Goal: Task Accomplishment & Management: Manage account settings

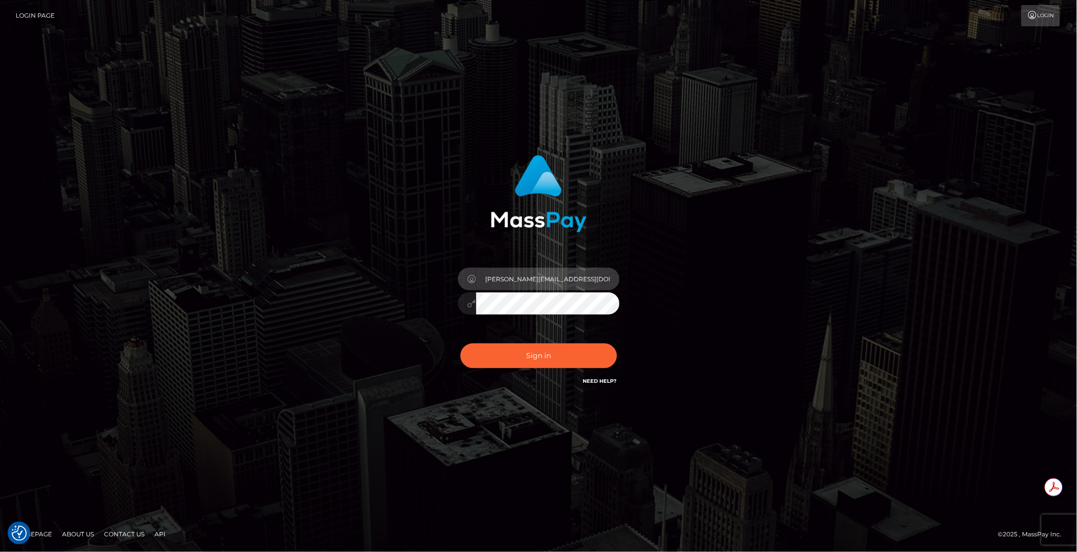
click at [568, 282] on input "brent@masspay.io" at bounding box center [547, 279] width 143 height 23
type input "brentg"
click at [522, 350] on button "Sign in" at bounding box center [538, 355] width 156 height 25
type input "brentg"
click at [522, 350] on button "Sign in" at bounding box center [538, 355] width 156 height 25
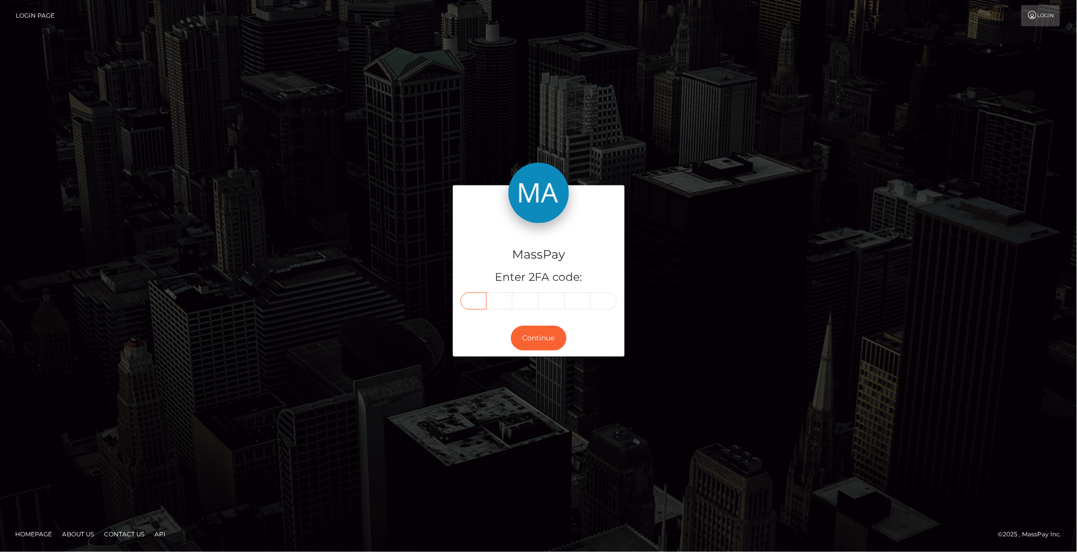
paste input "8"
type input "8"
type input "7"
type input "0"
type input "9"
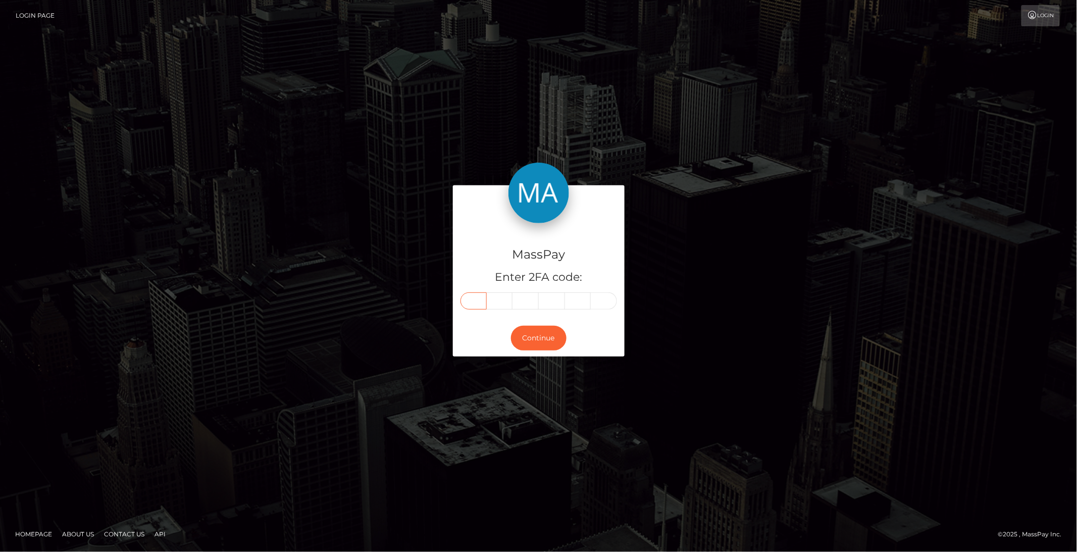
type input "8"
type input "5"
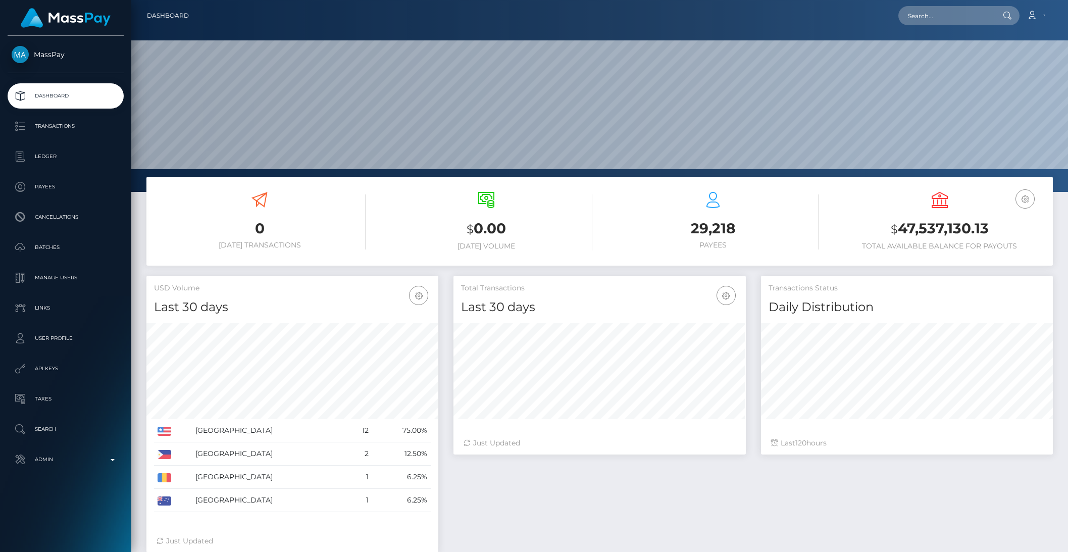
scroll to position [178, 291]
click at [107, 449] on link "Admin" at bounding box center [66, 459] width 116 height 25
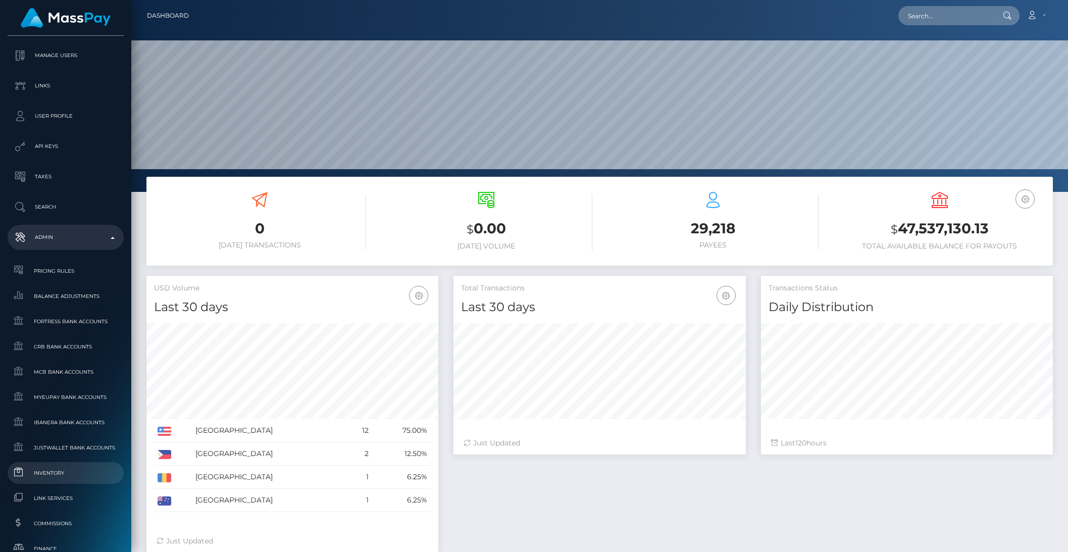
scroll to position [233, 0]
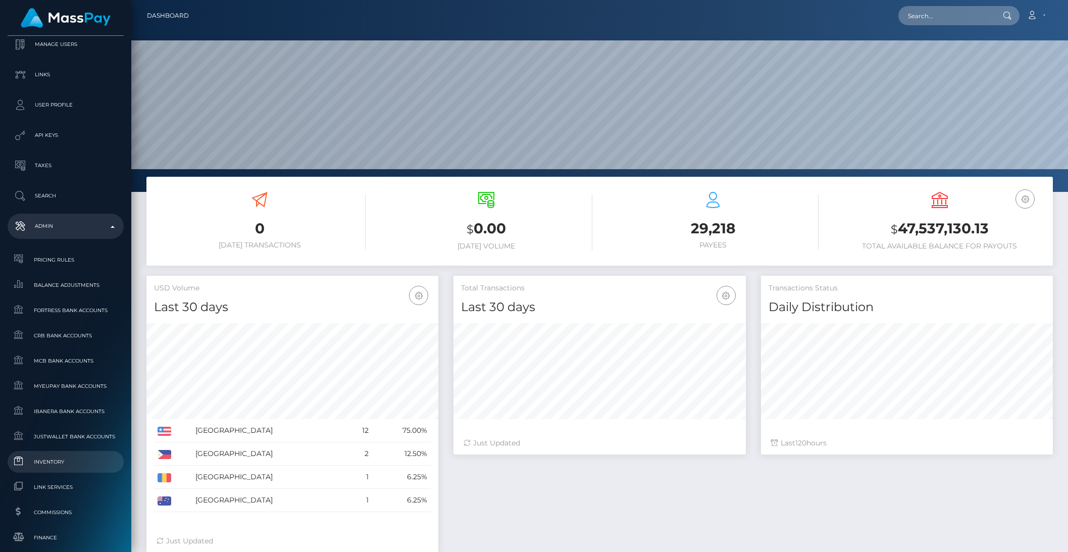
click at [61, 463] on span "Inventory" at bounding box center [66, 462] width 108 height 12
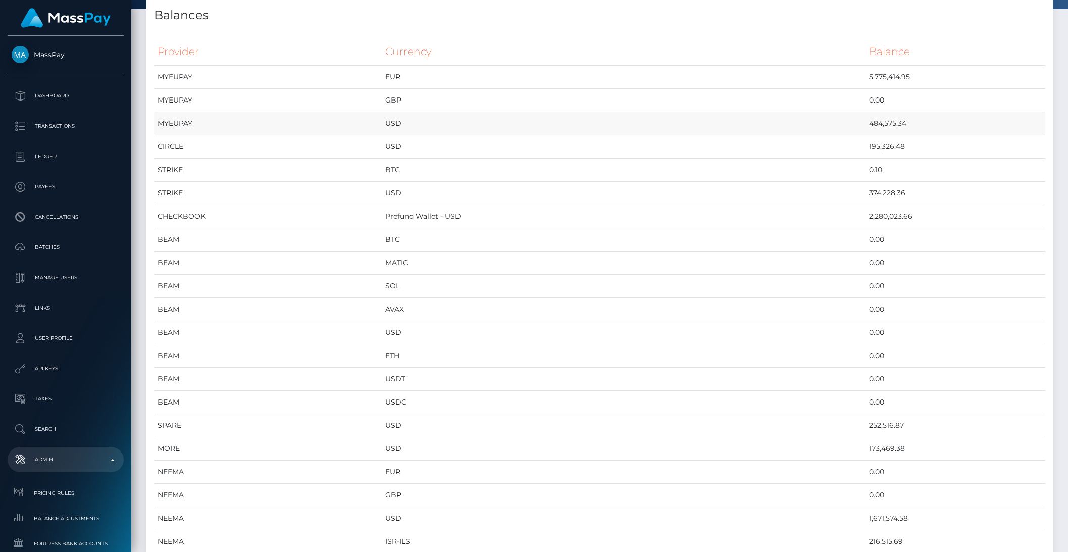
scroll to position [49, 0]
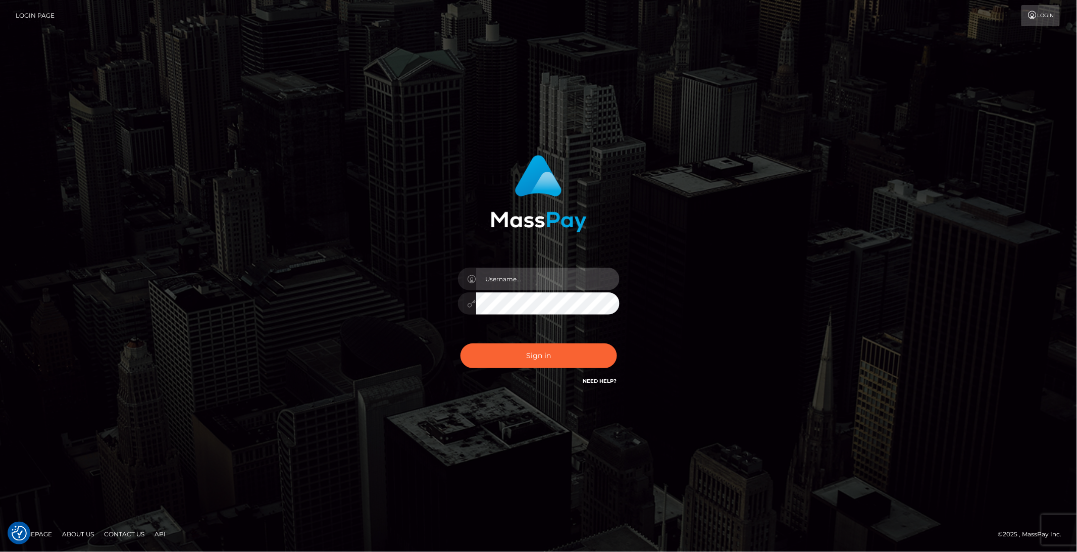
type input "brentg"
click at [523, 369] on div "Sign in Need Help?" at bounding box center [538, 359] width 177 height 45
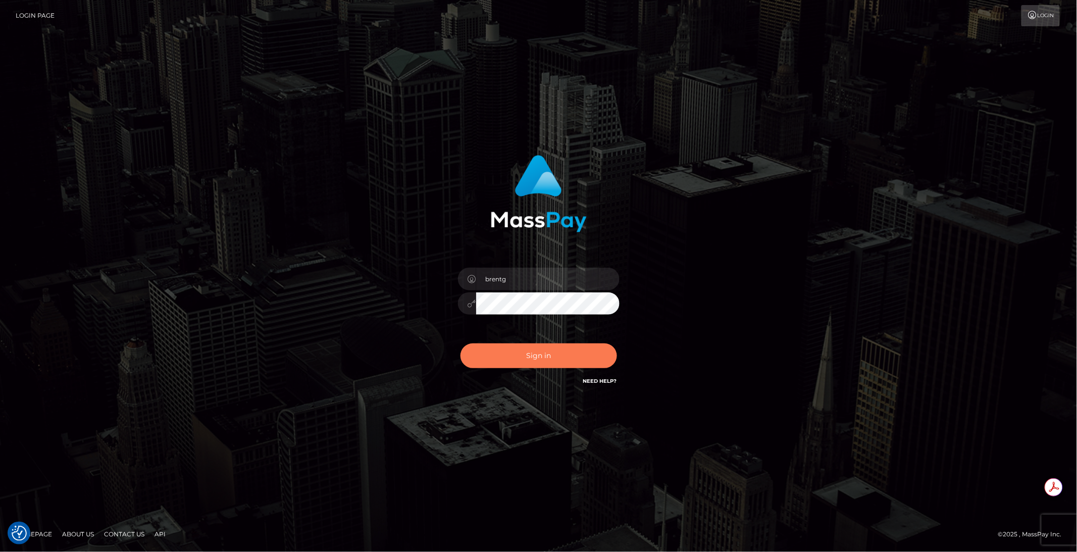
click at [520, 366] on button "Sign in" at bounding box center [538, 355] width 156 height 25
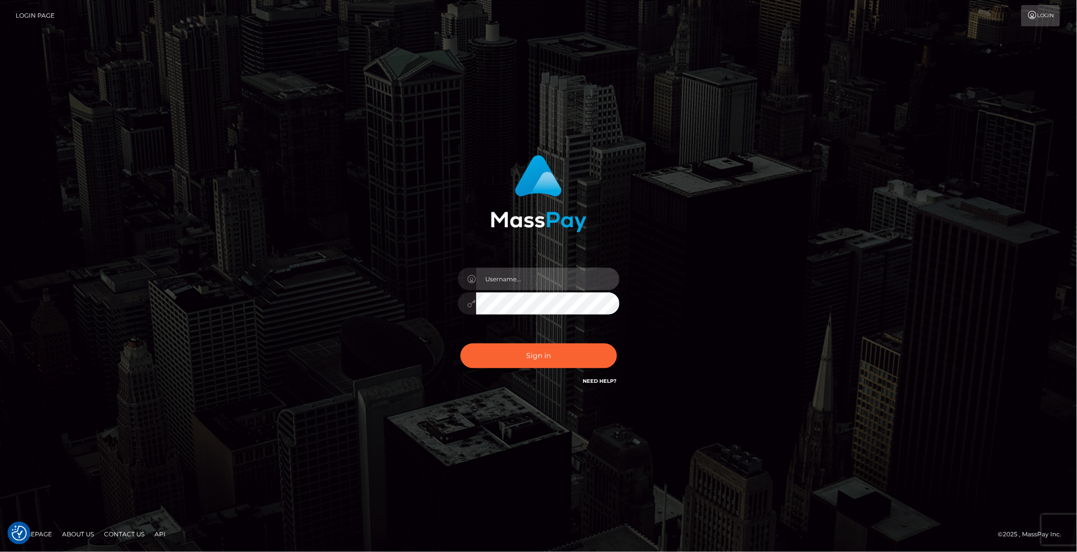
type input "brentg"
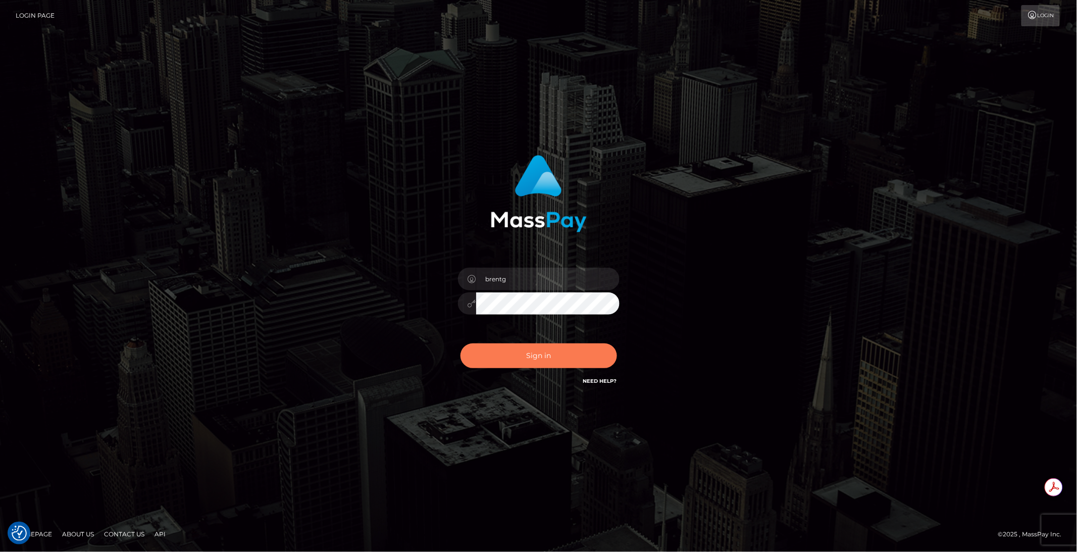
click at [498, 355] on button "Sign in" at bounding box center [538, 355] width 156 height 25
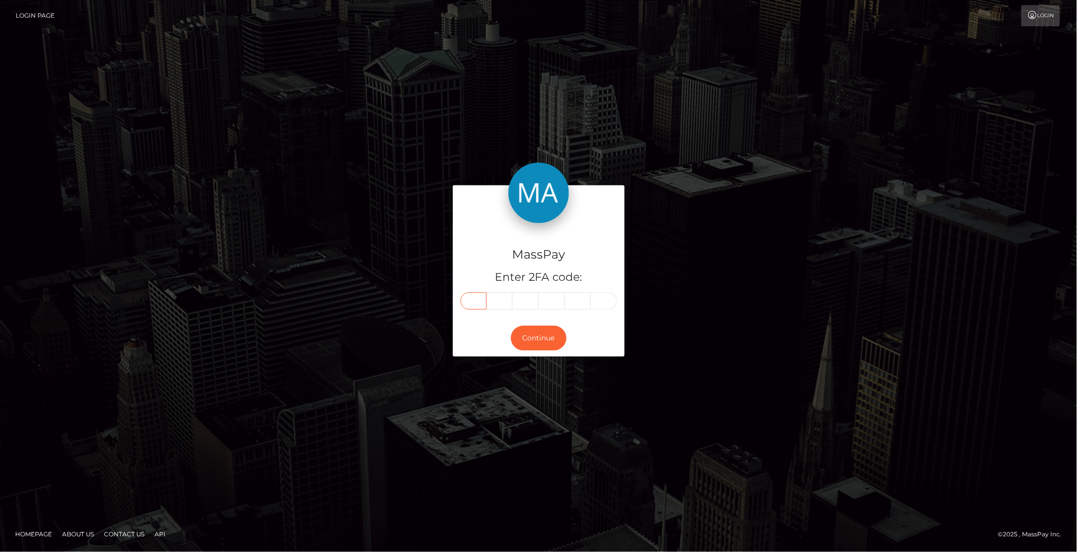
paste input "3"
type input "3"
type input "0"
type input "4"
type input "9"
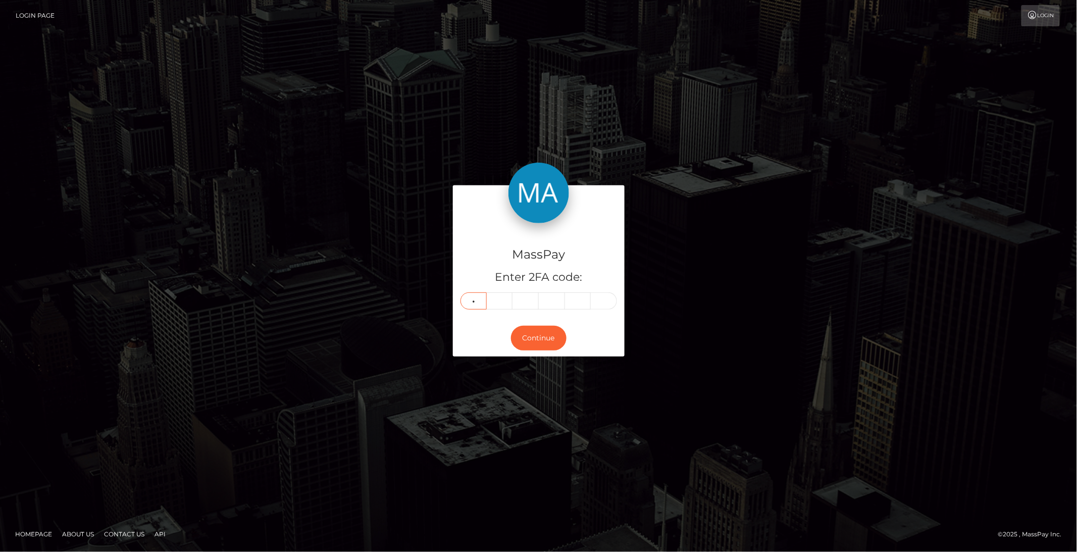
type input "2"
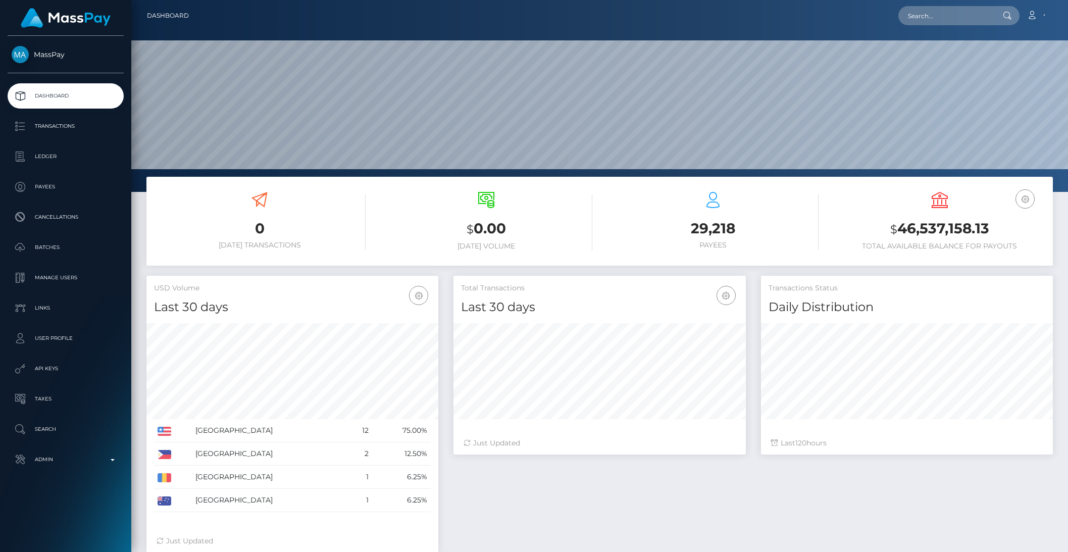
scroll to position [178, 291]
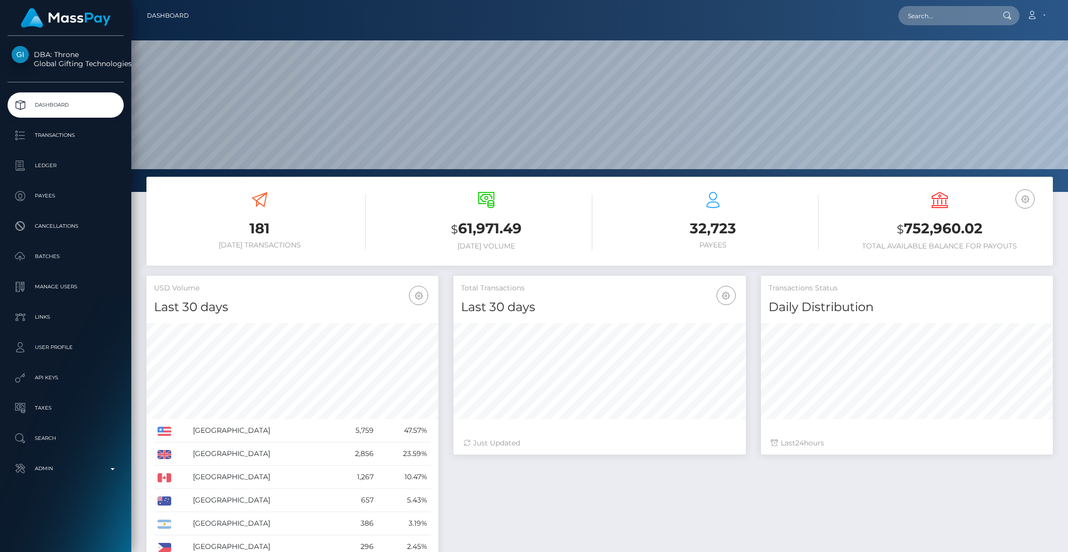
scroll to position [178, 291]
click at [53, 348] on p "User Profile" at bounding box center [66, 347] width 108 height 15
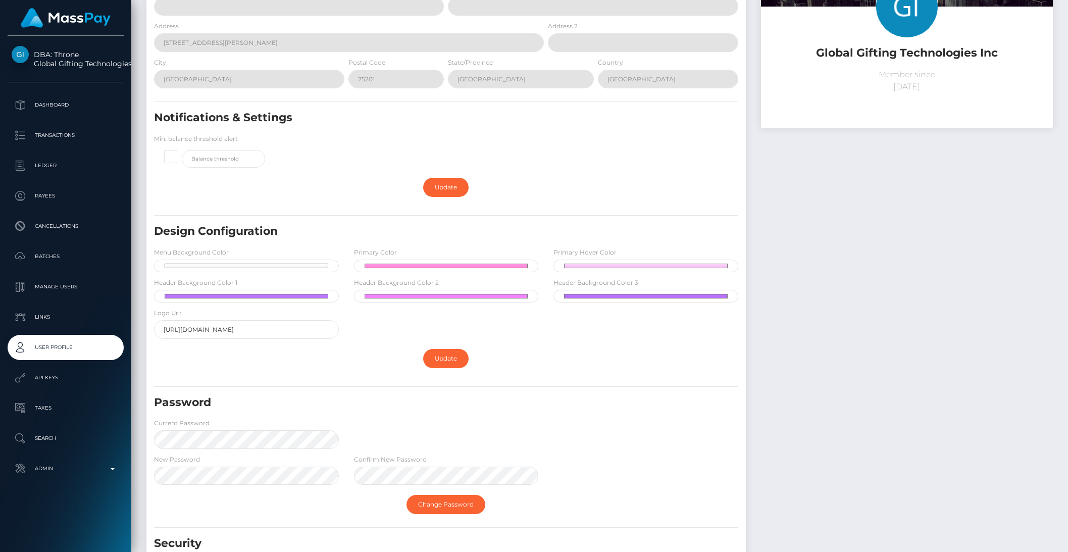
scroll to position [196, 0]
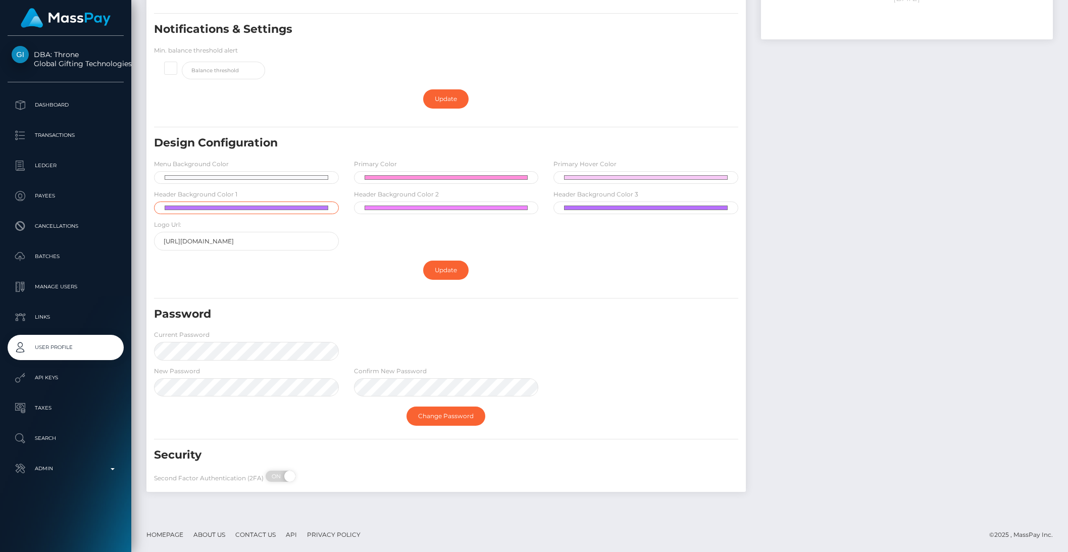
click at [322, 207] on input "#ba76fe" at bounding box center [246, 207] width 185 height 13
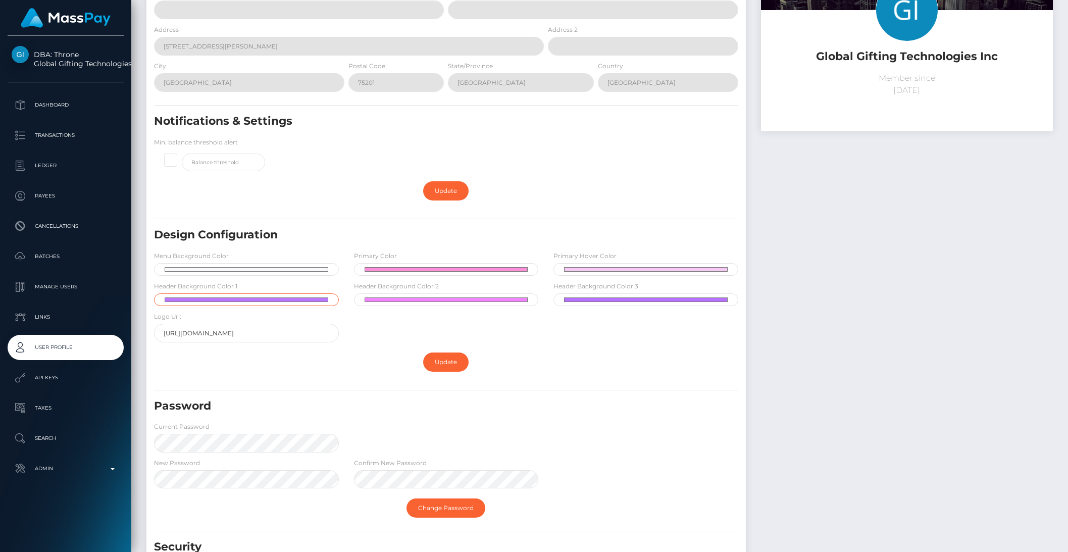
scroll to position [0, 0]
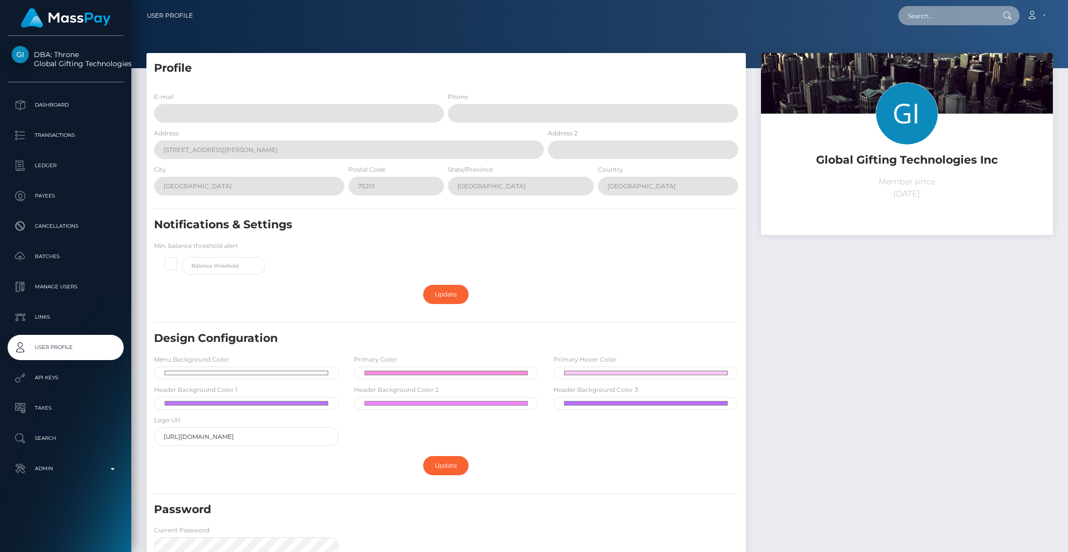
click at [924, 16] on input "text" at bounding box center [945, 15] width 95 height 19
paste input "17c8b34cb8284a0eb581a94af05e480f"
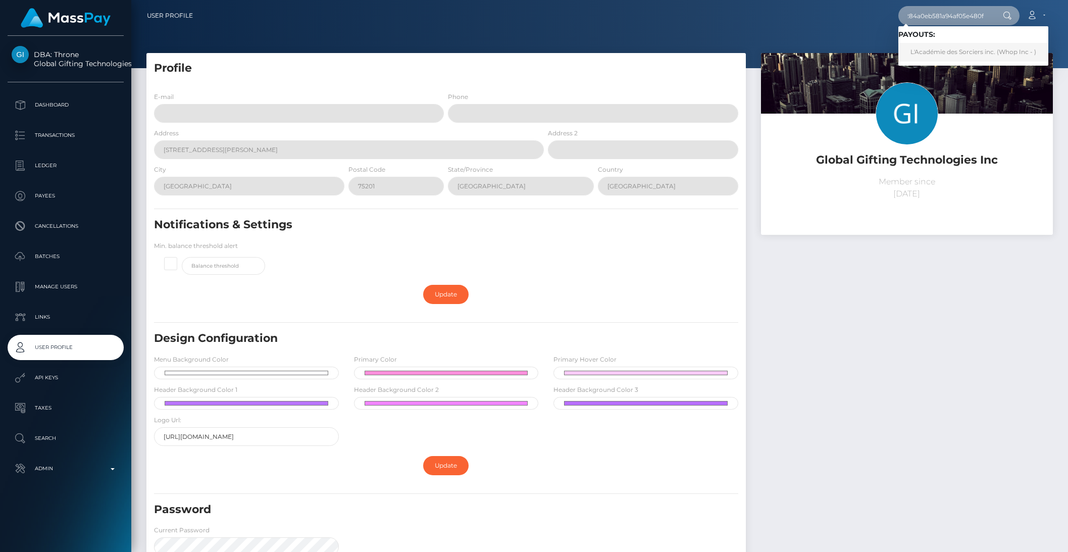
type input "17c8b34cb8284a0eb581a94af05e480f"
click at [943, 48] on link "L'Académie des Sorciers inc. (Whop Inc - )" at bounding box center [973, 52] width 150 height 19
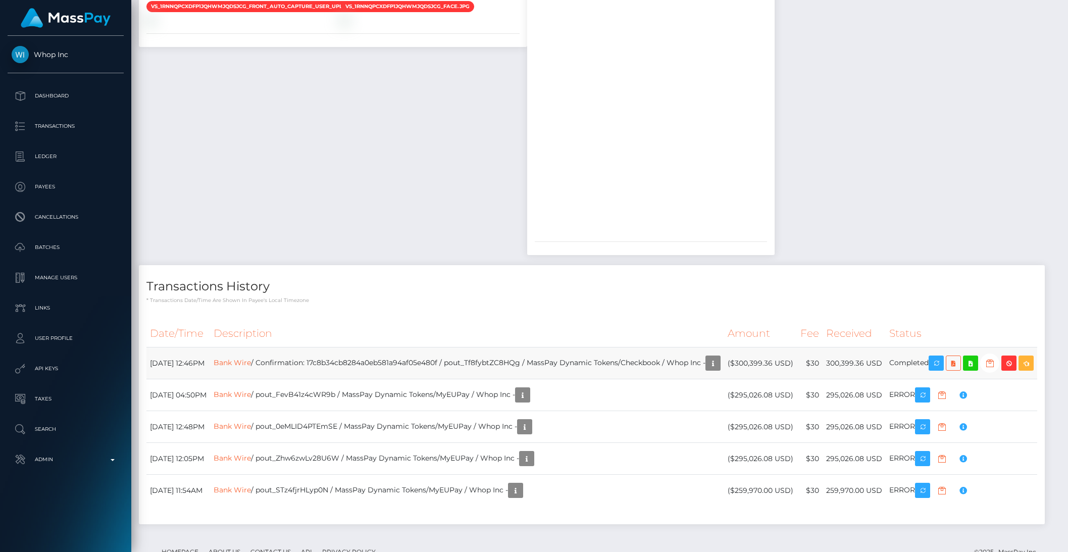
scroll to position [707, 0]
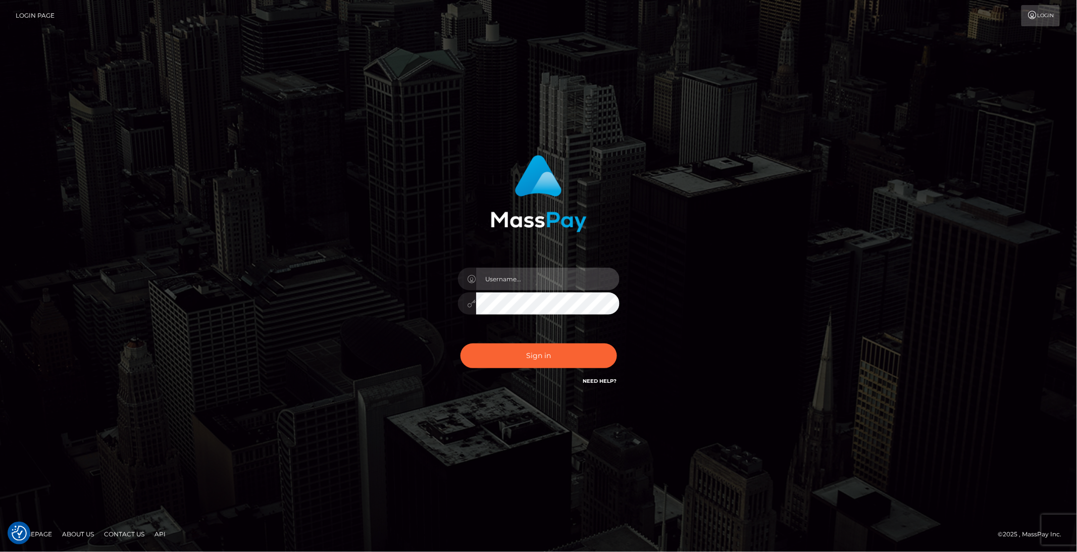
type input "brentg"
click at [530, 340] on div "Sign in Need Help?" at bounding box center [538, 359] width 177 height 45
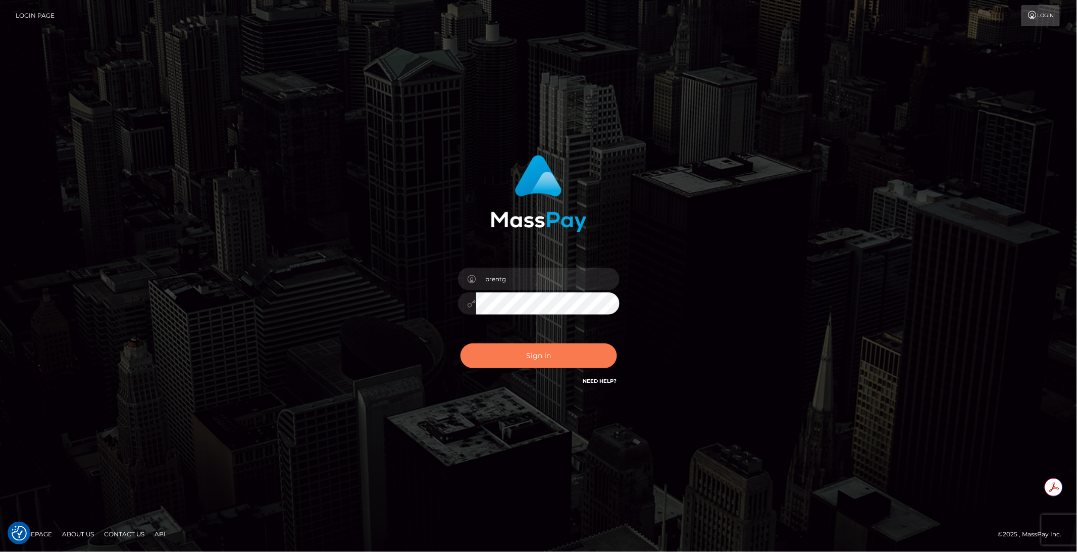
click at [519, 348] on button "Sign in" at bounding box center [538, 355] width 156 height 25
type input "brentg"
click at [534, 363] on button "Sign in" at bounding box center [538, 355] width 156 height 25
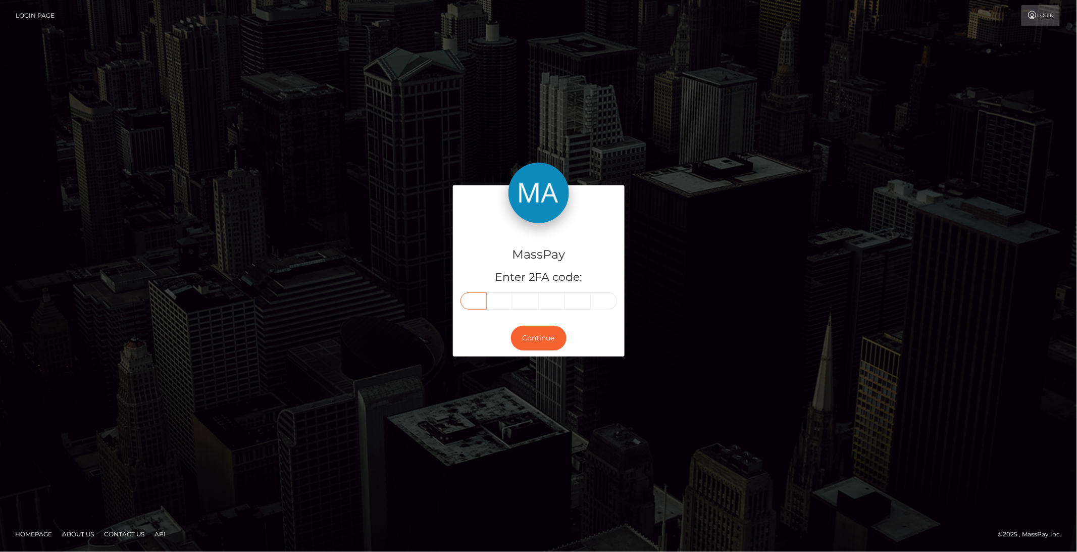
paste input "6"
type input "6"
type input "0"
type input "9"
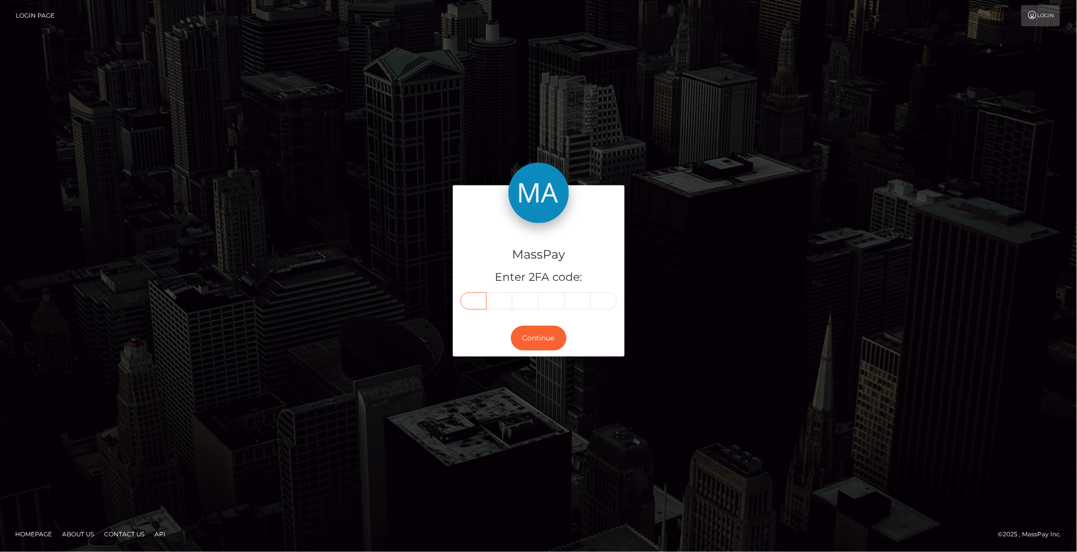
type input "9"
type input "6"
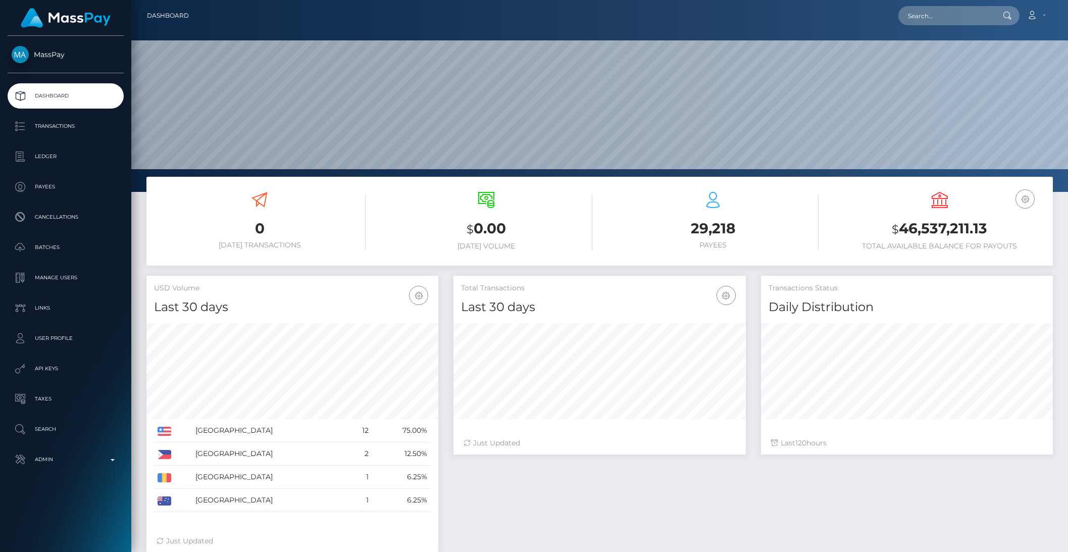
scroll to position [178, 291]
click at [935, 13] on input "text" at bounding box center [945, 15] width 95 height 19
paste input "pout_I8spqeBA01cTN"
type input "pout_I8spqeBA01cTN"
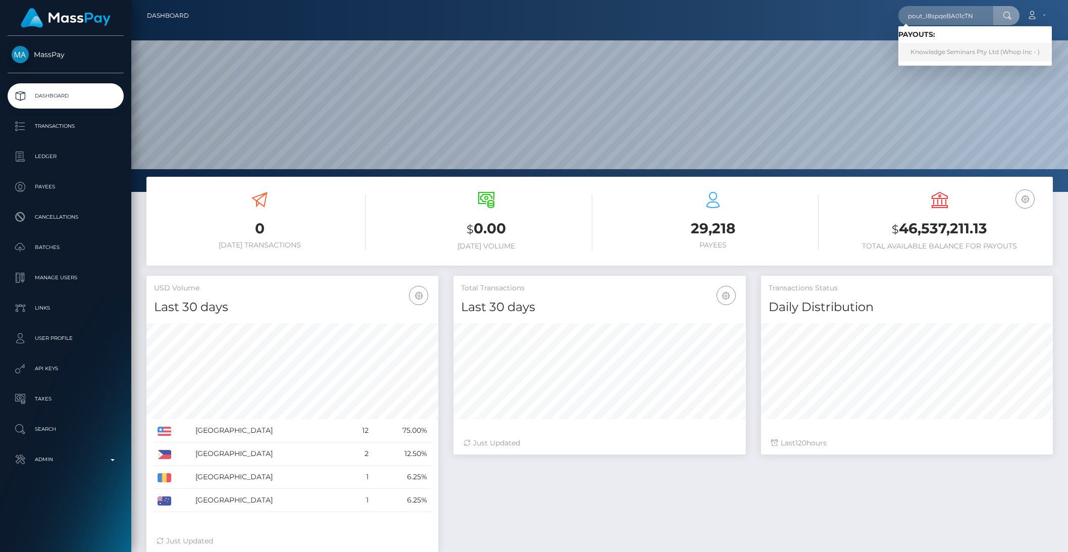
click at [942, 49] on link "Knowledge Seminars Pty Ltd (Whop Inc - )" at bounding box center [974, 52] width 153 height 19
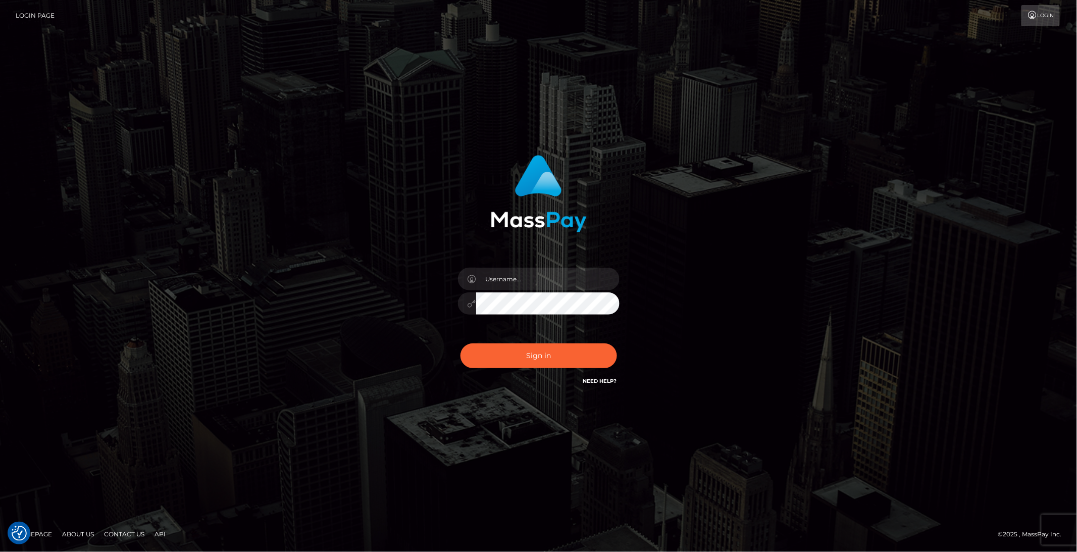
type input "brentg"
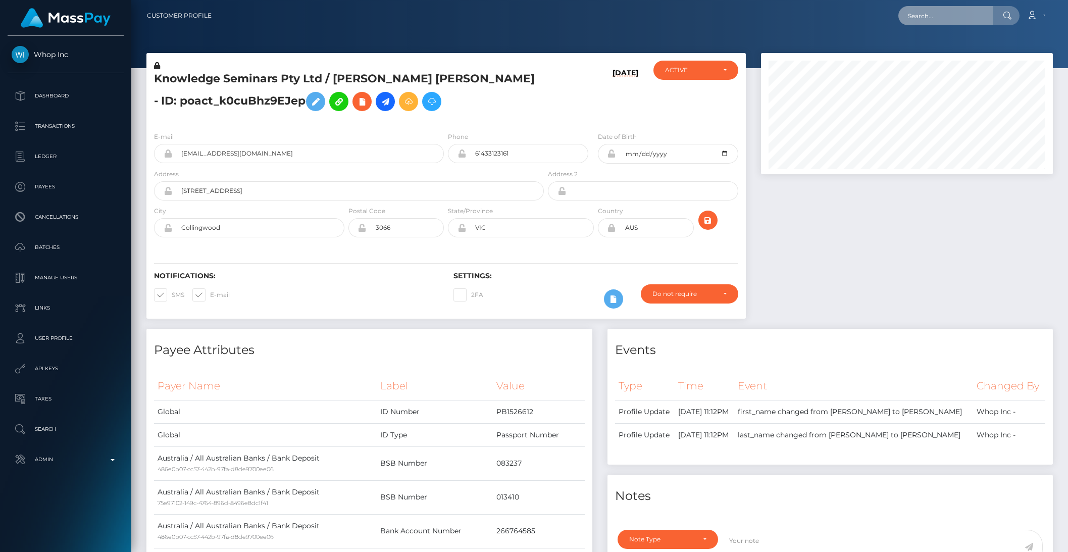
click at [942, 21] on input "text" at bounding box center [945, 15] width 95 height 19
paste input "pout_8QVaowTYgts9k"
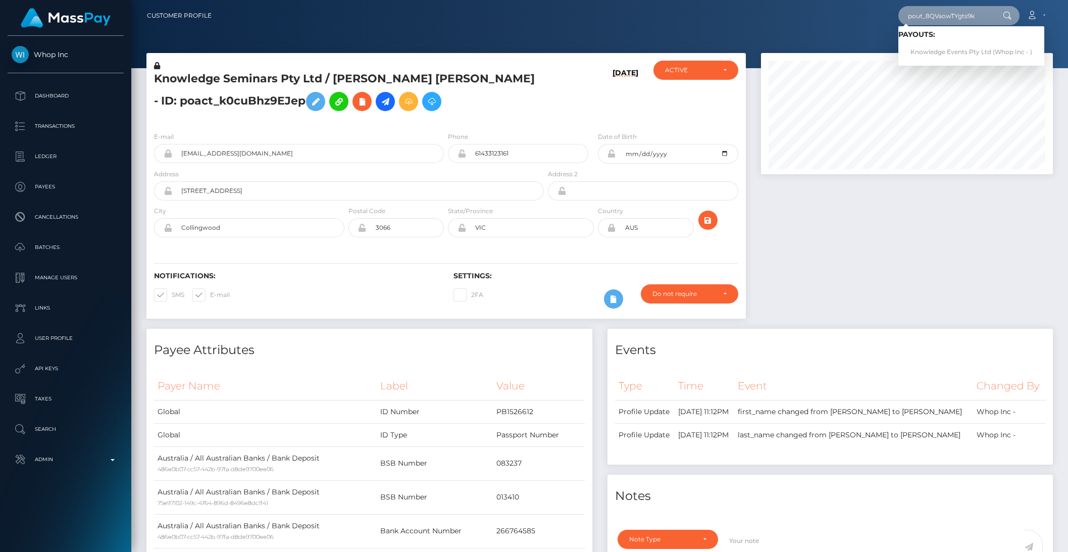
type input "pout_8QVaowTYgts9k"
click at [932, 48] on link "Knowledge Events Pty Ltd (Whop Inc - )" at bounding box center [971, 52] width 146 height 19
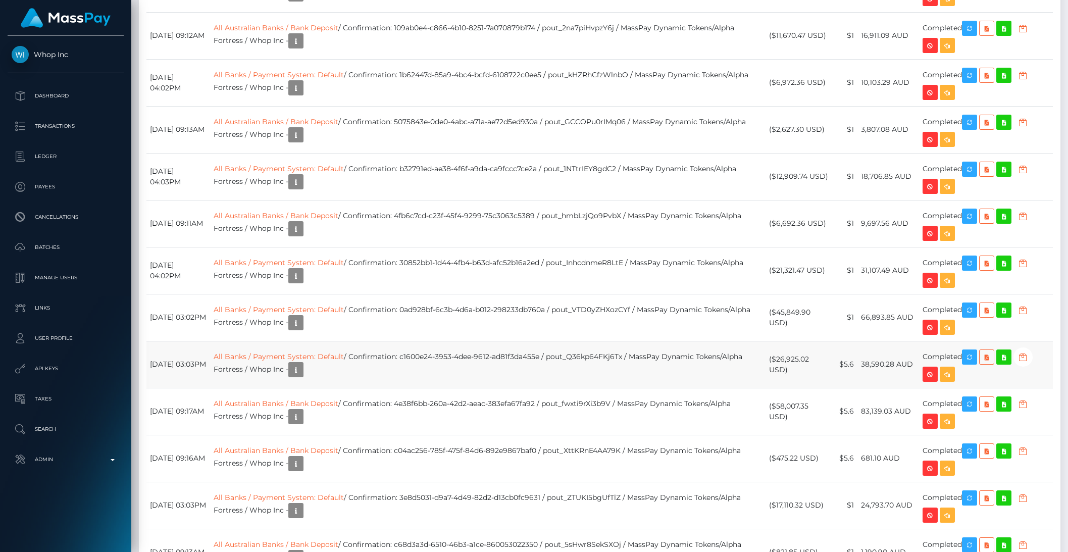
scroll to position [2449, 0]
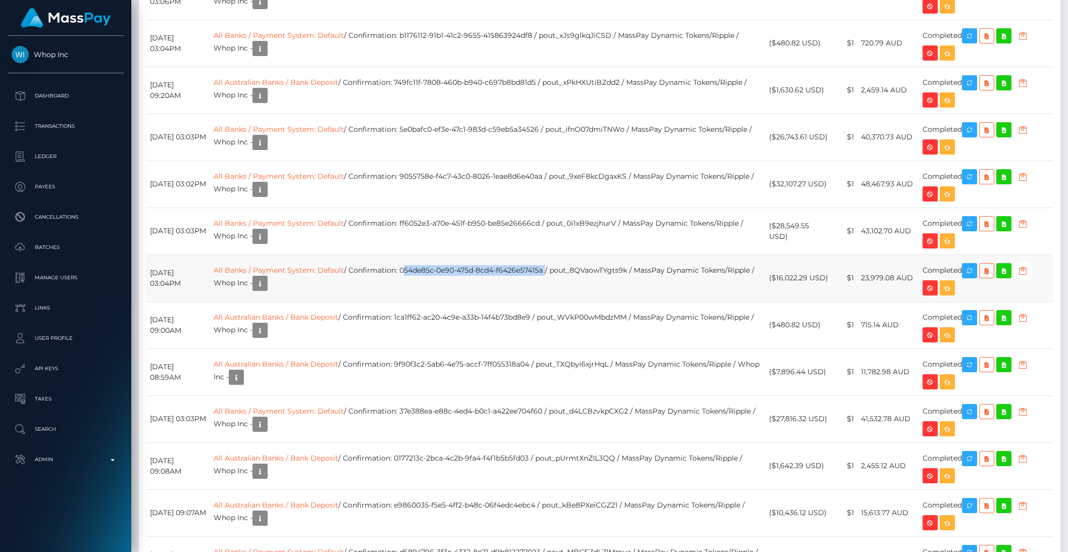
drag, startPoint x: 434, startPoint y: 275, endPoint x: 579, endPoint y: 278, distance: 145.9
click at [579, 278] on td "All Banks / Payment System: Default / Confirmation: 054de85c-0e90-475d-8cd4-f64…" at bounding box center [487, 277] width 555 height 47
copy td "054de85c-0e90-475d-8cd4-f6426e57415a"
click at [515, 276] on td "All Banks / Payment System: Default / Confirmation: 054de85c-0e90-475d-8cd4-f64…" at bounding box center [487, 277] width 555 height 47
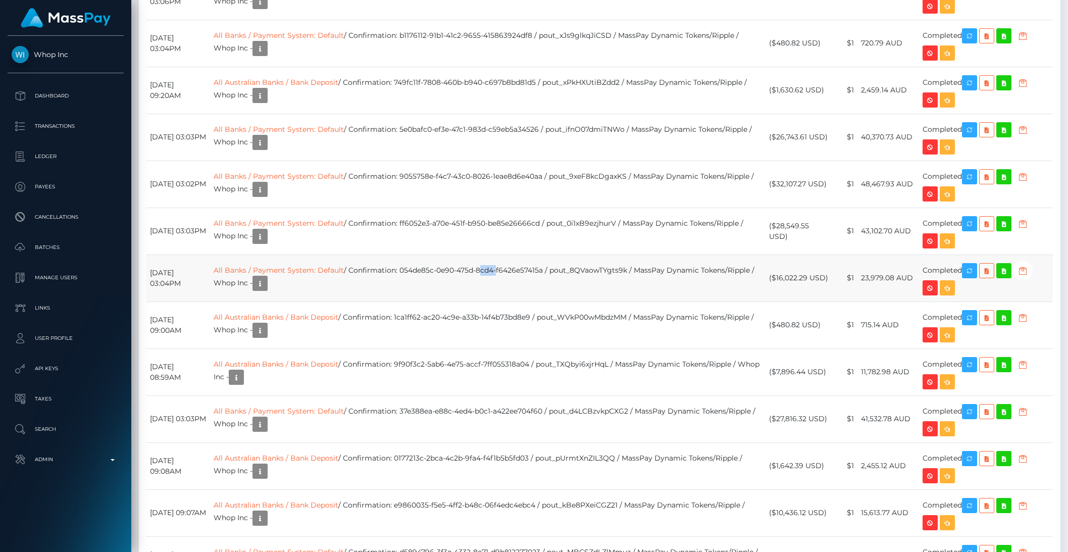
click at [515, 276] on td "All Banks / Payment System: Default / Confirmation: 054de85c-0e90-475d-8cd4-f64…" at bounding box center [487, 277] width 555 height 47
click at [486, 281] on td "All Banks / Payment System: Default / Confirmation: 054de85c-0e90-475d-8cd4-f64…" at bounding box center [487, 277] width 555 height 47
drag, startPoint x: 434, startPoint y: 275, endPoint x: 579, endPoint y: 279, distance: 145.4
click at [579, 279] on td "All Banks / Payment System: Default / Confirmation: 054de85c-0e90-475d-8cd4-f64…" at bounding box center [487, 277] width 555 height 47
copy td "054de85c-0e90-475d-8cd4-f6426e57415a"
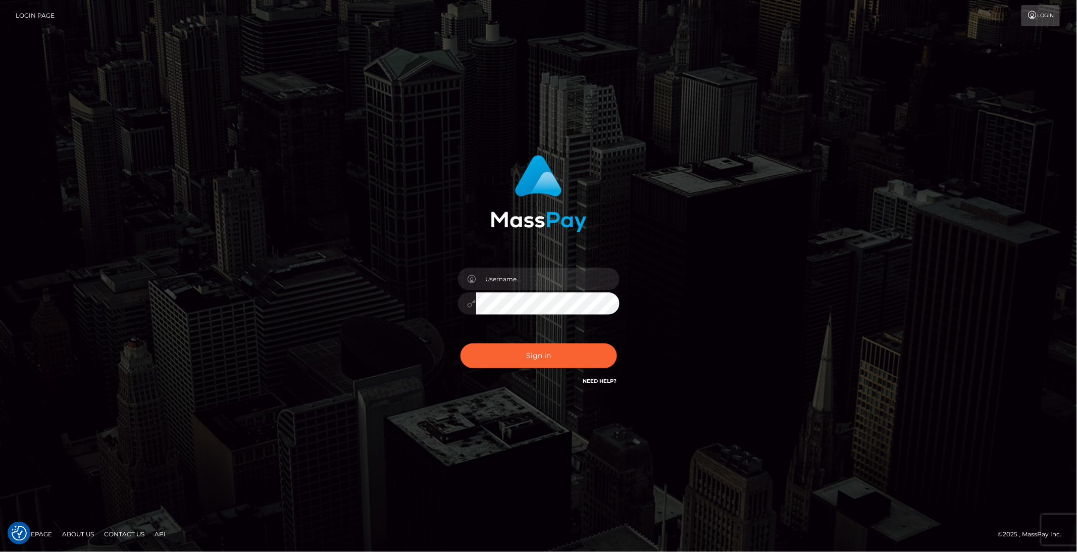
type input "brentg"
click at [551, 356] on button "Sign in" at bounding box center [538, 355] width 156 height 25
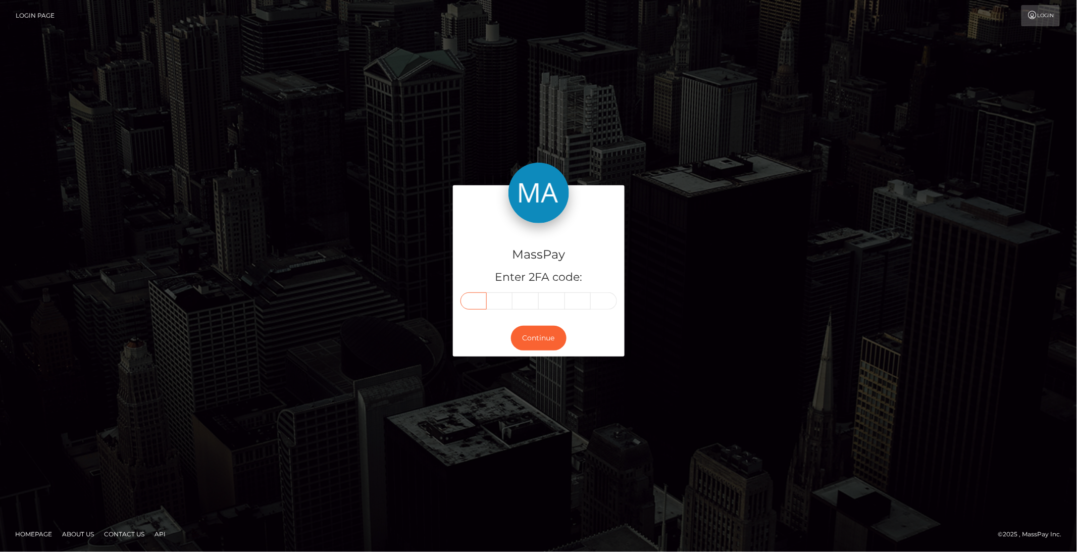
paste input "0"
type input "0"
type input "3"
type input "4"
type input "2"
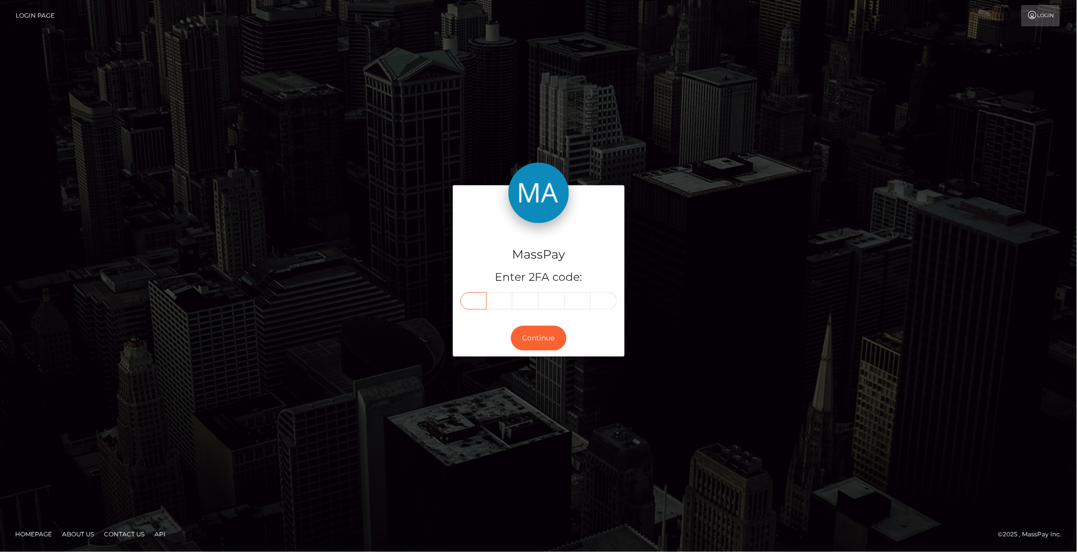
type input "7"
type input "6"
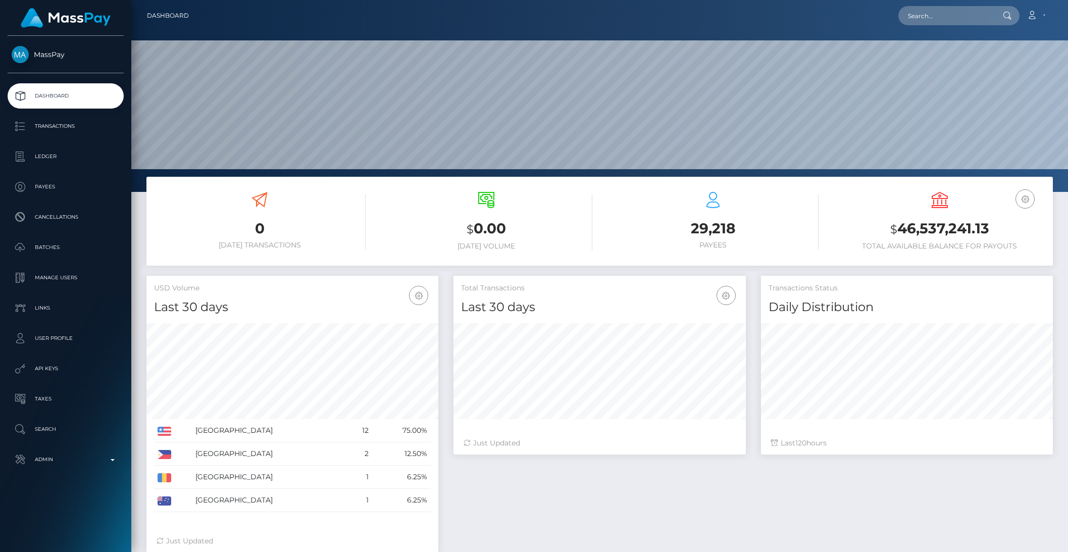
scroll to position [178, 291]
click at [50, 276] on p "Manage Users" at bounding box center [66, 277] width 108 height 15
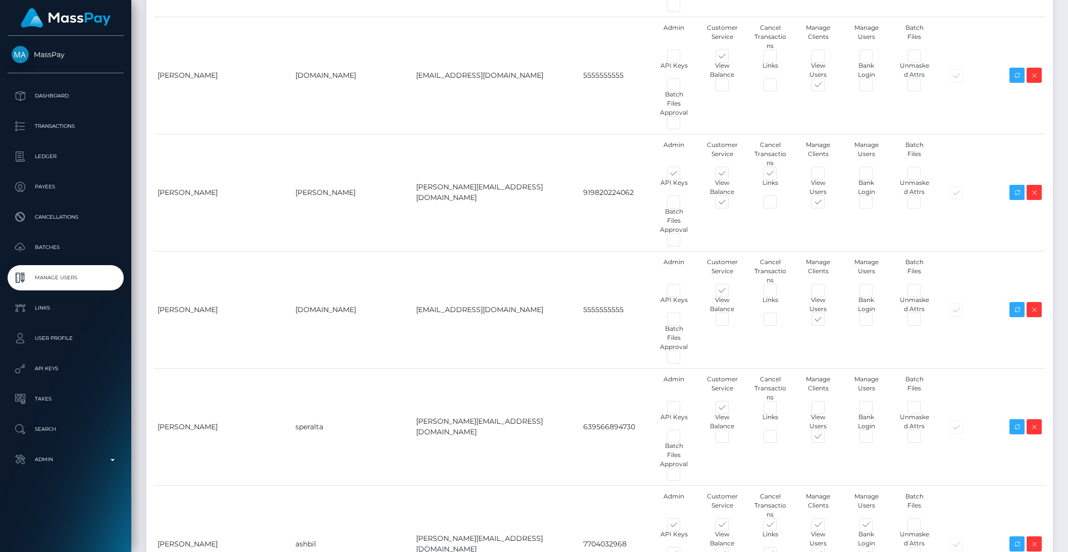
scroll to position [3951, 0]
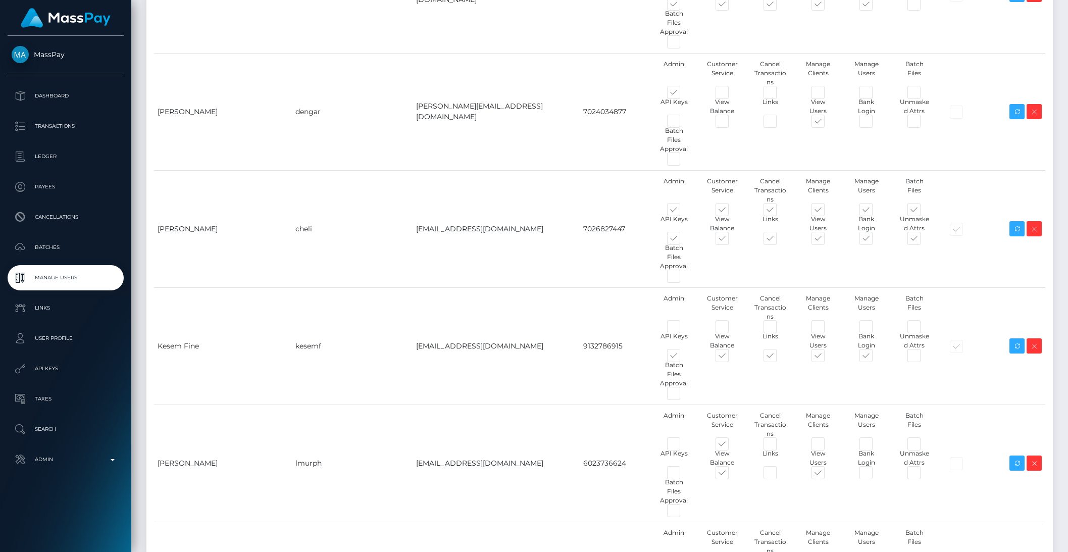
type input "brentg"
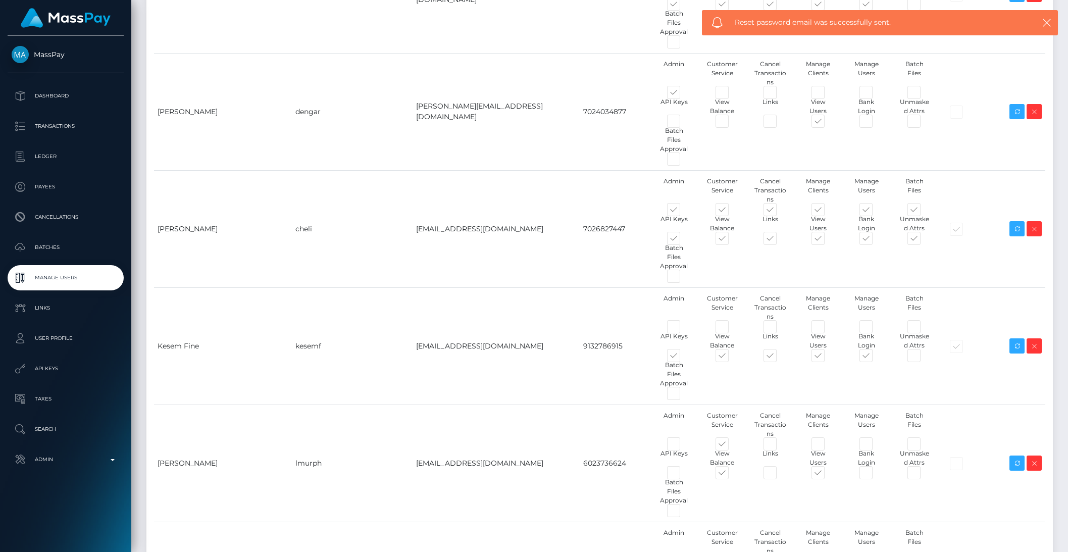
drag, startPoint x: 302, startPoint y: 381, endPoint x: 334, endPoint y: 383, distance: 32.4
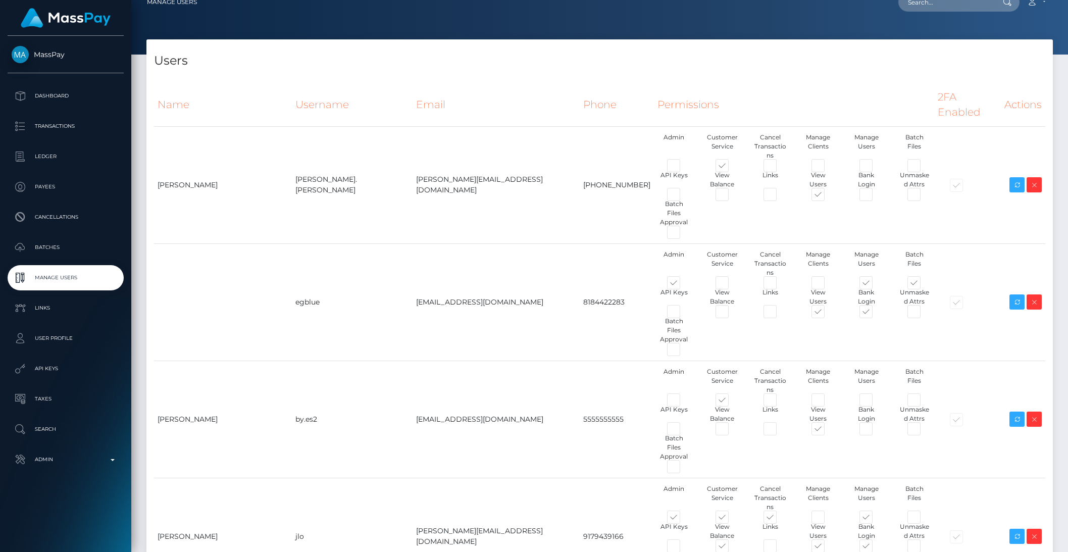
scroll to position [0, 0]
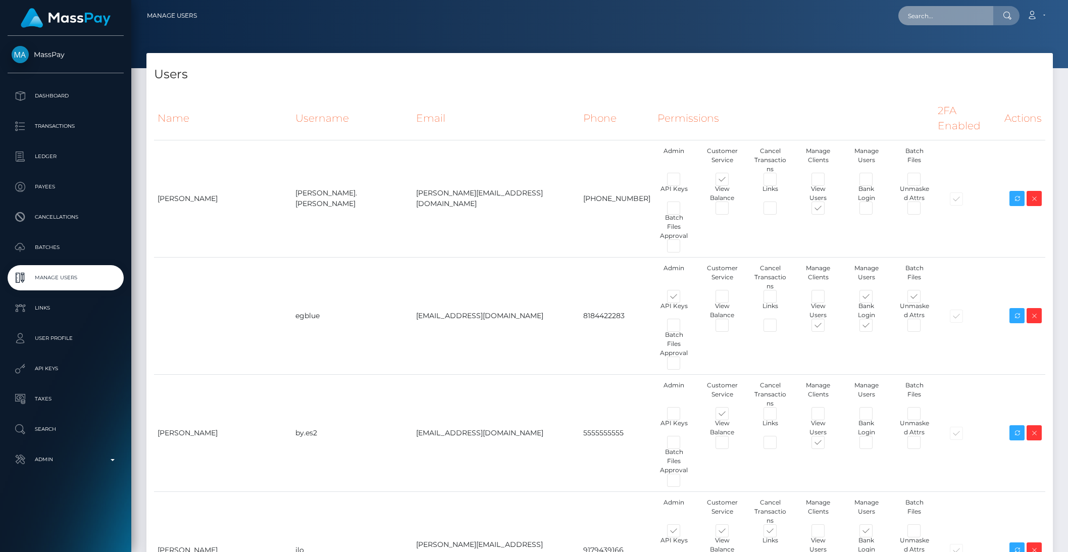
click at [942, 17] on input "text" at bounding box center [945, 15] width 95 height 19
paste input "054de85c-0e90-475d-8cd4-f6426e57415a"
type input "054de85c-0e90-475d-8cd4-f6426e57415a"
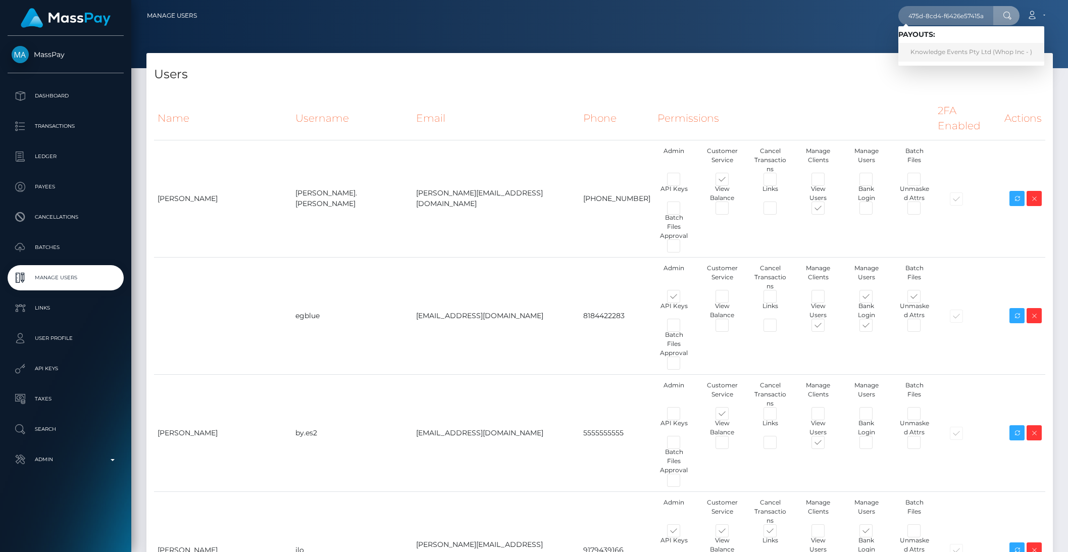
click at [947, 56] on link "Knowledge Events Pty Ltd (Whop Inc - )" at bounding box center [971, 52] width 146 height 19
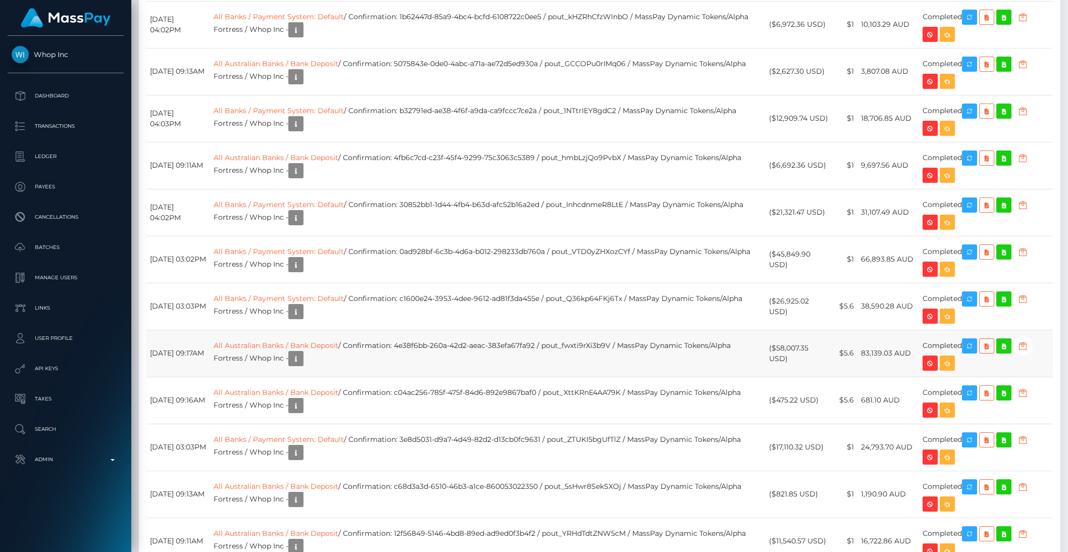
scroll to position [2449, 0]
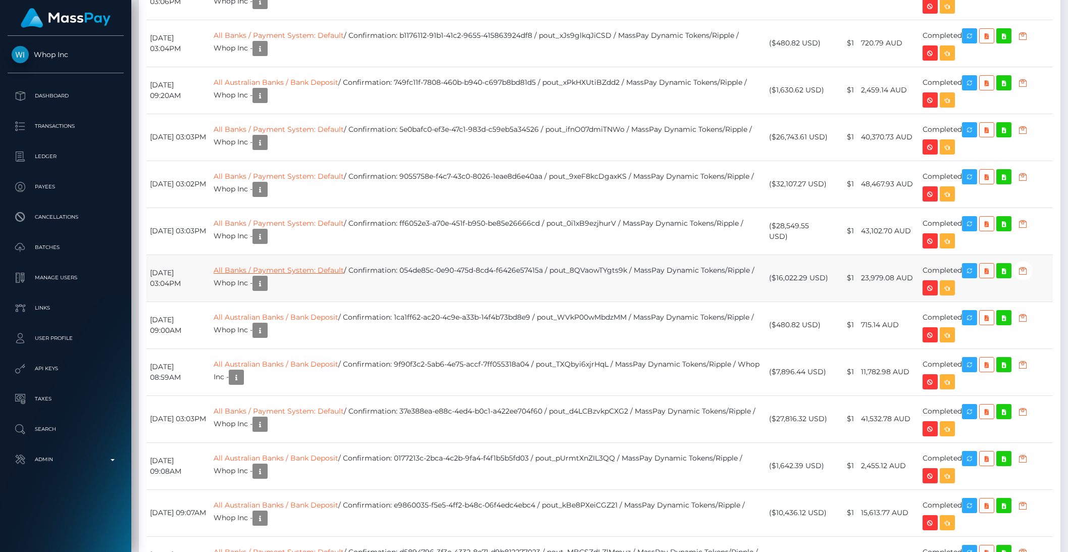
click at [294, 275] on link "All Banks / Payment System: Default" at bounding box center [279, 270] width 130 height 9
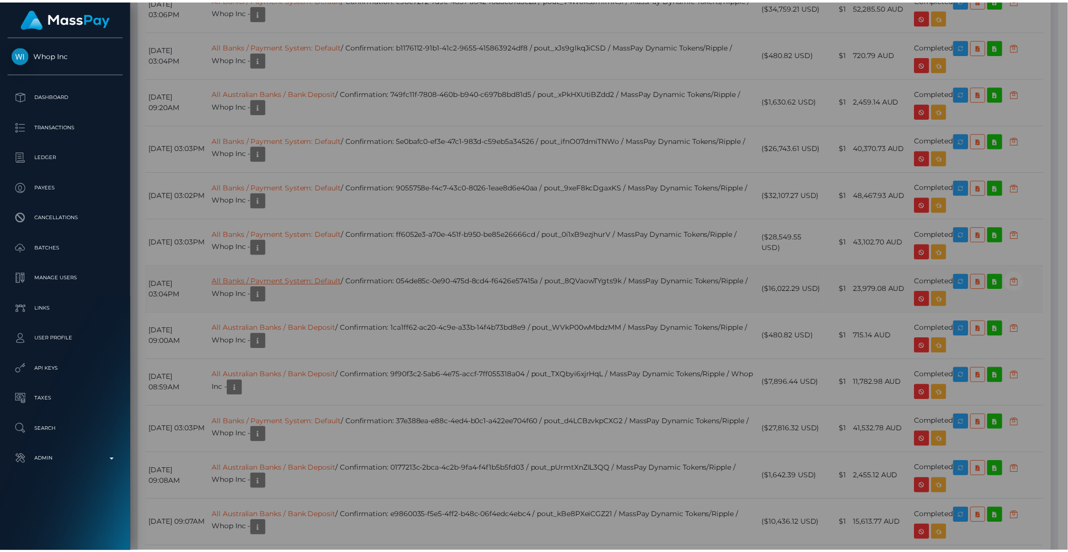
scroll to position [504662, 504491]
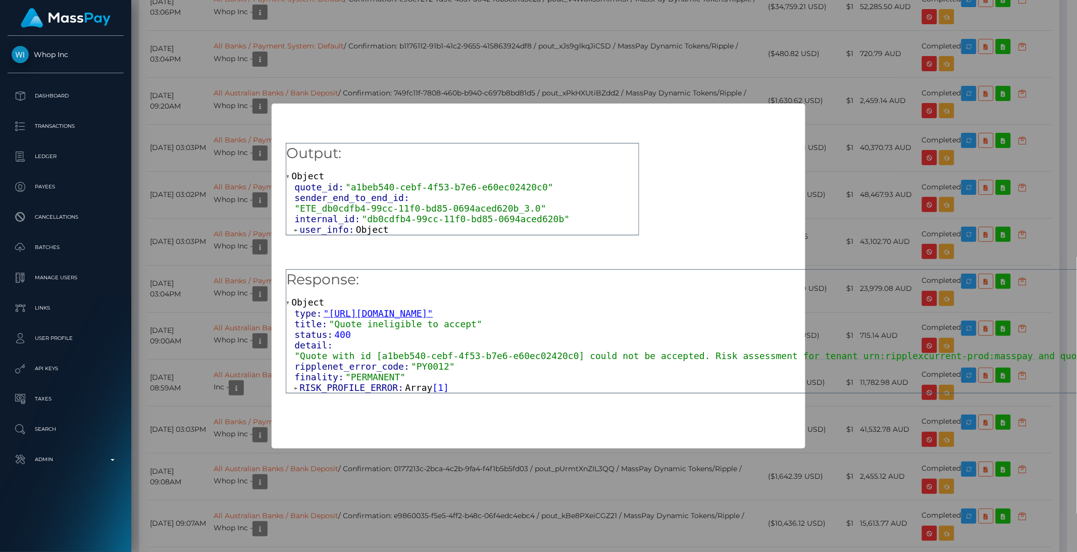
click at [475, 89] on div "× Payload Output: Object quote_id: "a1beb540-cebf-4f53-b7e6-e60ec02420c0" sende…" at bounding box center [538, 276] width 1077 height 552
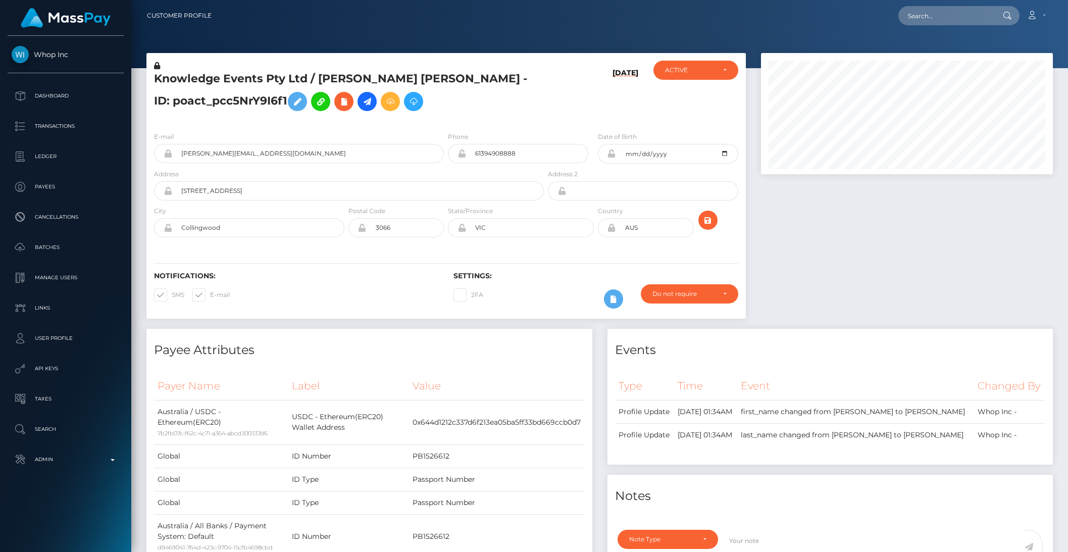
scroll to position [3, 0]
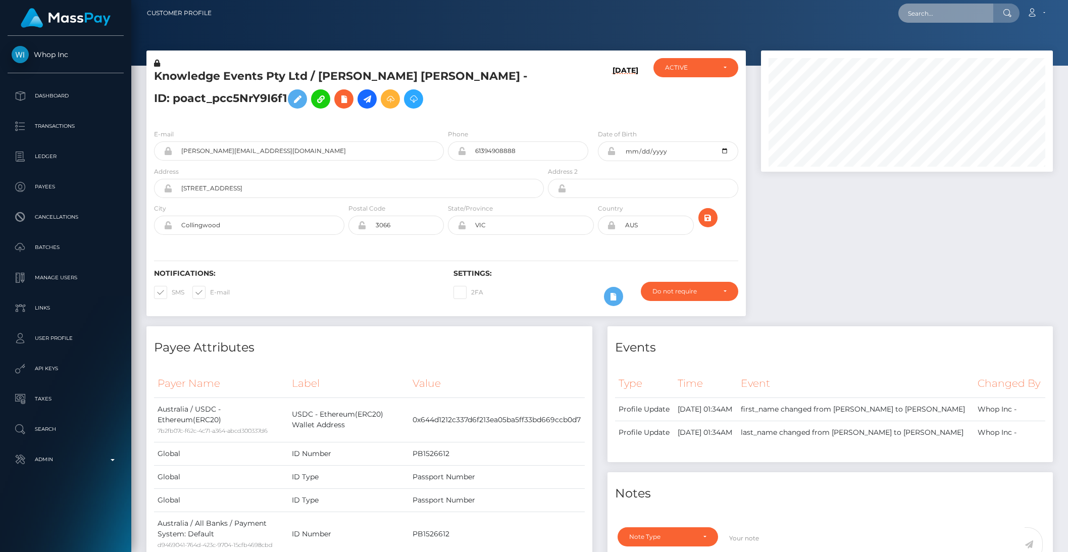
click at [942, 7] on input "text" at bounding box center [945, 13] width 95 height 19
click at [939, 12] on input "text" at bounding box center [945, 13] width 95 height 19
paste input "pout_8QVaowTYgts9k"
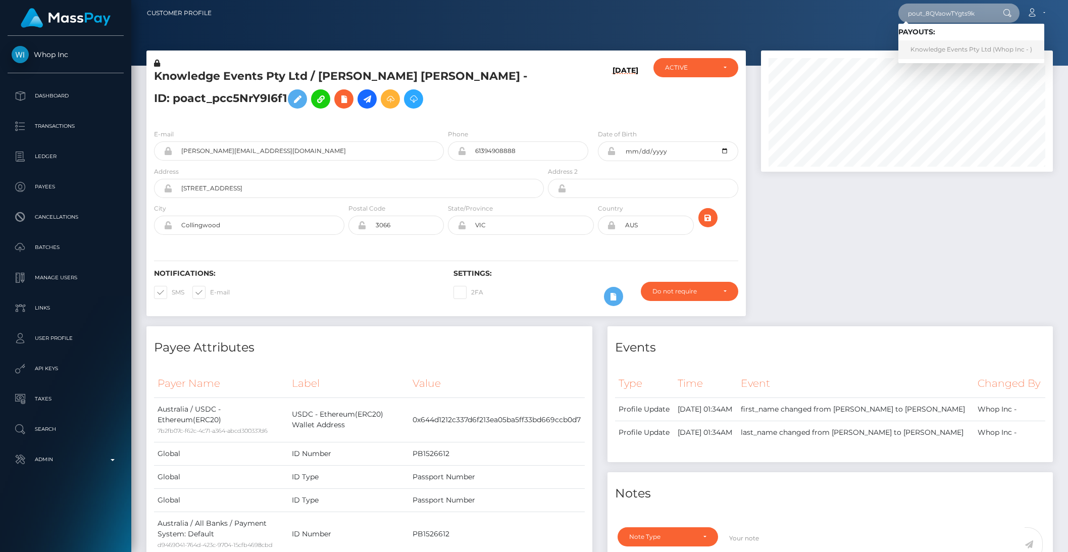
type input "pout_8QVaowTYgts9k"
click at [941, 51] on link "Knowledge Events Pty Ltd (Whop Inc - )" at bounding box center [971, 49] width 146 height 19
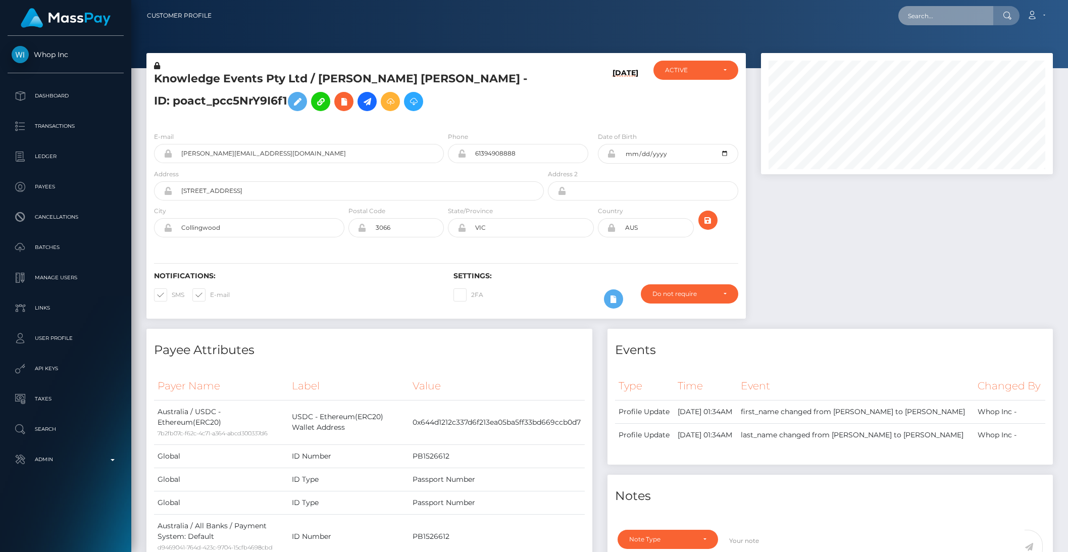
click at [936, 19] on input "text" at bounding box center [945, 15] width 95 height 19
paste input "pout_I8spqeBA01cTN"
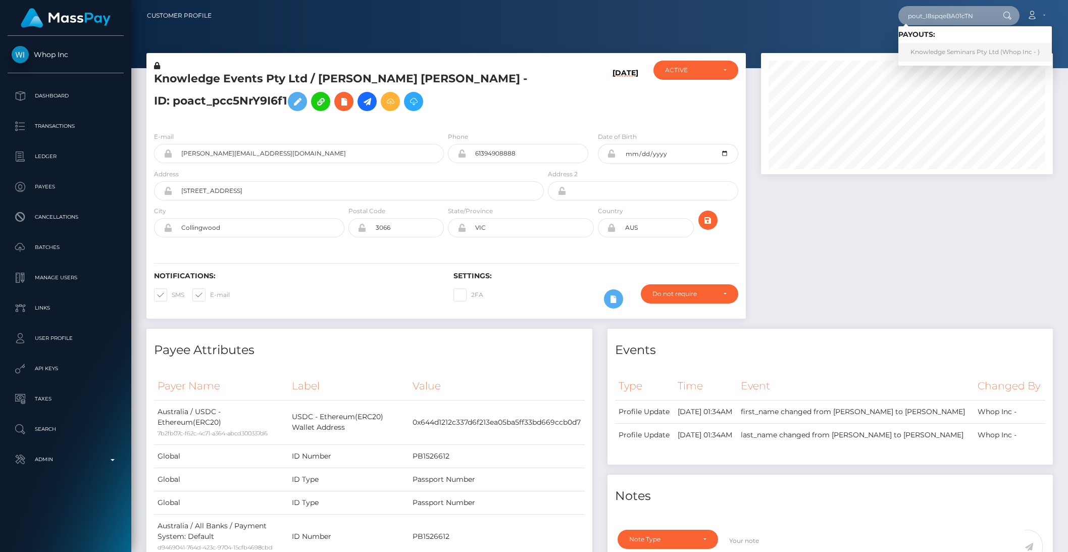
type input "pout_I8spqeBA01cTN"
click at [945, 49] on link "Knowledge Seminars Pty Ltd (Whop Inc - )" at bounding box center [974, 52] width 153 height 19
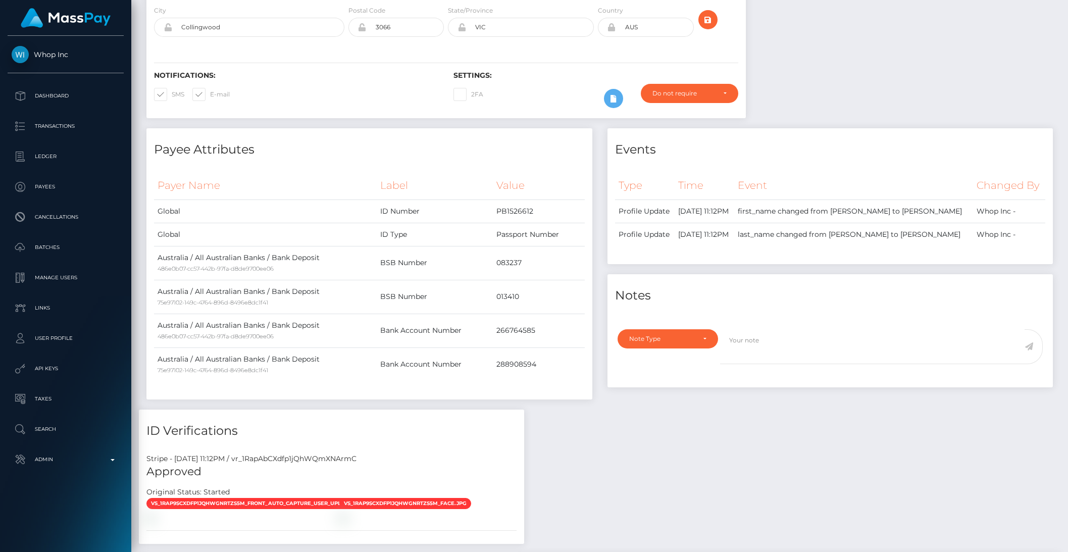
scroll to position [198, 0]
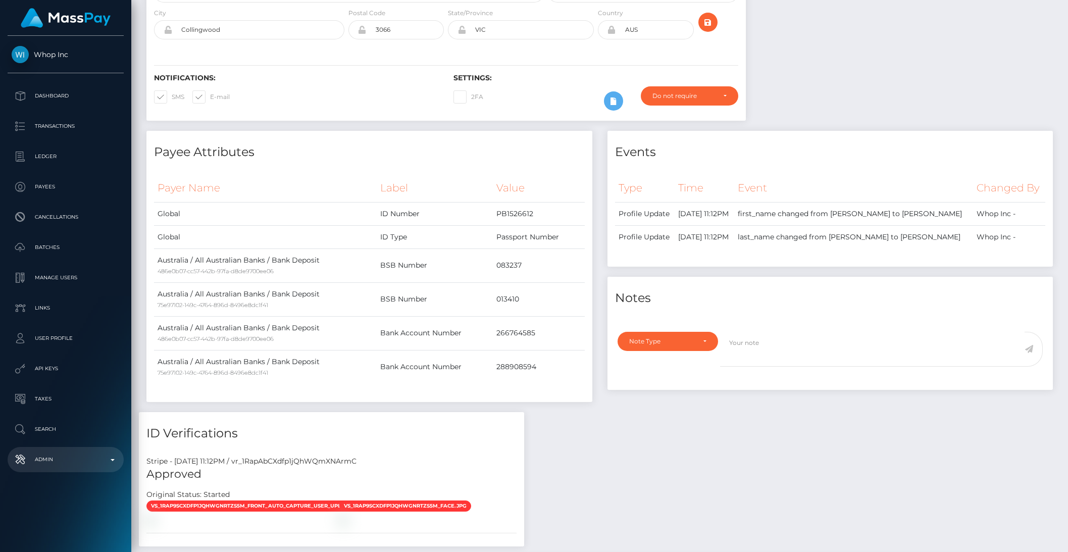
click at [109, 459] on p "Admin" at bounding box center [66, 459] width 108 height 15
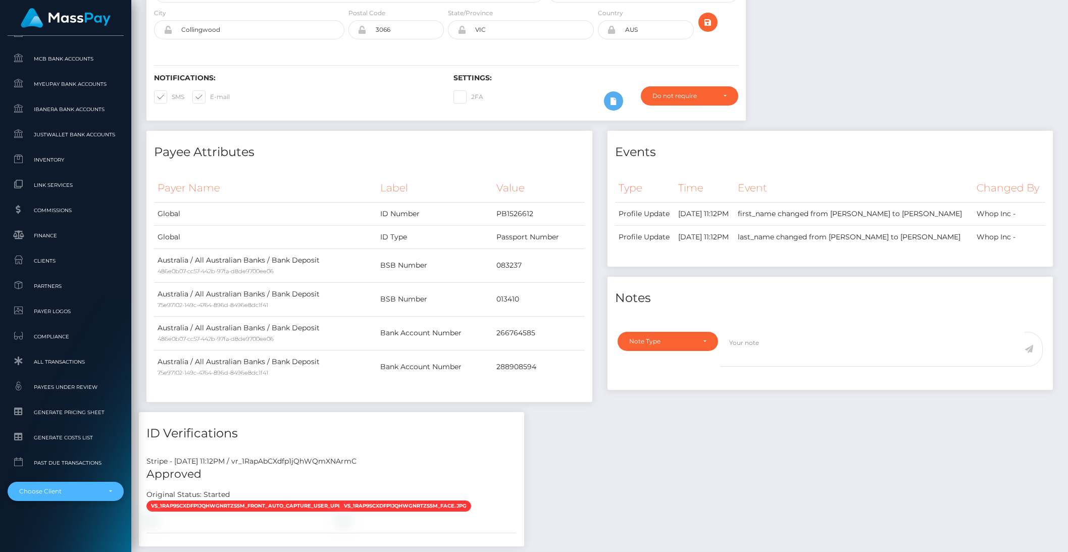
scroll to position [536, 0]
click at [91, 496] on div "Choose Client" at bounding box center [66, 490] width 116 height 19
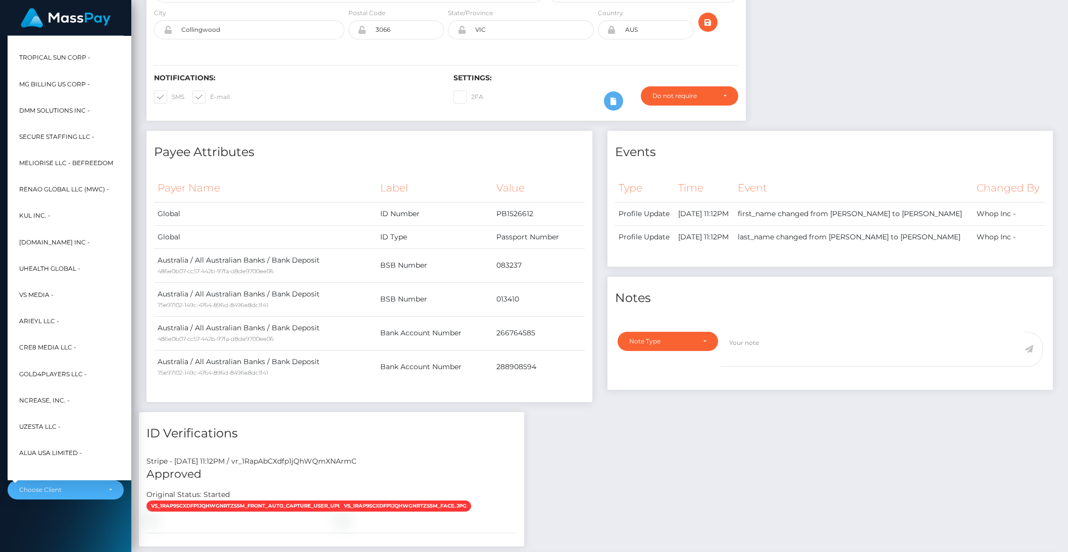
scroll to position [97, 0]
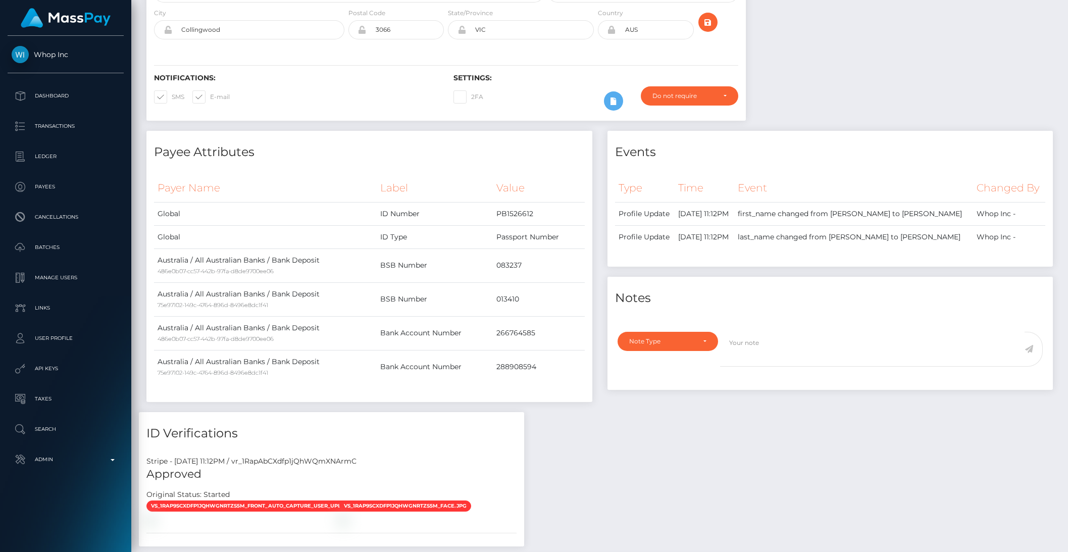
scroll to position [121, 291]
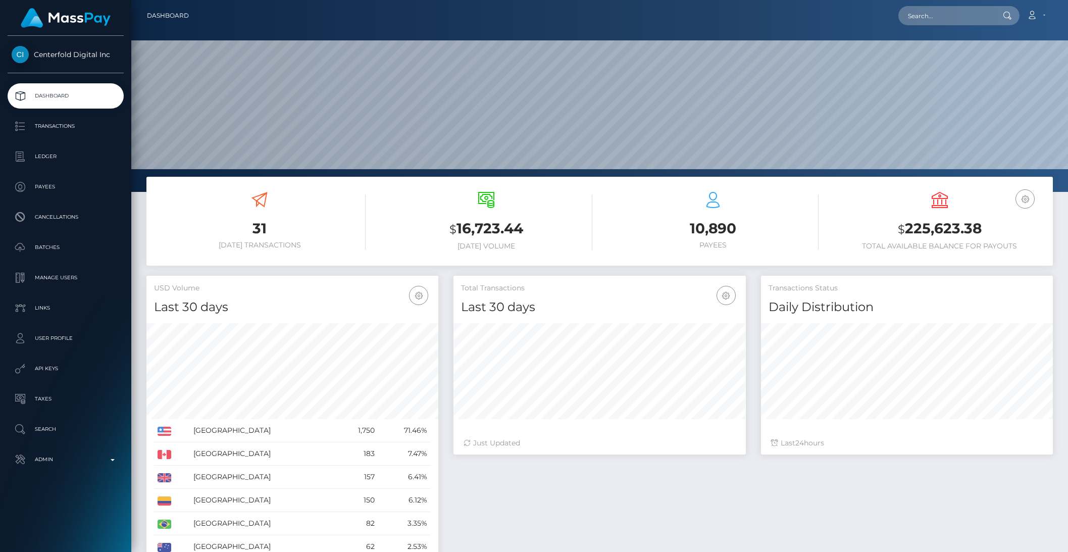
scroll to position [178, 291]
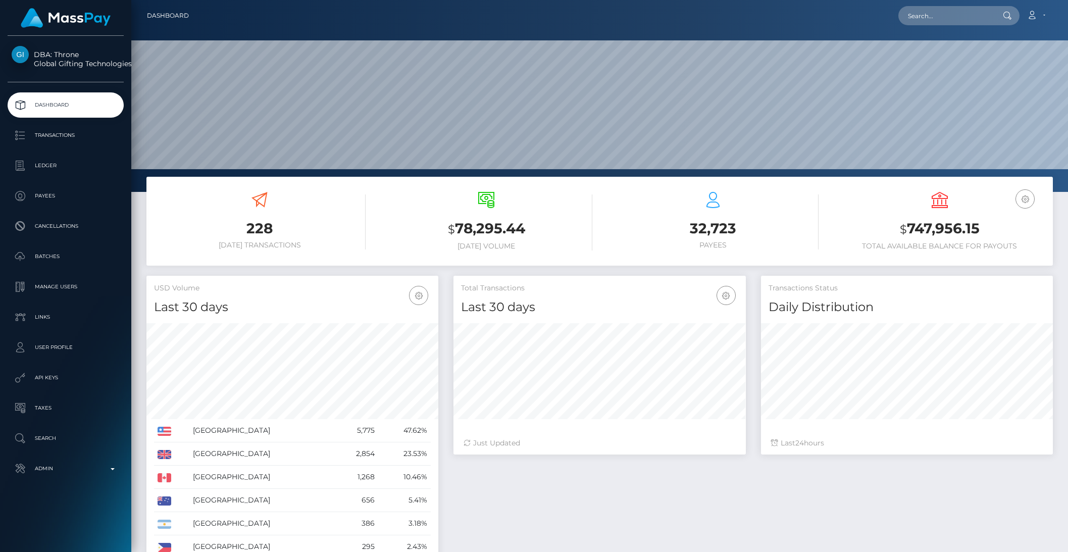
scroll to position [178, 291]
click at [73, 465] on p "Admin" at bounding box center [66, 468] width 108 height 15
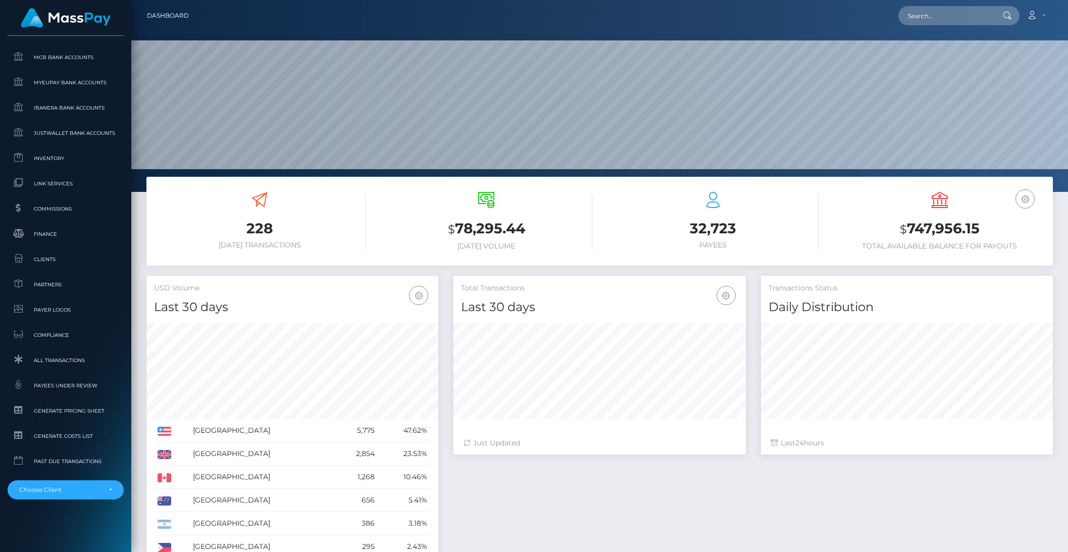
scroll to position [554, 0]
click at [64, 486] on div "Choose Client" at bounding box center [66, 489] width 116 height 19
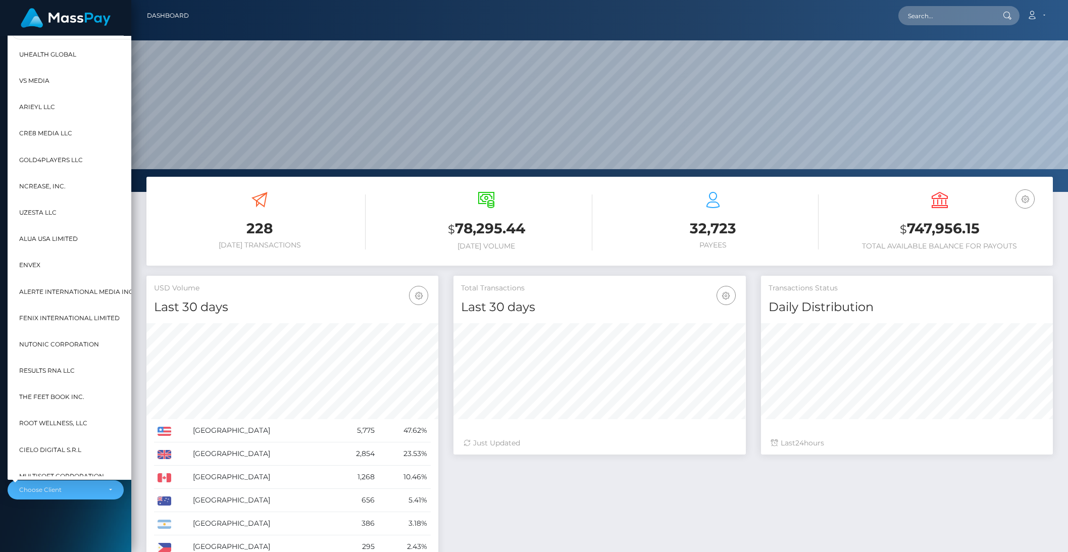
scroll to position [356, 0]
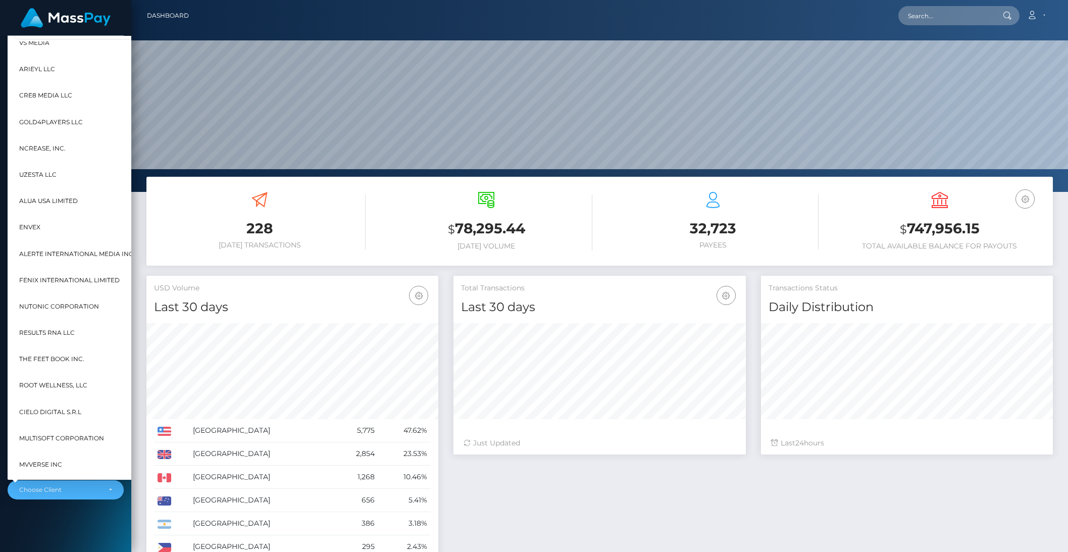
click at [351, 236] on h3 "228" at bounding box center [260, 229] width 212 height 20
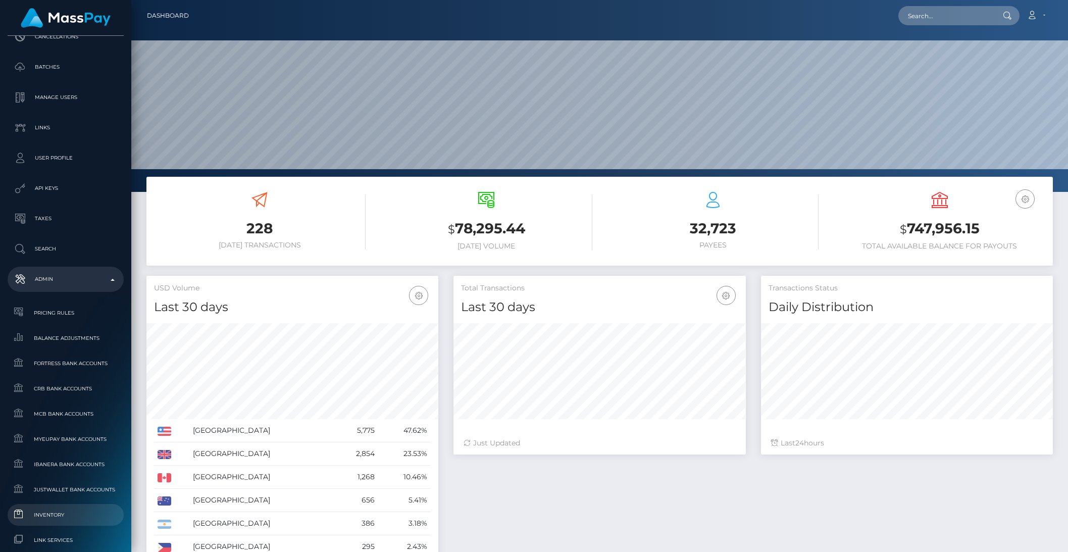
scroll to position [0, 0]
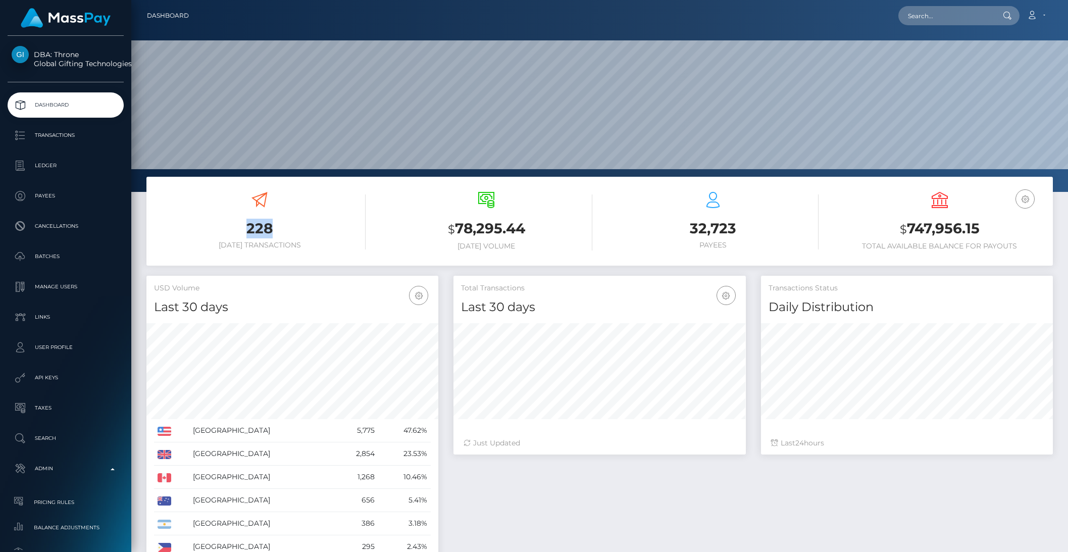
drag, startPoint x: 226, startPoint y: 234, endPoint x: 288, endPoint y: 232, distance: 62.1
click at [288, 232] on h3 "228" at bounding box center [260, 229] width 212 height 20
drag, startPoint x: 430, startPoint y: 221, endPoint x: 550, endPoint y: 232, distance: 120.1
click at [550, 232] on h3 "$ 78,295.44" at bounding box center [487, 229] width 212 height 21
drag, startPoint x: 680, startPoint y: 225, endPoint x: 780, endPoint y: 230, distance: 99.6
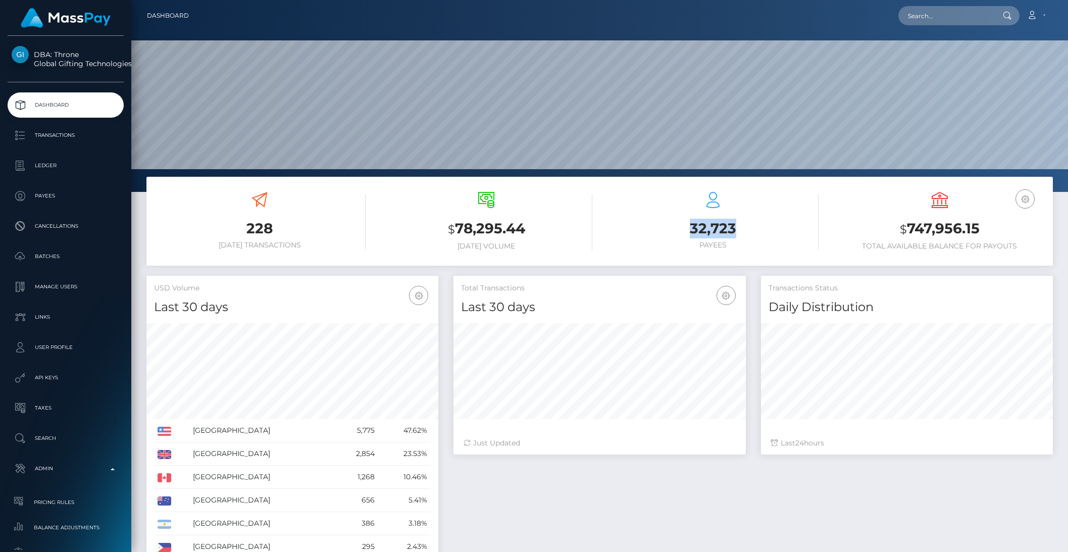
click at [780, 230] on h3 "32,723" at bounding box center [713, 229] width 212 height 20
drag, startPoint x: 887, startPoint y: 223, endPoint x: 1013, endPoint y: 228, distance: 125.3
click at [1013, 228] on h3 "$ 747,956.15" at bounding box center [939, 229] width 212 height 21
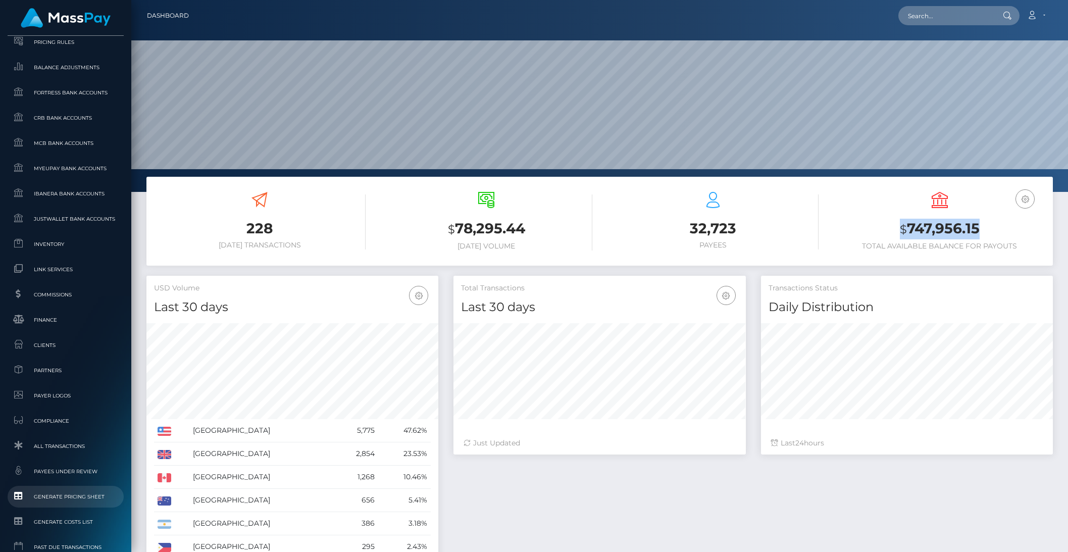
scroll to position [554, 0]
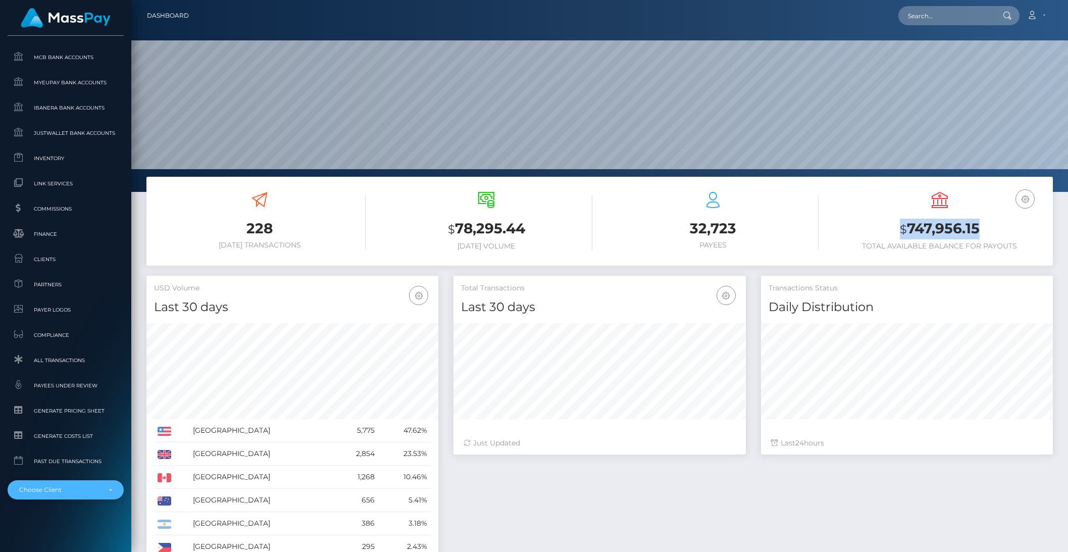
click at [87, 486] on div "Choose Client" at bounding box center [59, 490] width 81 height 8
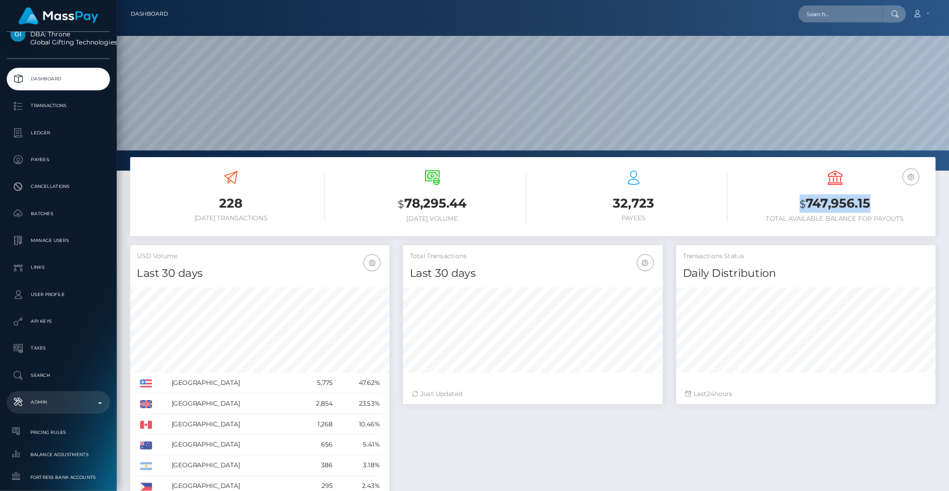
scroll to position [0, 0]
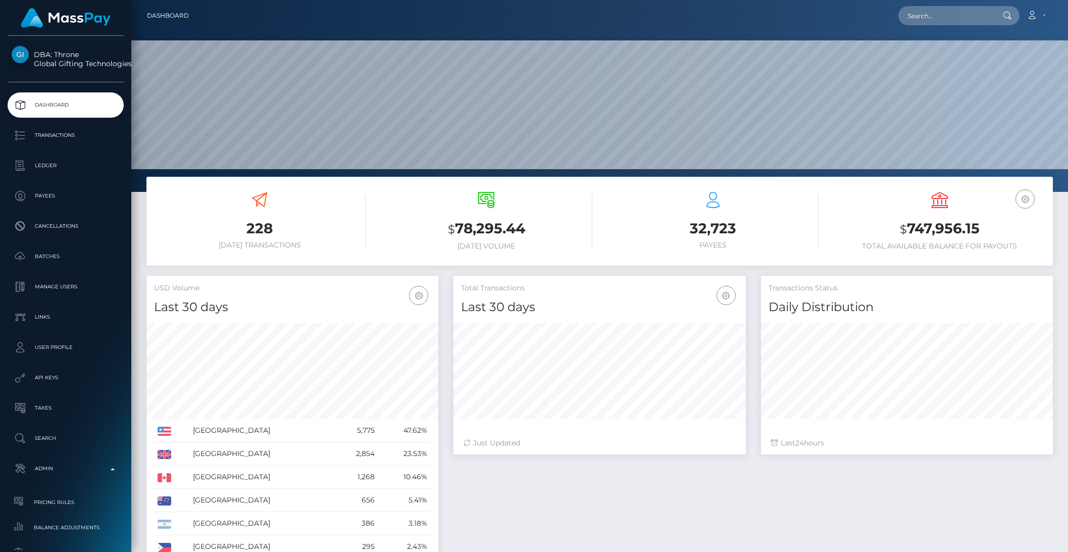
click at [374, 211] on div "$ 78,295.44 Today Volume" at bounding box center [486, 222] width 227 height 76
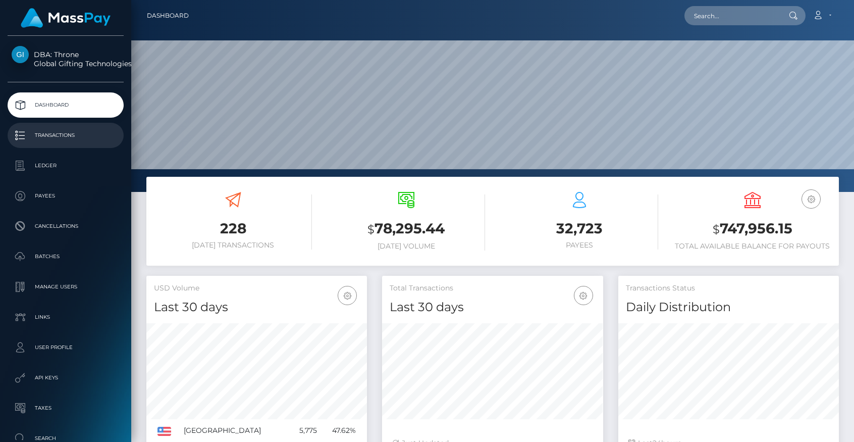
click at [69, 141] on p "Transactions" at bounding box center [66, 135] width 108 height 15
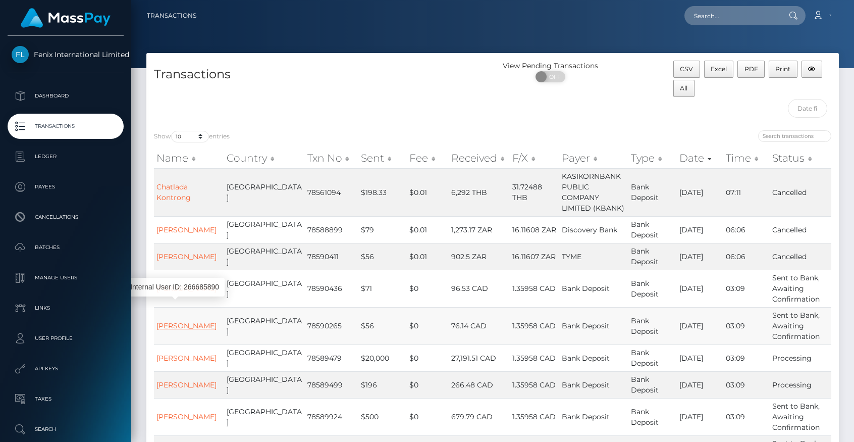
click at [167, 323] on link "[PERSON_NAME]" at bounding box center [186, 325] width 60 height 9
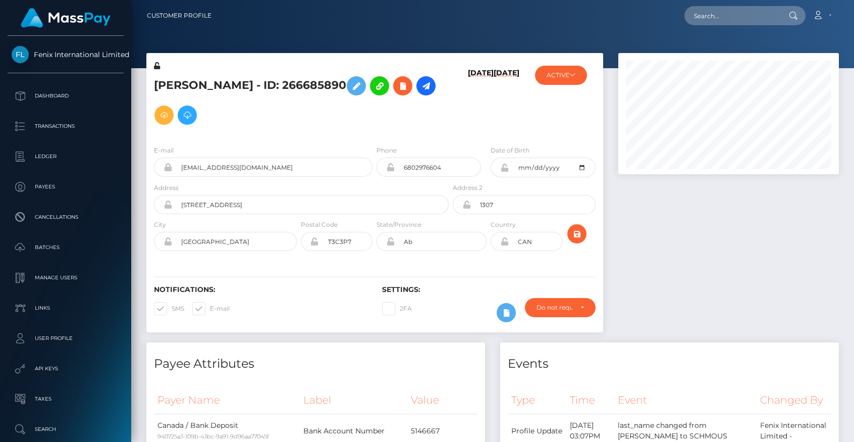
scroll to position [121, 221]
drag, startPoint x: 153, startPoint y: 81, endPoint x: 321, endPoint y: 87, distance: 167.2
click at [321, 87] on h5 "JERRY SHANNON SCHMOUS - ID: 266685890" at bounding box center [298, 100] width 289 height 59
drag, startPoint x: 348, startPoint y: 84, endPoint x: 408, endPoint y: 89, distance: 60.8
click at [408, 89] on h5 "JERRY SHANNON SCHMOUS - ID: 266685890" at bounding box center [298, 100] width 289 height 59
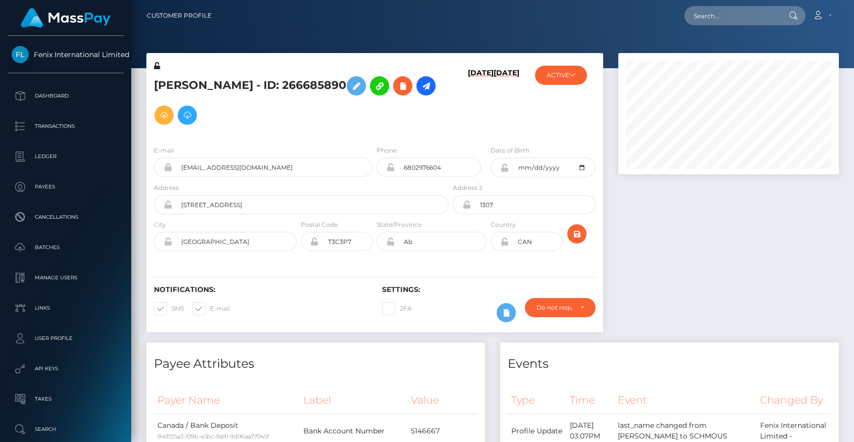
click at [291, 117] on h5 "JERRY SHANNON SCHMOUS - ID: 266685890" at bounding box center [298, 100] width 289 height 59
drag, startPoint x: 344, startPoint y: 78, endPoint x: 410, endPoint y: 82, distance: 66.2
click at [410, 82] on h5 "JERRY SHANNON SCHMOUS - ID: 266685890" at bounding box center [298, 100] width 289 height 59
click at [725, 23] on input "text" at bounding box center [731, 15] width 95 height 19
drag, startPoint x: 349, startPoint y: 81, endPoint x: 408, endPoint y: 81, distance: 59.1
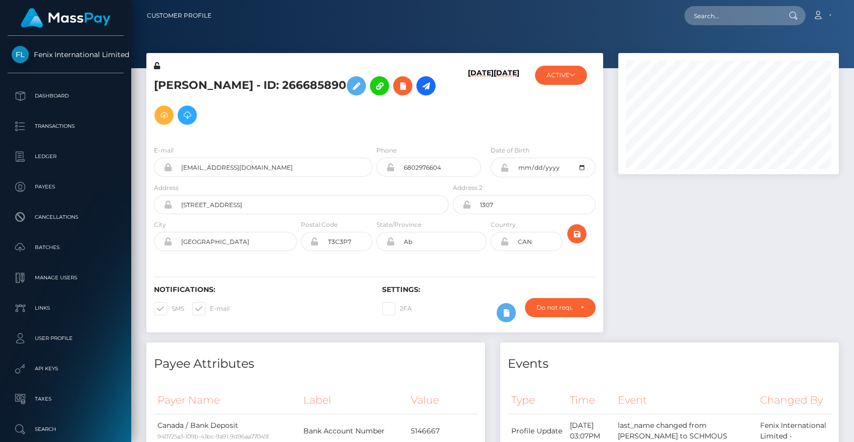
click at [408, 81] on h5 "JERRY SHANNON SCHMOUS - ID: 266685890" at bounding box center [298, 100] width 289 height 59
drag, startPoint x: 180, startPoint y: 167, endPoint x: 282, endPoint y: 174, distance: 102.8
click at [282, 174] on input "jry.schmous@gmail.com" at bounding box center [272, 166] width 200 height 19
click at [257, 182] on div "Address 1335 12 ave sw" at bounding box center [301, 198] width 295 height 32
click at [374, 86] on h5 "JERRY SHANNON SCHMOUS - ID: 266685890" at bounding box center [298, 100] width 289 height 59
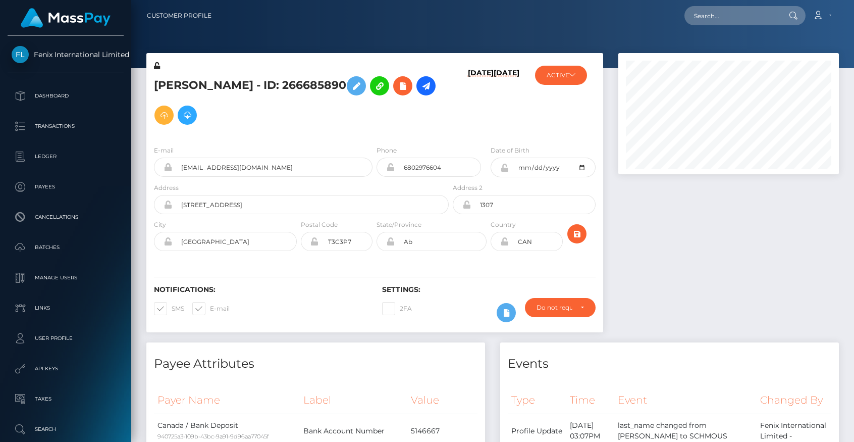
click at [374, 86] on h5 "JERRY SHANNON SCHMOUS - ID: 266685890" at bounding box center [298, 100] width 289 height 59
copy h5 "266685890"
click at [730, 22] on input "text" at bounding box center [731, 15] width 95 height 19
paste input "266685890"
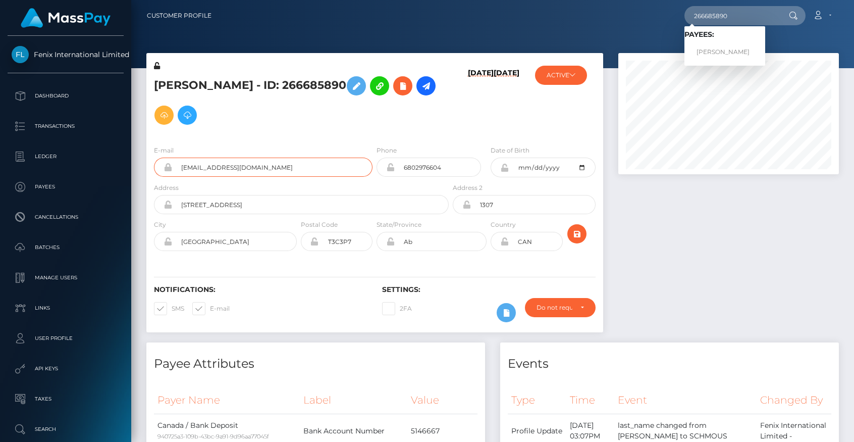
drag, startPoint x: 243, startPoint y: 166, endPoint x: 154, endPoint y: 159, distance: 89.6
click at [154, 159] on div "jry.schmous@gmail.com" at bounding box center [263, 166] width 219 height 19
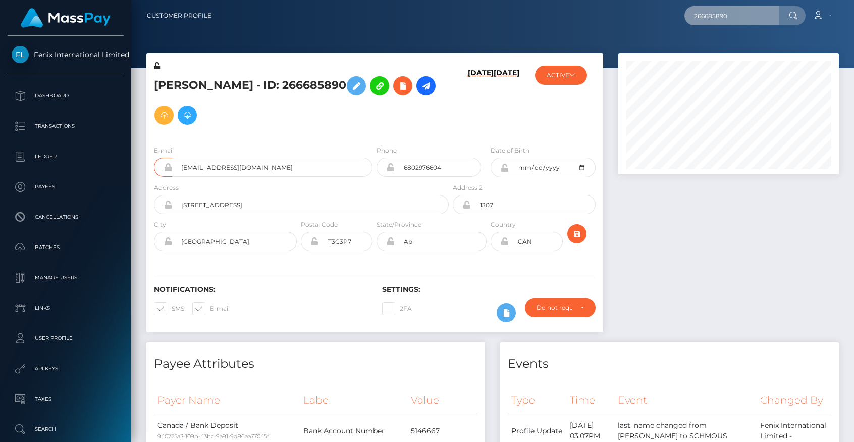
click at [714, 11] on input "266685890" at bounding box center [731, 15] width 95 height 19
click at [714, 12] on input "266685890" at bounding box center [731, 15] width 95 height 19
paste input "jry.schmous@gmail.com"
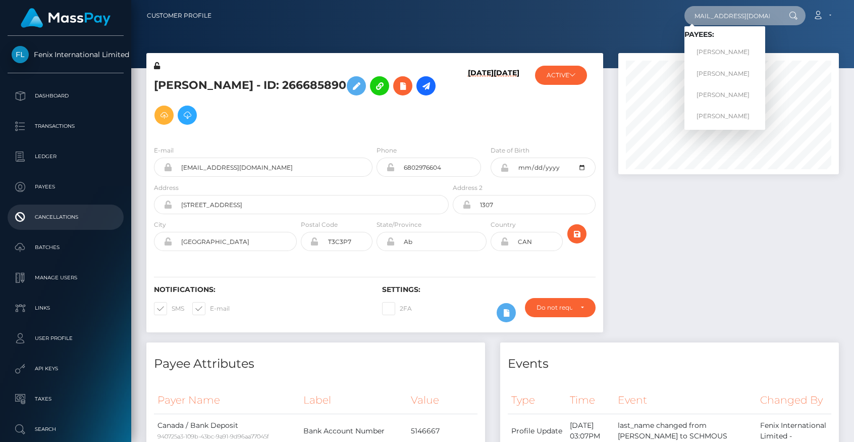
type input "jry.schmous@gmail.com"
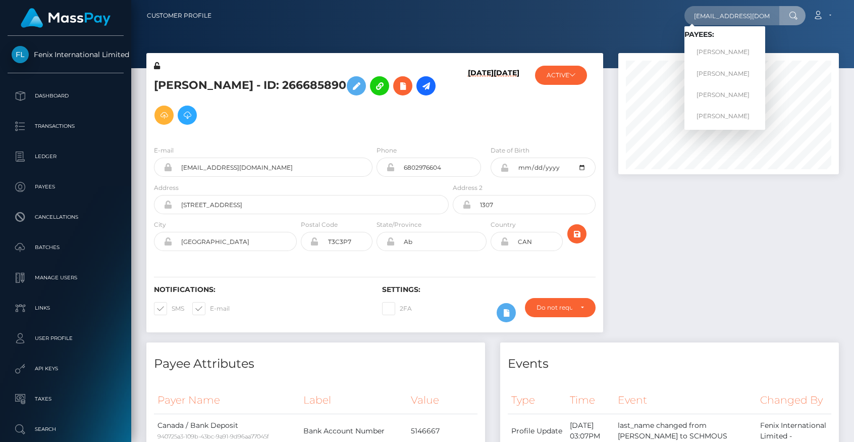
click at [532, 123] on div "ACTIVE Fenix International Limited - ACTIVE DEACTIVE CLOSED ACTIVE Select Media…" at bounding box center [565, 99] width 76 height 77
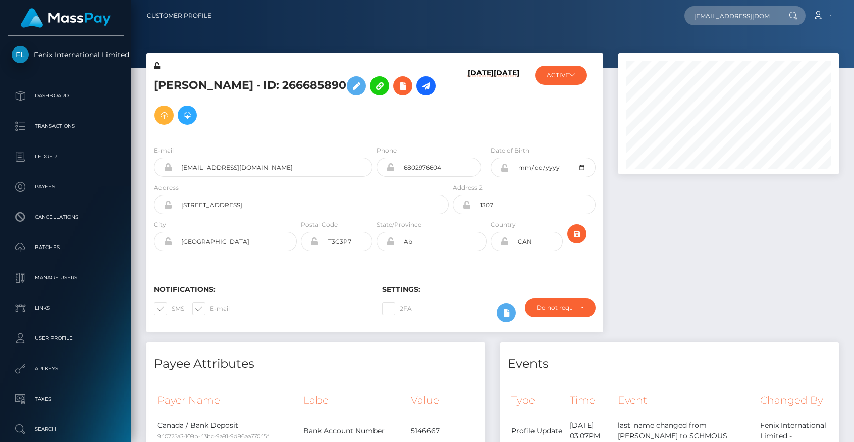
click at [438, 118] on h5 "JERRY SHANNON SCHMOUS - ID: 266685890" at bounding box center [298, 100] width 289 height 59
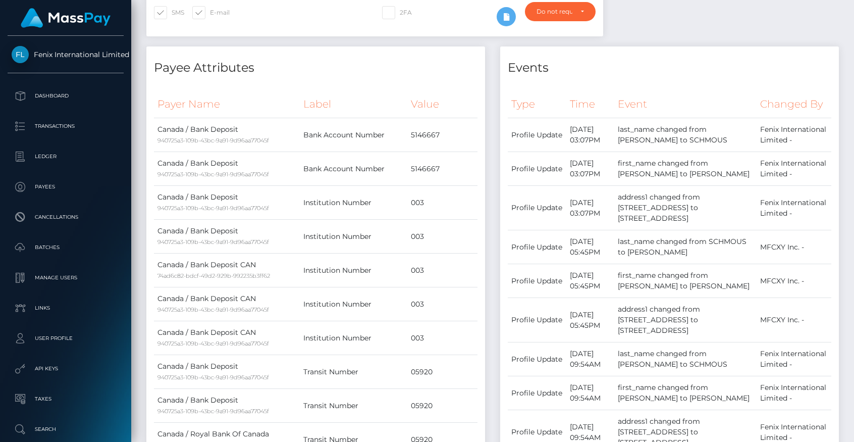
scroll to position [306, 0]
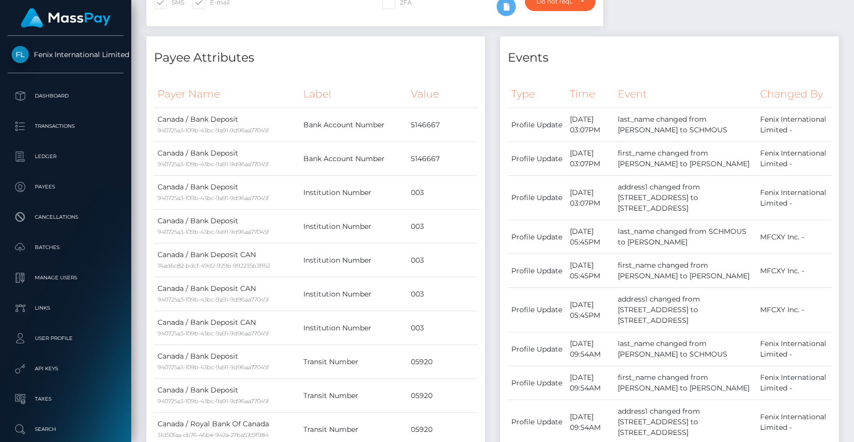
drag, startPoint x: 158, startPoint y: 57, endPoint x: 262, endPoint y: 58, distance: 104.0
click at [262, 58] on h4 "Payee Attributes" at bounding box center [316, 58] width 324 height 18
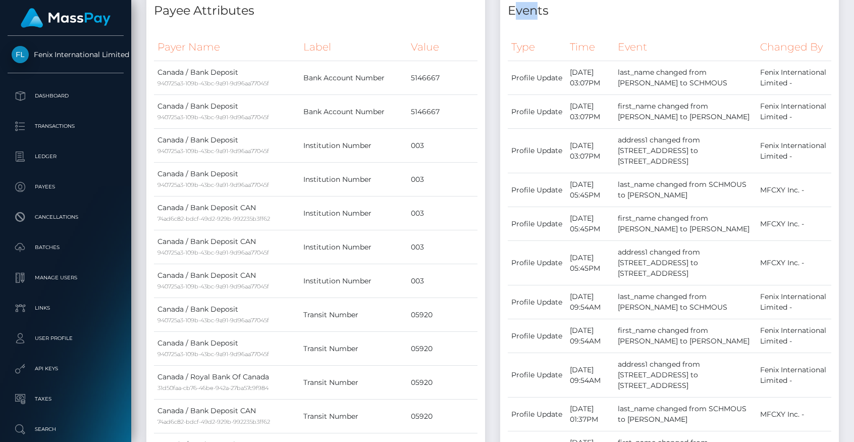
scroll to position [345, 0]
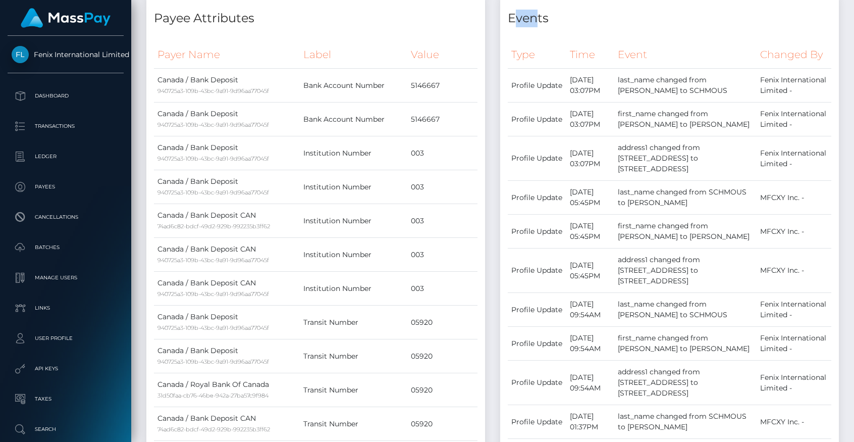
drag, startPoint x: 507, startPoint y: 7, endPoint x: 568, endPoint y: 14, distance: 61.5
click at [568, 14] on h4 "Events" at bounding box center [670, 19] width 324 height 18
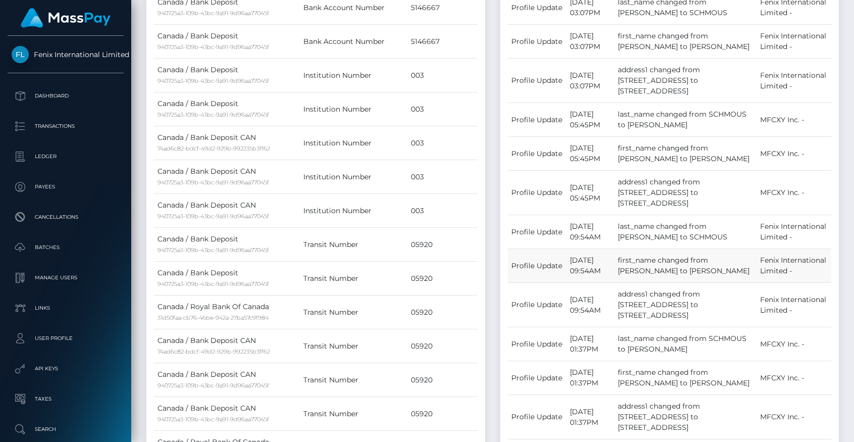
scroll to position [494, 0]
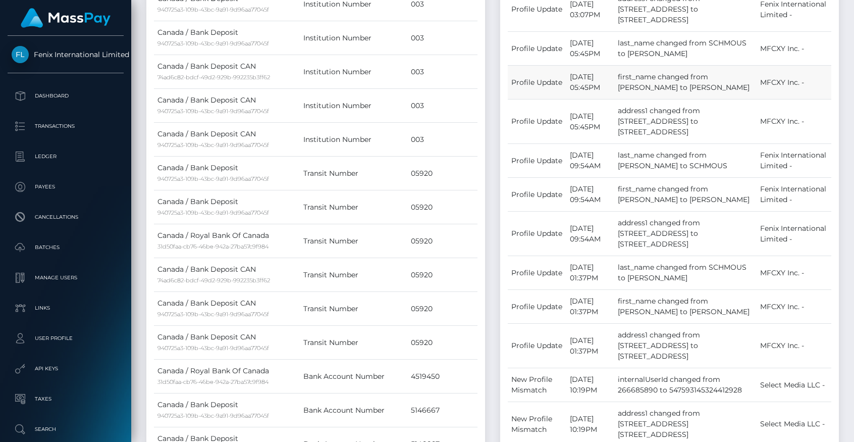
drag, startPoint x: 635, startPoint y: 93, endPoint x: 744, endPoint y: 119, distance: 112.5
click at [744, 99] on td "first_name changed from JERRY to Jerry" at bounding box center [685, 83] width 142 height 34
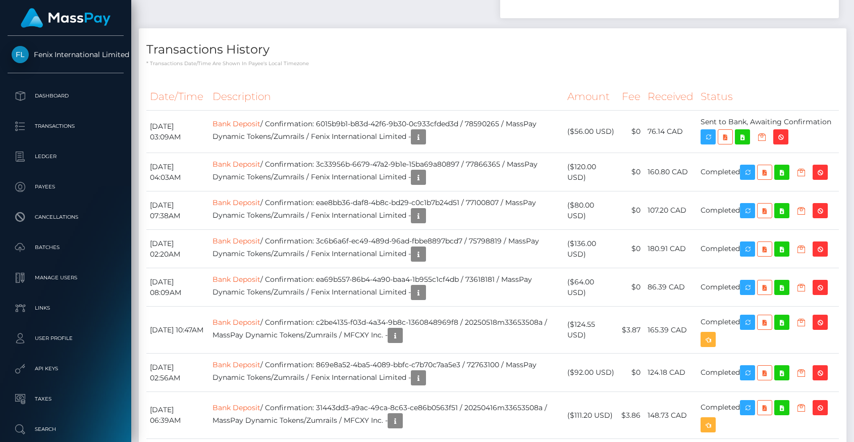
scroll to position [1651, 0]
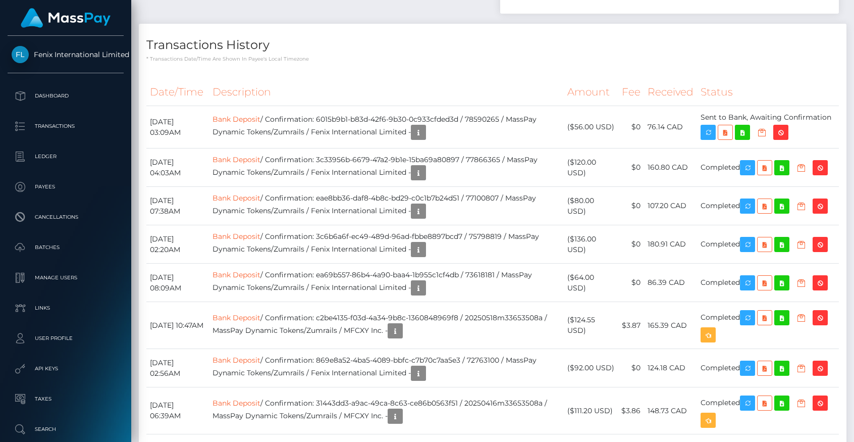
drag, startPoint x: 147, startPoint y: 76, endPoint x: 269, endPoint y: 77, distance: 121.2
click at [269, 63] on div "Transactions History * Transactions date/time are shown in payee's local timezo…" at bounding box center [493, 43] width 708 height 39
drag, startPoint x: 291, startPoint y: 151, endPoint x: 465, endPoint y: 165, distance: 174.7
click at [465, 148] on td "Bank Deposit / Confirmation: 6015b9b1-b83d-42f6-9b30-0c933cfded3d / 78590265 / …" at bounding box center [386, 127] width 355 height 42
click at [367, 148] on td "Bank Deposit / Confirmation: 6015b9b1-b83d-42f6-9b30-0c933cfded3d / 78590265 / …" at bounding box center [386, 127] width 355 height 42
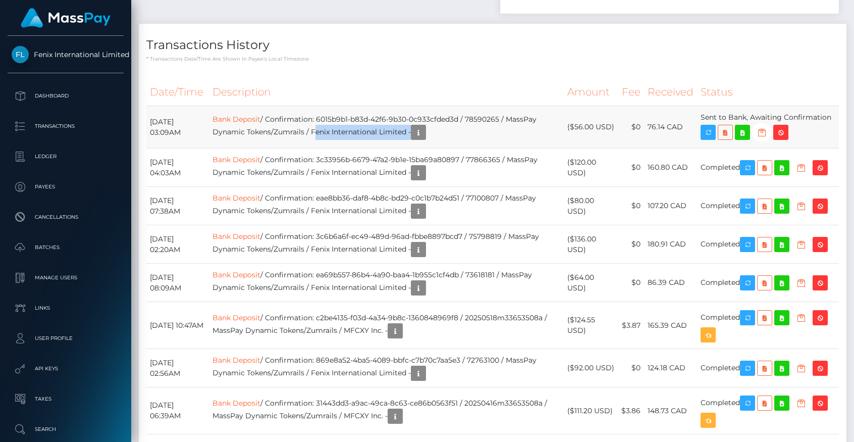
drag, startPoint x: 372, startPoint y: 163, endPoint x: 464, endPoint y: 164, distance: 91.9
click at [464, 148] on td "Bank Deposit / Confirmation: 6015b9b1-b83d-42f6-9b30-0c933cfded3d / 78590265 / …" at bounding box center [386, 127] width 355 height 42
drag, startPoint x: 332, startPoint y: 161, endPoint x: 355, endPoint y: 164, distance: 23.4
click at [355, 148] on td "Bank Deposit / Confirmation: 6015b9b1-b83d-42f6-9b30-0c933cfded3d / 78590265 / …" at bounding box center [386, 127] width 355 height 42
drag, startPoint x: 332, startPoint y: 162, endPoint x: 361, endPoint y: 166, distance: 29.5
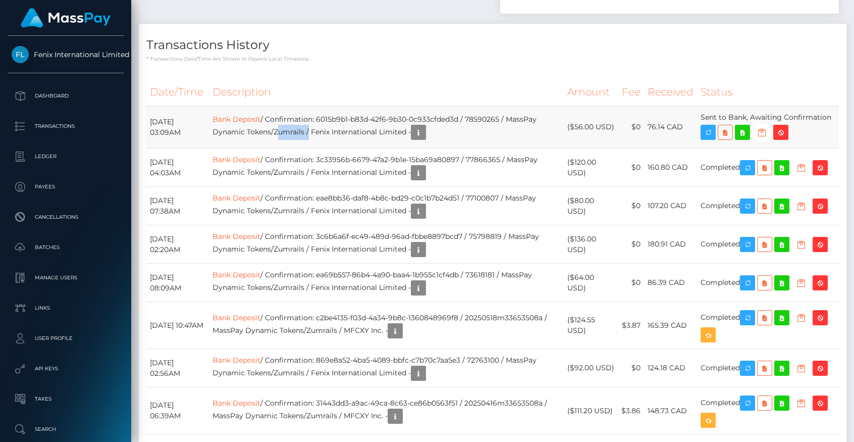
click at [361, 148] on td "Bank Deposit / Confirmation: 6015b9b1-b83d-42f6-9b30-0c933cfded3d / 78590265 / …" at bounding box center [386, 127] width 355 height 42
drag, startPoint x: 236, startPoint y: 162, endPoint x: 327, endPoint y: 163, distance: 90.9
click at [327, 148] on td "Bank Deposit / Confirmation: 6015b9b1-b83d-42f6-9b30-0c933cfded3d / 78590265 / …" at bounding box center [386, 127] width 355 height 42
drag, startPoint x: 290, startPoint y: 148, endPoint x: 483, endPoint y: 151, distance: 192.3
click at [483, 148] on td "Bank Deposit / Confirmation: 6015b9b1-b83d-42f6-9b30-0c933cfded3d / 78590265 / …" at bounding box center [386, 127] width 355 height 42
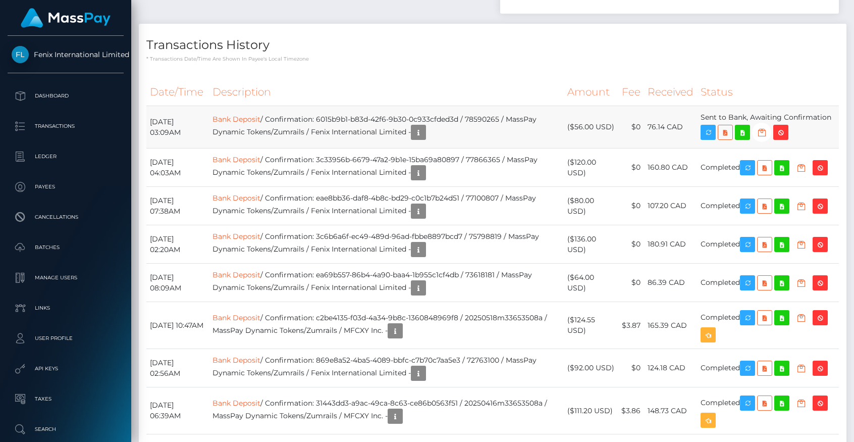
click at [504, 148] on td "Bank Deposit / Confirmation: 6015b9b1-b83d-42f6-9b30-0c933cfded3d / 78590265 / …" at bounding box center [386, 127] width 355 height 42
drag, startPoint x: 331, startPoint y: 164, endPoint x: 353, endPoint y: 165, distance: 21.7
click at [353, 148] on td "Bank Deposit / Confirmation: 6015b9b1-b83d-42f6-9b30-0c933cfded3d / 78590265 / …" at bounding box center [386, 127] width 355 height 42
click at [500, 148] on td "Bank Deposit / Confirmation: 6015b9b1-b83d-42f6-9b30-0c933cfded3d / 78590265 / …" at bounding box center [386, 127] width 355 height 42
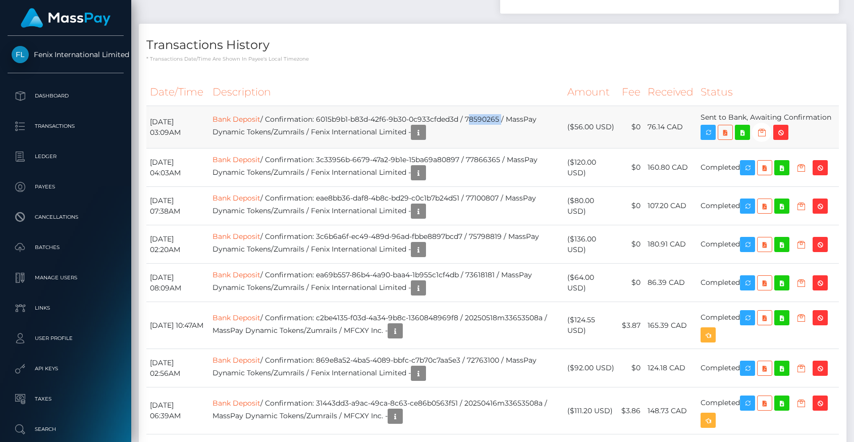
click at [500, 148] on td "Bank Deposit / Confirmation: 6015b9b1-b83d-42f6-9b30-0c933cfded3d / 78590265 / …" at bounding box center [386, 127] width 355 height 42
drag, startPoint x: 367, startPoint y: 163, endPoint x: 464, endPoint y: 168, distance: 97.6
click at [464, 148] on td "Bank Deposit / Confirmation: 6015b9b1-b83d-42f6-9b30-0c933cfded3d / 78590265 / …" at bounding box center [386, 127] width 355 height 42
drag, startPoint x: 342, startPoint y: 150, endPoint x: 463, endPoint y: 153, distance: 120.7
click at [463, 148] on td "Bank Deposit / Confirmation: 6015b9b1-b83d-42f6-9b30-0c933cfded3d / 78590265 / …" at bounding box center [386, 127] width 355 height 42
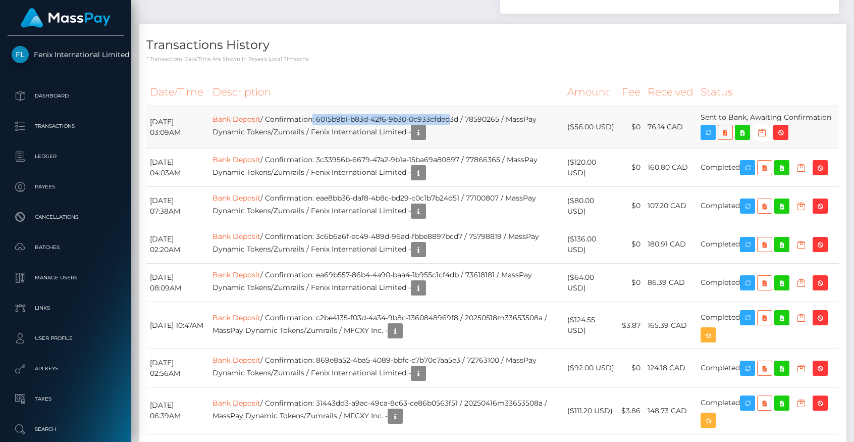
drag, startPoint x: 340, startPoint y: 149, endPoint x: 469, endPoint y: 148, distance: 128.7
click at [469, 148] on td "Bank Deposit / Confirmation: 6015b9b1-b83d-42f6-9b30-0c933cfded3d / 78590265 / …" at bounding box center [386, 127] width 355 height 42
click at [340, 148] on td "Bank Deposit / Confirmation: 6015b9b1-b83d-42f6-9b30-0c933cfded3d / 78590265 / …" at bounding box center [386, 127] width 355 height 42
drag, startPoint x: 341, startPoint y: 151, endPoint x: 488, endPoint y: 151, distance: 146.9
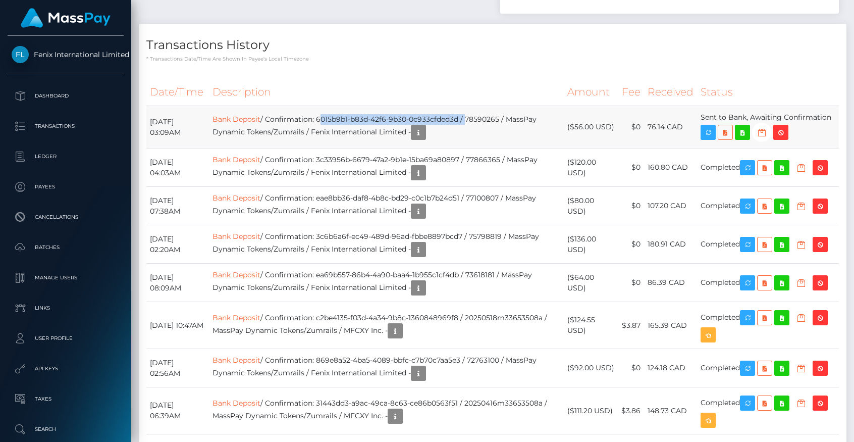
click at [488, 148] on td "Bank Deposit / Confirmation: 6015b9b1-b83d-42f6-9b30-0c933cfded3d / 78590265 / …" at bounding box center [386, 127] width 355 height 42
click at [507, 148] on td "Bank Deposit / Confirmation: 6015b9b1-b83d-42f6-9b30-0c933cfded3d / 78590265 / …" at bounding box center [386, 127] width 355 height 42
drag, startPoint x: 341, startPoint y: 150, endPoint x: 487, endPoint y: 150, distance: 145.9
click at [487, 148] on td "Bank Deposit / Confirmation: 6015b9b1-b83d-42f6-9b30-0c933cfded3d / 78590265 / …" at bounding box center [386, 127] width 355 height 42
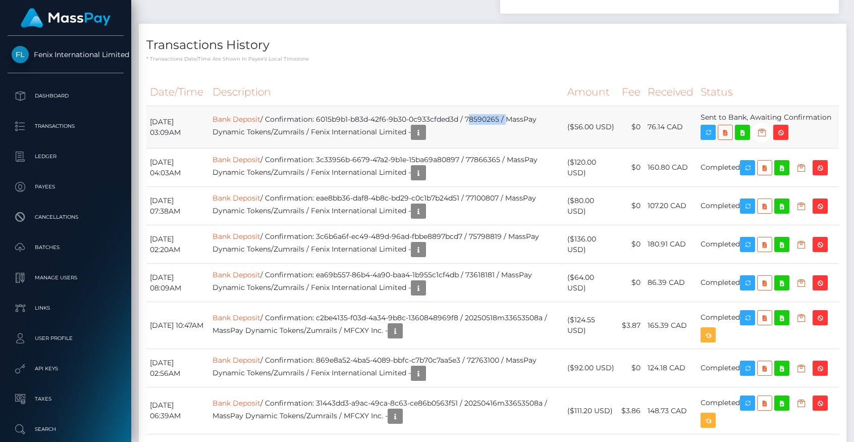
drag, startPoint x: 491, startPoint y: 149, endPoint x: 534, endPoint y: 150, distance: 43.4
click at [534, 148] on td "Bank Deposit / Confirmation: 6015b9b1-b83d-42f6-9b30-0c933cfded3d / 78590265 / …" at bounding box center [386, 127] width 355 height 42
drag, startPoint x: 556, startPoint y: 161, endPoint x: 610, endPoint y: 158, distance: 54.1
click at [610, 148] on tr "October 15, 2025 03:09AM Bank Deposit / Confirmation: 6015b9b1-b83d-42f6-9b30-0…" at bounding box center [492, 127] width 693 height 42
drag, startPoint x: 628, startPoint y: 156, endPoint x: 641, endPoint y: 157, distance: 12.6
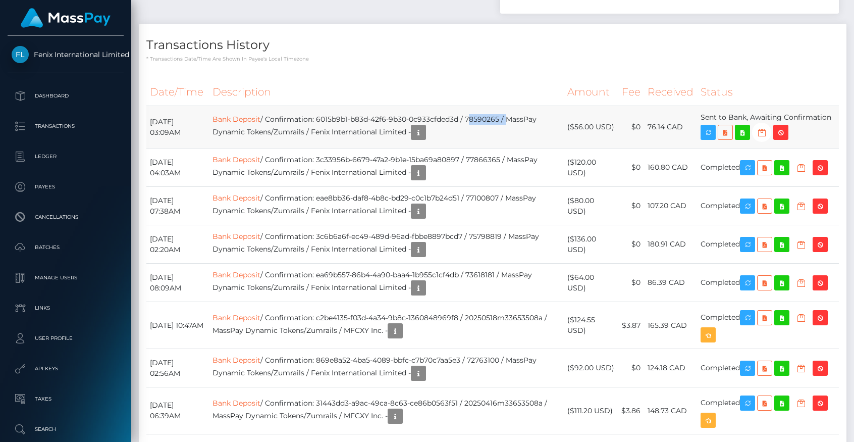
click at [641, 148] on td "$0" at bounding box center [631, 127] width 26 height 42
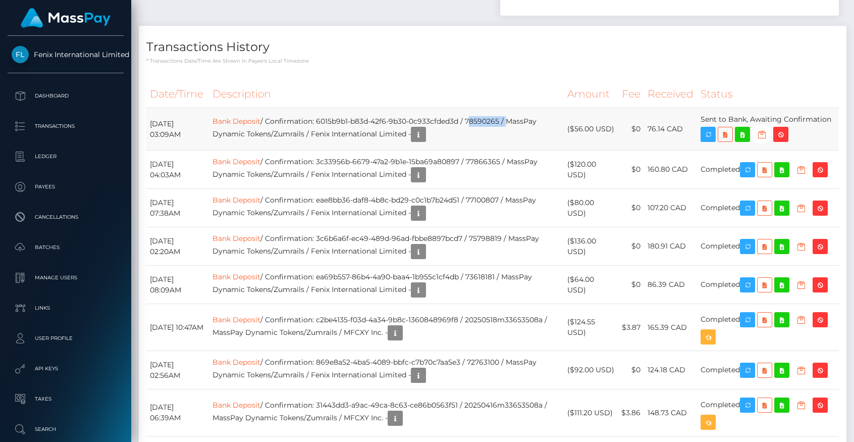
drag, startPoint x: 644, startPoint y: 159, endPoint x: 680, endPoint y: 160, distance: 36.3
click at [680, 150] on td "76.14 CAD" at bounding box center [670, 129] width 53 height 42
drag, startPoint x: 699, startPoint y: 148, endPoint x: 829, endPoint y: 151, distance: 130.8
click at [829, 150] on td "Sent to Bank, Awaiting Confirmation" at bounding box center [768, 129] width 142 height 42
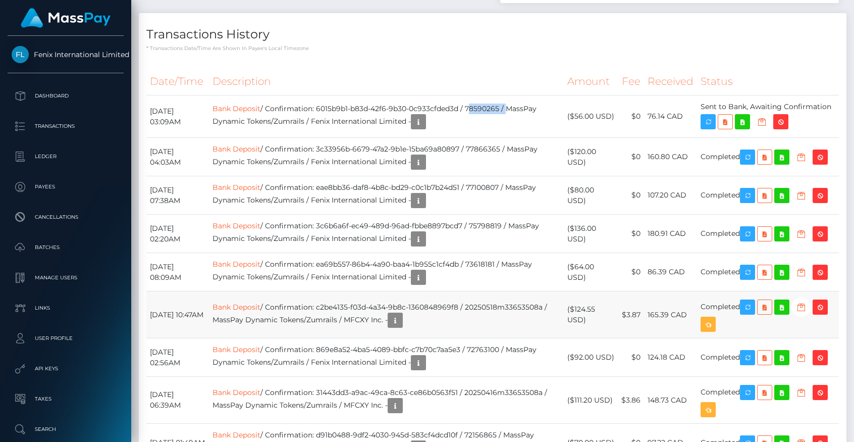
scroll to position [1662, 0]
drag, startPoint x: 450, startPoint y: 352, endPoint x: 475, endPoint y: 351, distance: 24.8
click at [475, 338] on td "Bank Deposit / Confirmation: c2be4135-f03d-4a34-9b8c-1360848969f8 / 20250518m33…" at bounding box center [386, 314] width 355 height 47
click at [485, 291] on td "Bank Deposit / Confirmation: ea69b557-86b4-4a90-baa4-1b955c1cf4db / 73618181 / …" at bounding box center [386, 271] width 355 height 38
click at [459, 338] on td "Bank Deposit / Confirmation: c2be4135-f03d-4a34-9b8c-1360848969f8 / 20250518m33…" at bounding box center [386, 314] width 355 height 47
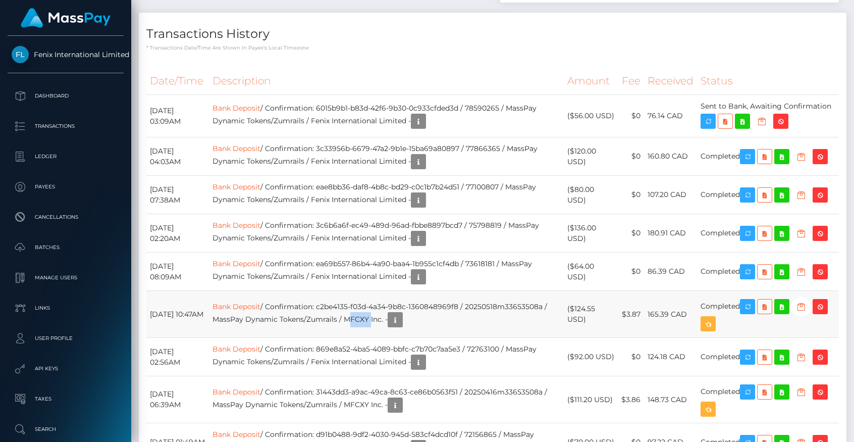
click at [459, 338] on td "Bank Deposit / Confirmation: c2be4135-f03d-4a34-9b8c-1360848969f8 / 20250518m33…" at bounding box center [386, 314] width 355 height 47
drag, startPoint x: 367, startPoint y: 269, endPoint x: 461, endPoint y: 270, distance: 94.4
click at [461, 252] on td "Bank Deposit / Confirmation: 3c6b6a6f-ec49-489d-96ad-fbbe8897bcd7 / 75798819 / …" at bounding box center [386, 233] width 355 height 38
click at [480, 291] on td "Bank Deposit / Confirmation: ea69b557-86b4-4a90-baa4-1b955c1cf4db / 73618181 / …" at bounding box center [386, 271] width 355 height 38
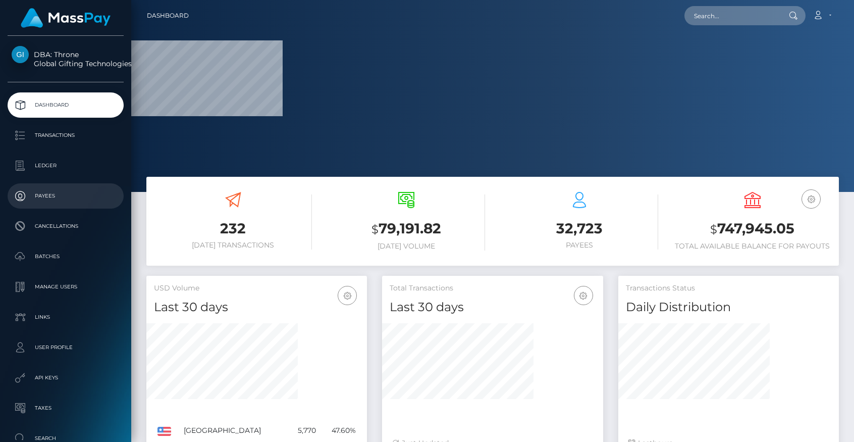
click at [42, 198] on p "Payees" at bounding box center [66, 195] width 108 height 15
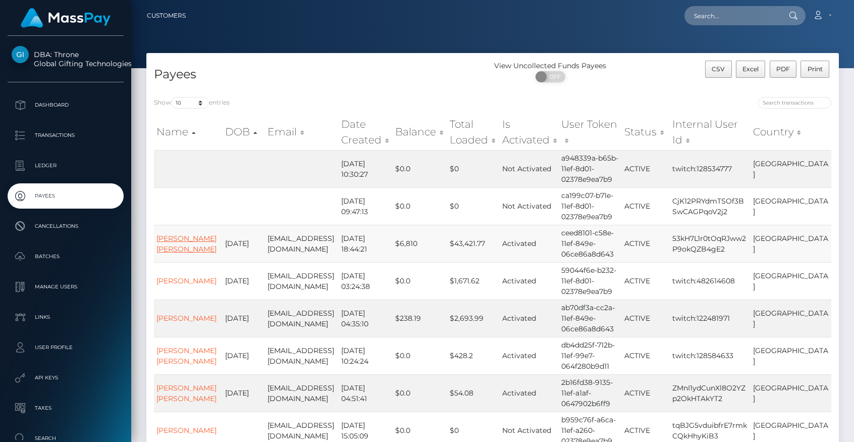
click at [171, 250] on link "[PERSON_NAME] [PERSON_NAME]" at bounding box center [186, 244] width 60 height 20
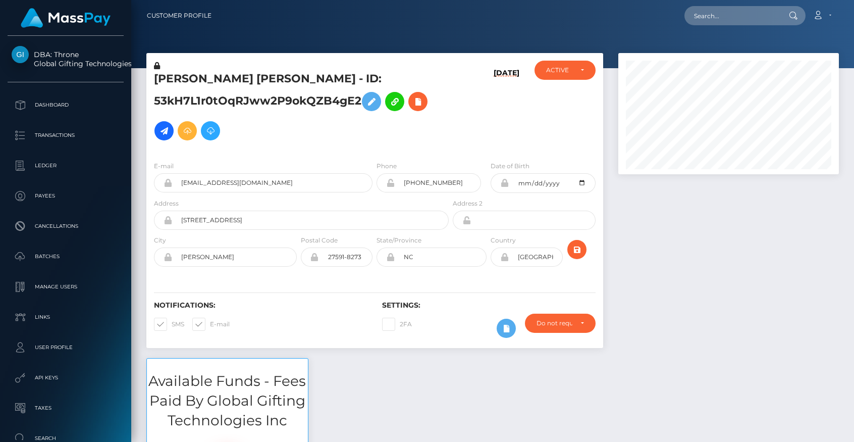
scroll to position [121, 221]
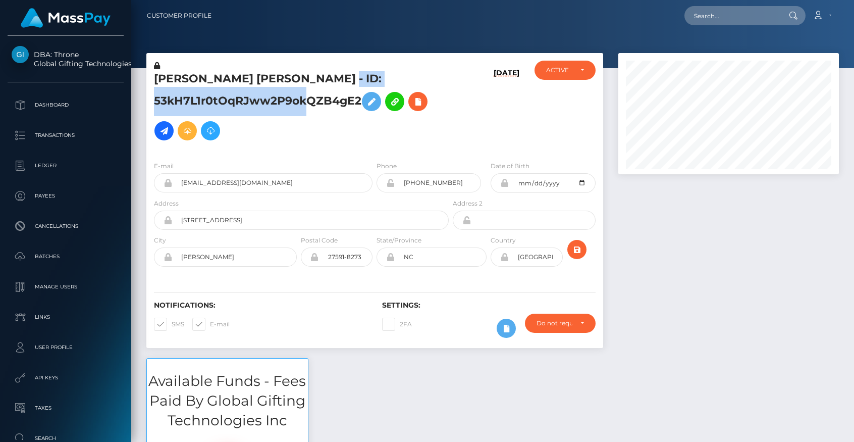
drag, startPoint x: 151, startPoint y: 101, endPoint x: 360, endPoint y: 106, distance: 208.5
click at [360, 106] on div "[PERSON_NAME] [PERSON_NAME] - ID: 53kH7L1r0tOqRJww2P9okQZB4gE2" at bounding box center [298, 107] width 304 height 92
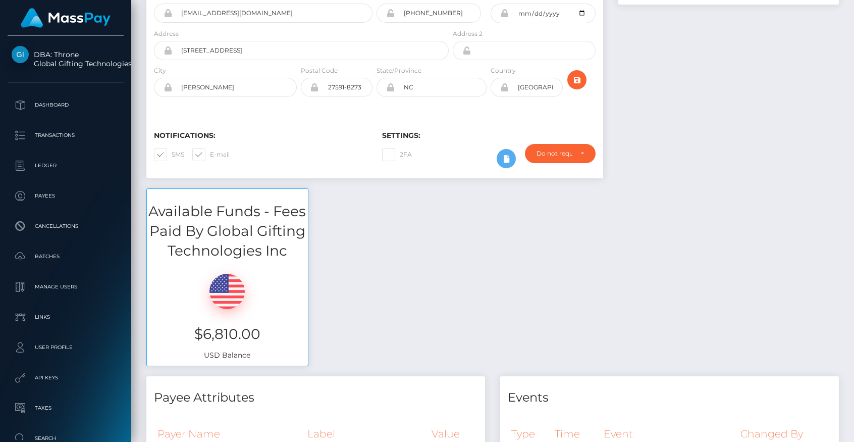
scroll to position [172, 0]
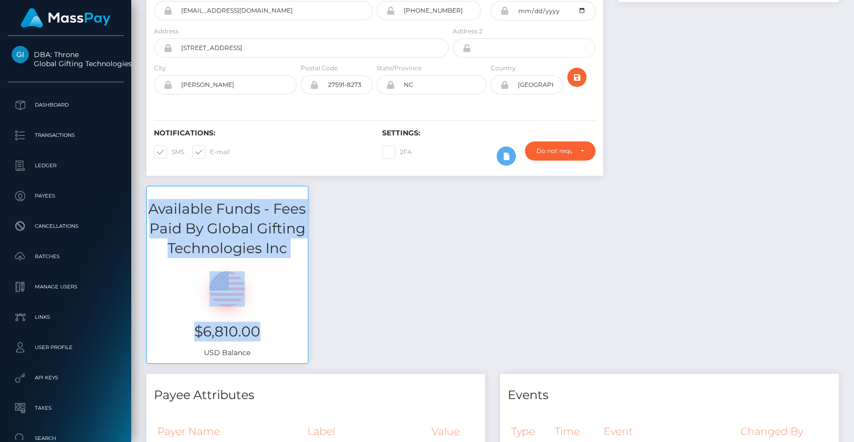
drag, startPoint x: 145, startPoint y: 186, endPoint x: 303, endPoint y: 335, distance: 217.5
click at [303, 335] on div "Available Funds - Fees Paid By Global Gifting Technologies Inc $6,810.00 USD Ba…" at bounding box center [227, 280] width 177 height 188
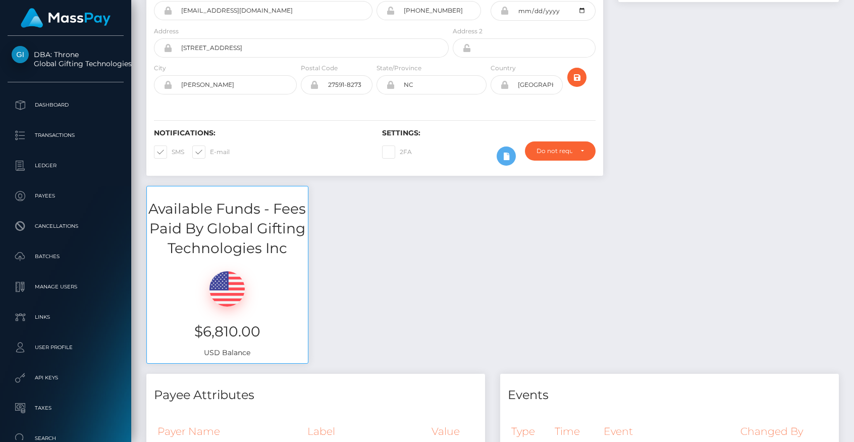
click at [400, 275] on div "Available Funds - Fees Paid By Global Gifting Technologies Inc $6,810.00 USD Ba…" at bounding box center [493, 280] width 708 height 188
drag, startPoint x: 149, startPoint y: 205, endPoint x: 276, endPoint y: 207, distance: 127.2
click at [276, 207] on h3 "Available Funds - Fees Paid By Global Gifting Technologies Inc" at bounding box center [227, 229] width 161 height 60
click at [275, 208] on h3 "Available Funds - Fees Paid By Global Gifting Technologies Inc" at bounding box center [227, 229] width 161 height 60
drag, startPoint x: 275, startPoint y: 208, endPoint x: 229, endPoint y: 222, distance: 47.4
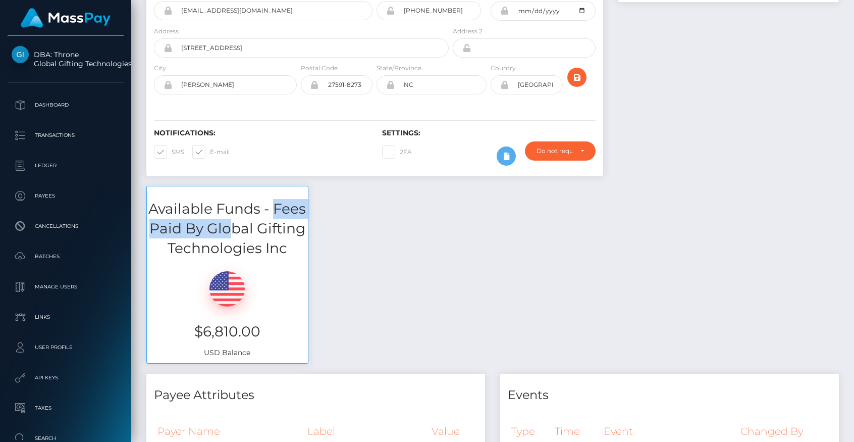
click at [228, 222] on h3 "Available Funds - Fees Paid By Global Gifting Technologies Inc" at bounding box center [227, 229] width 161 height 60
click at [384, 283] on div "Available Funds - Fees Paid By Global Gifting Technologies Inc $6,810.00 USD Ba…" at bounding box center [493, 280] width 708 height 188
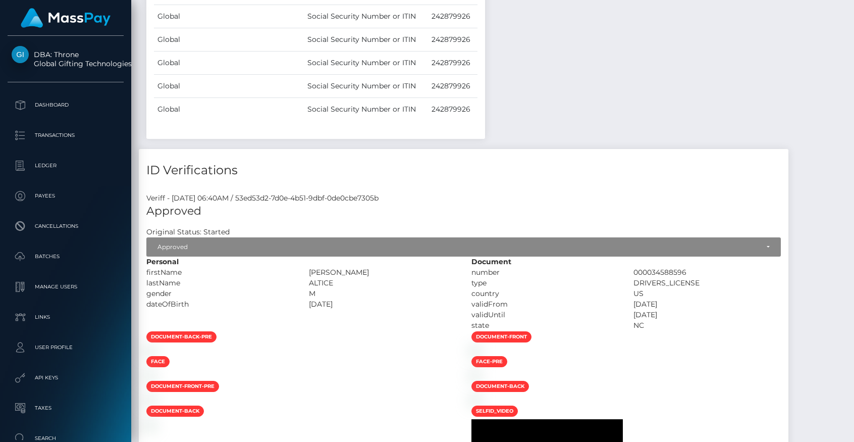
scroll to position [1126, 0]
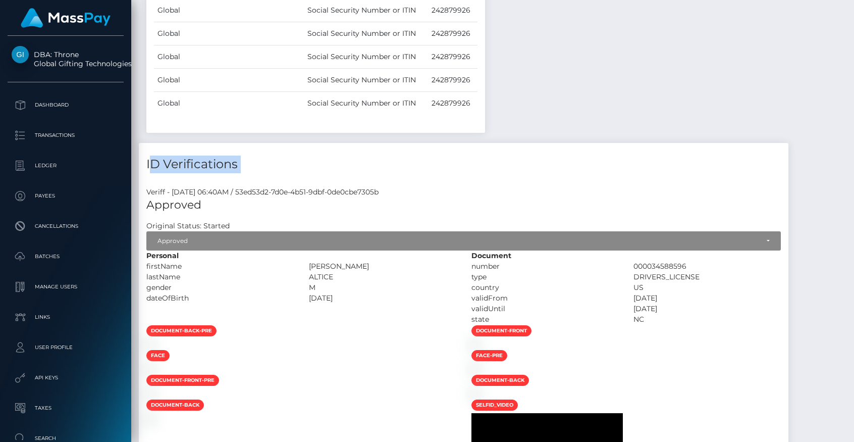
drag, startPoint x: 141, startPoint y: 163, endPoint x: 286, endPoint y: 176, distance: 145.0
click at [286, 176] on div "ID Verifications Veriff - [DATE] 06:40AM / 53ed53d2-7d0e-4b51-9dbf-0de0cbe7305b…" at bounding box center [464, 423] width 650 height 561
drag, startPoint x: 147, startPoint y: 192, endPoint x: 164, endPoint y: 191, distance: 16.2
click at [164, 191] on div "Veriff - [DATE] 06:40AM / 53ed53d2-7d0e-4b51-9dbf-0de0cbe7305b" at bounding box center [464, 192] width 650 height 11
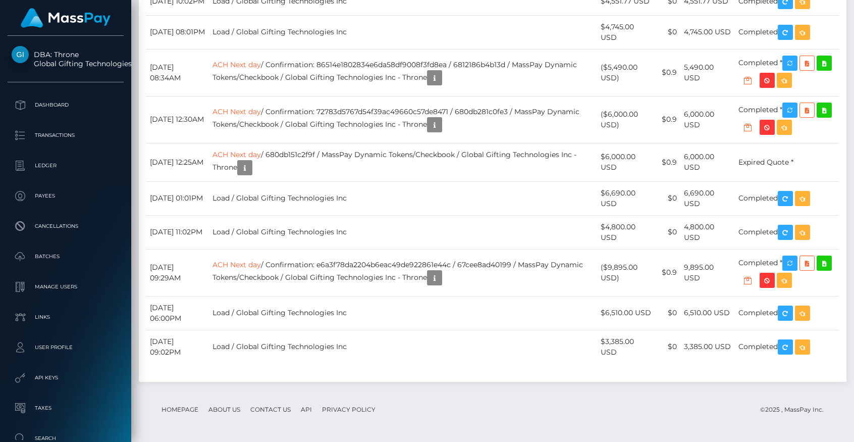
scroll to position [2573, 0]
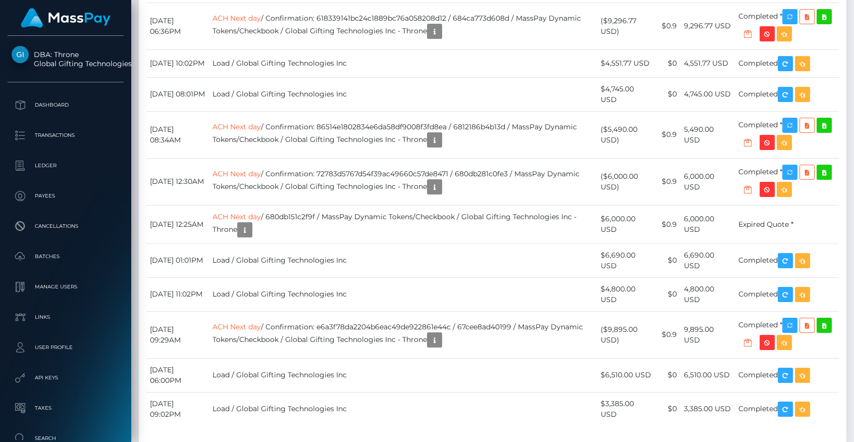
drag, startPoint x: 159, startPoint y: 63, endPoint x: 240, endPoint y: 65, distance: 80.8
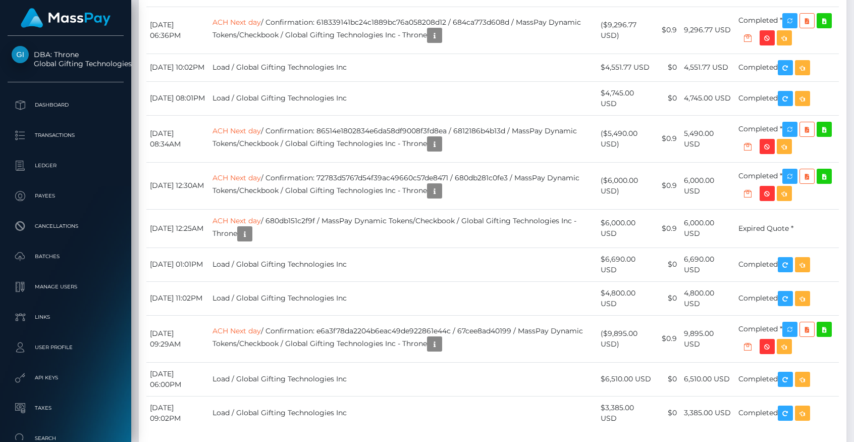
scroll to position [2522, 0]
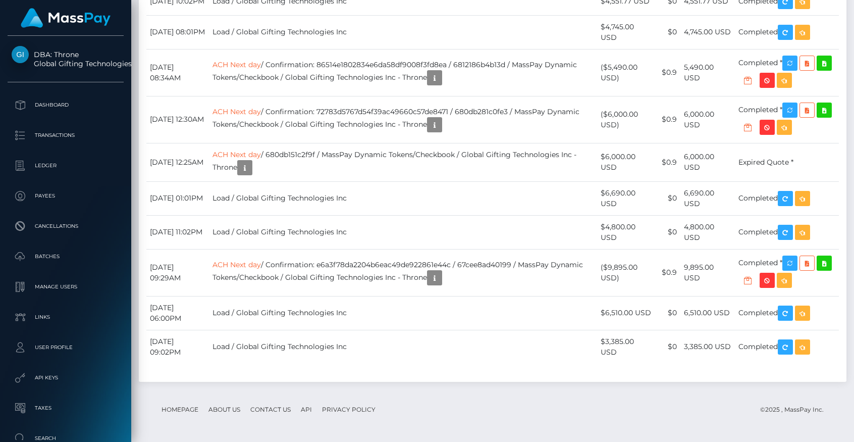
scroll to position [3114, 0]
drag, startPoint x: 232, startPoint y: 286, endPoint x: 253, endPoint y: 285, distance: 21.2
drag, startPoint x: 150, startPoint y: 339, endPoint x: 207, endPoint y: 340, distance: 57.0
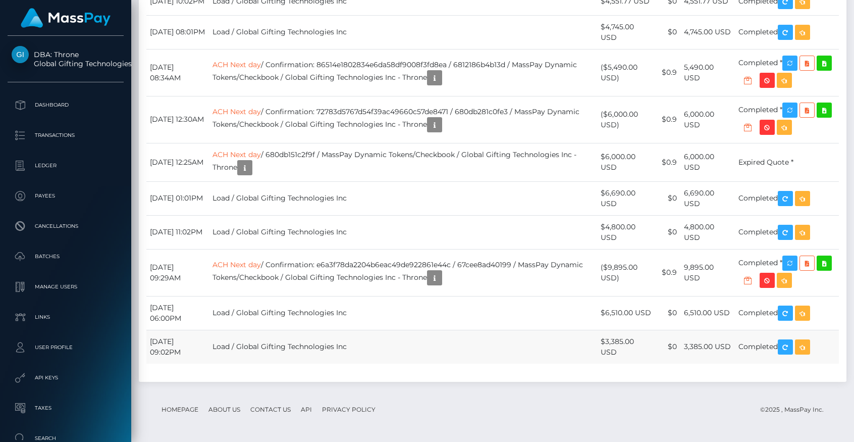
click at [207, 340] on td "[DATE] 09:02PM" at bounding box center [177, 347] width 63 height 34
drag, startPoint x: 234, startPoint y: 346, endPoint x: 286, endPoint y: 346, distance: 52.0
click at [286, 346] on td "Load / Global Gifting Technologies Inc" at bounding box center [403, 347] width 388 height 34
drag, startPoint x: 593, startPoint y: 332, endPoint x: 645, endPoint y: 339, distance: 52.9
click at [645, 339] on tr "February 13, 2025 09:02PM Load / Global Gifting Technologies Inc $3,385.00 USD …" at bounding box center [492, 347] width 693 height 34
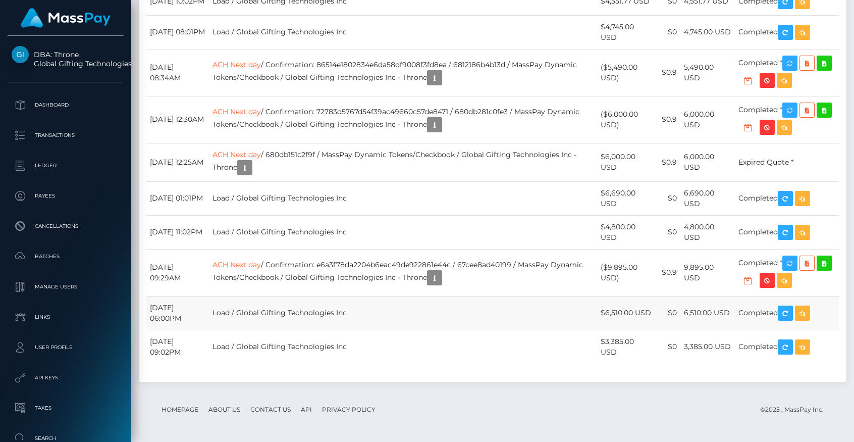
drag, startPoint x: 145, startPoint y: 303, endPoint x: 186, endPoint y: 305, distance: 40.4
click at [186, 305] on div "Date/Time Description Amount Fee Received Status ACH Next day ACH Next day" at bounding box center [493, 1] width 708 height 760
click at [240, 318] on td "Load / Global Gifting Technologies Inc" at bounding box center [403, 313] width 388 height 34
drag, startPoint x: 152, startPoint y: 268, endPoint x: 188, endPoint y: 268, distance: 35.3
click at [188, 268] on td "March 10, 2025 09:29AM" at bounding box center [177, 272] width 63 height 47
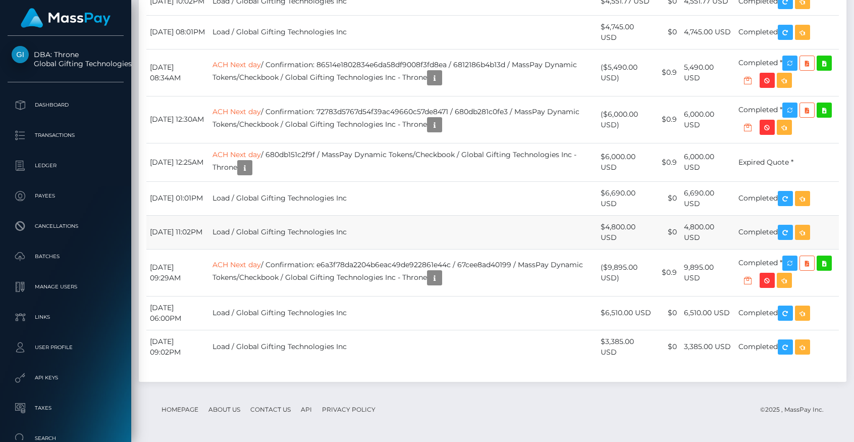
scroll to position [2994, 0]
drag, startPoint x: 667, startPoint y: 194, endPoint x: 694, endPoint y: 185, distance: 28.4
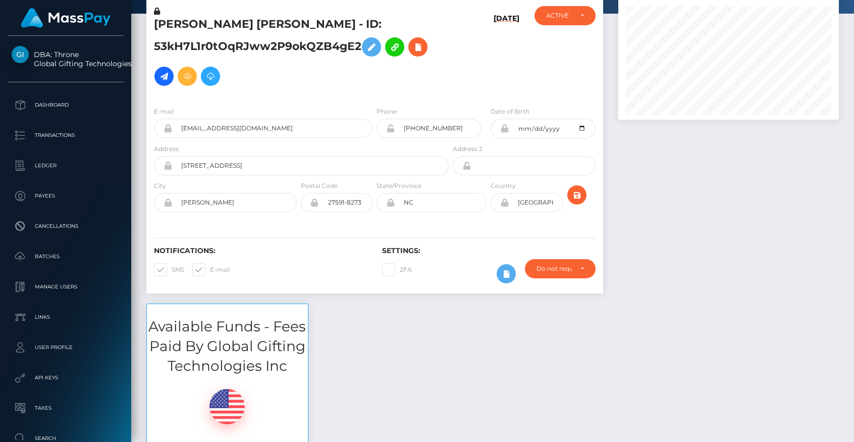
scroll to position [255, 0]
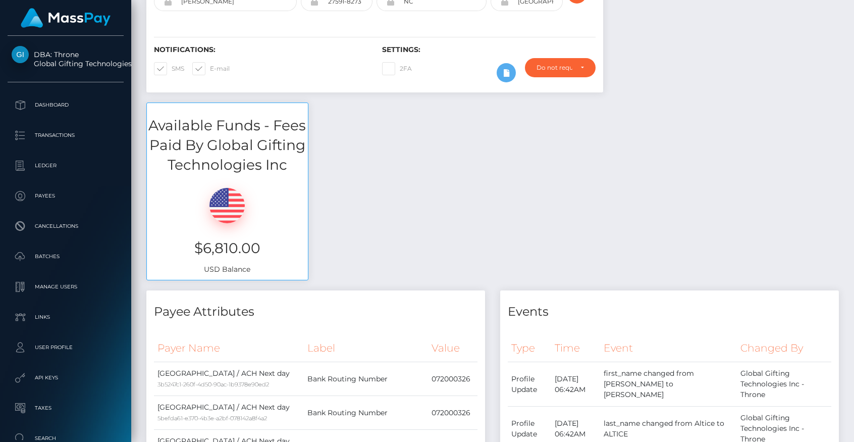
drag, startPoint x: 194, startPoint y: 246, endPoint x: 436, endPoint y: 276, distance: 243.6
click at [436, 276] on div "Available Funds - Fees Paid By Global Gifting Technologies Inc $6,810.00 USD Ba…" at bounding box center [493, 196] width 708 height 188
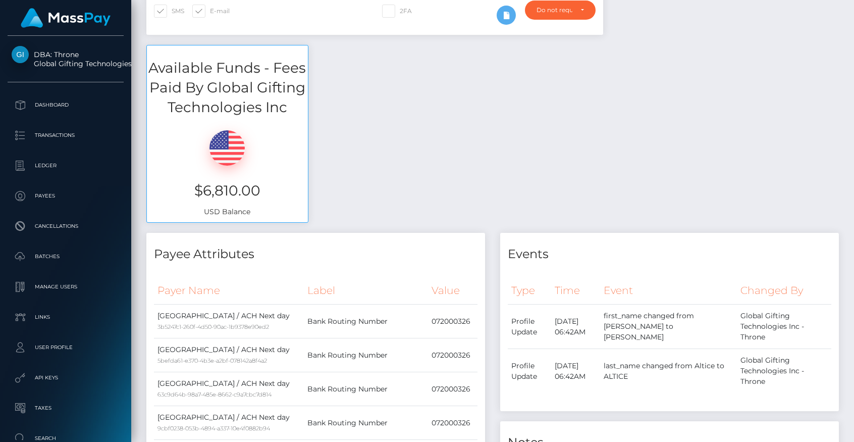
scroll to position [259, 0]
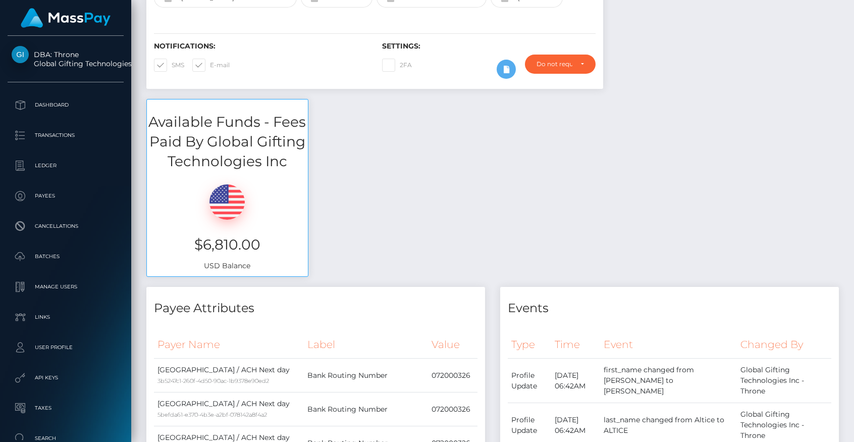
click at [419, 236] on div "Available Funds - Fees Paid By Global Gifting Technologies Inc $6,810.00 USD Ba…" at bounding box center [493, 193] width 708 height 188
drag, startPoint x: 150, startPoint y: 121, endPoint x: 303, endPoint y: 261, distance: 207.9
click at [303, 261] on div "Available Funds - Fees Paid By Global Gifting Technologies Inc $6,810.00 USD Ba…" at bounding box center [227, 188] width 162 height 178
click at [436, 258] on div "Available Funds - Fees Paid By Global Gifting Technologies Inc $6,810.00 USD Ba…" at bounding box center [493, 193] width 708 height 188
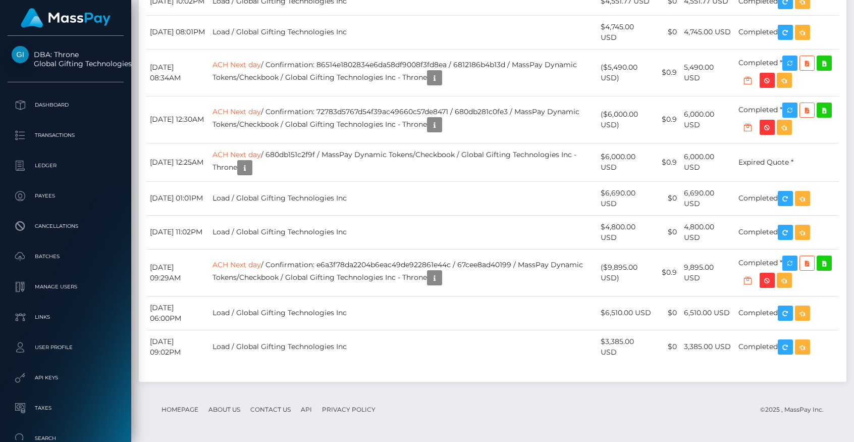
scroll to position [3044, 0]
drag, startPoint x: 237, startPoint y: 173, endPoint x: 446, endPoint y: 202, distance: 211.0
click at [446, 202] on tbody "October 6, 2025 02:02PM Load / Global Gifting Technologies Inc $2,350.00 USD $0…" at bounding box center [492, 10] width 693 height 707
drag, startPoint x: 453, startPoint y: 322, endPoint x: 413, endPoint y: 321, distance: 40.4
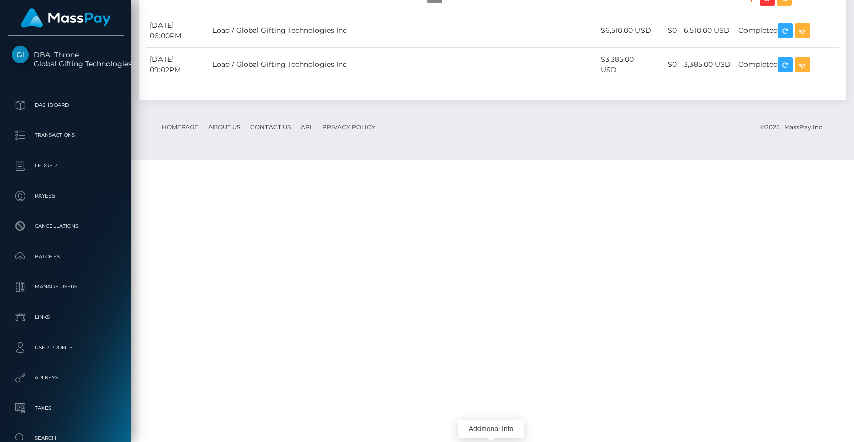
drag, startPoint x: 340, startPoint y: 323, endPoint x: 483, endPoint y: 325, distance: 142.9
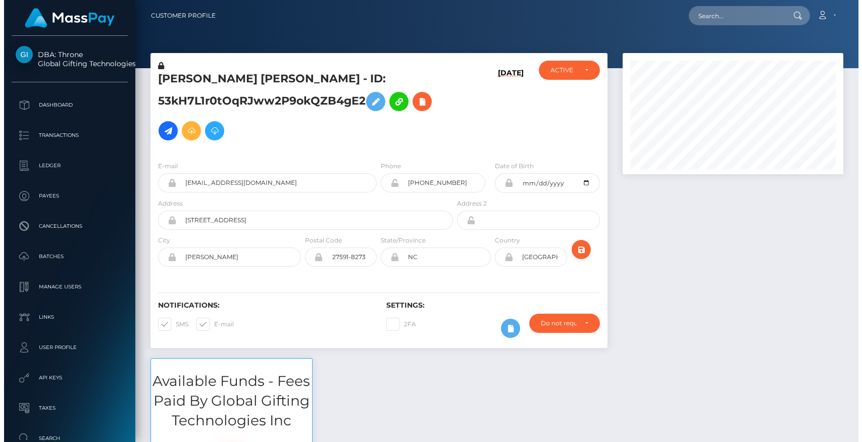
scroll to position [2, 0]
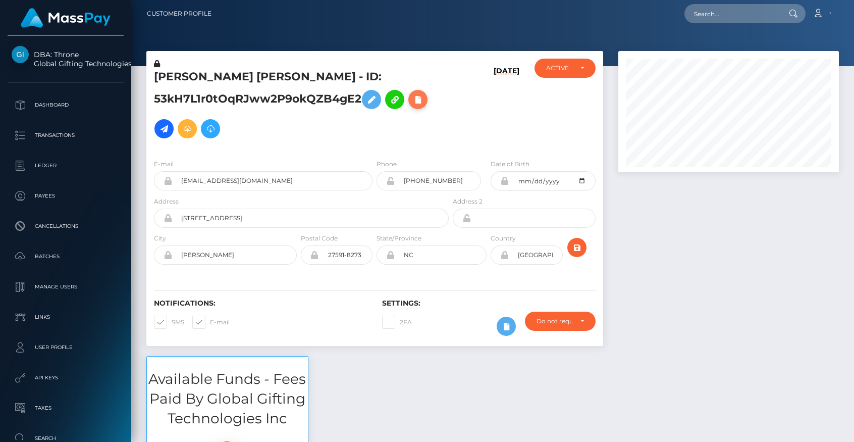
click at [421, 103] on icon at bounding box center [418, 99] width 12 height 13
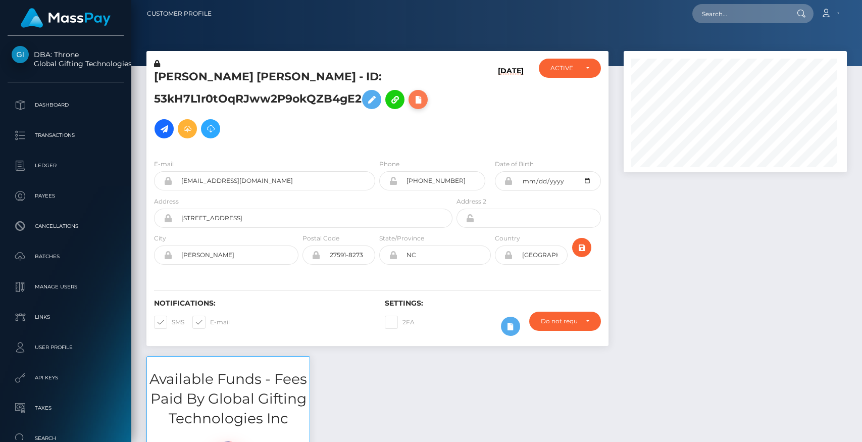
scroll to position [504662, 504563]
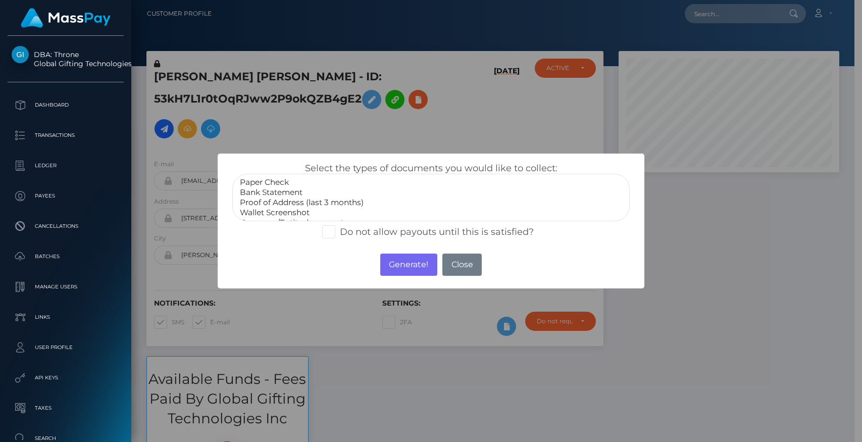
click at [272, 183] on option "Paper Check" at bounding box center [431, 182] width 384 height 10
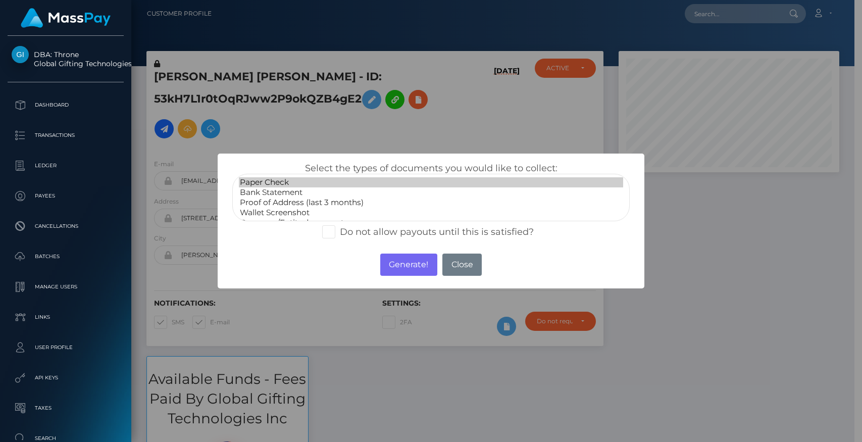
click at [273, 192] on option "Bank Statement" at bounding box center [431, 192] width 384 height 10
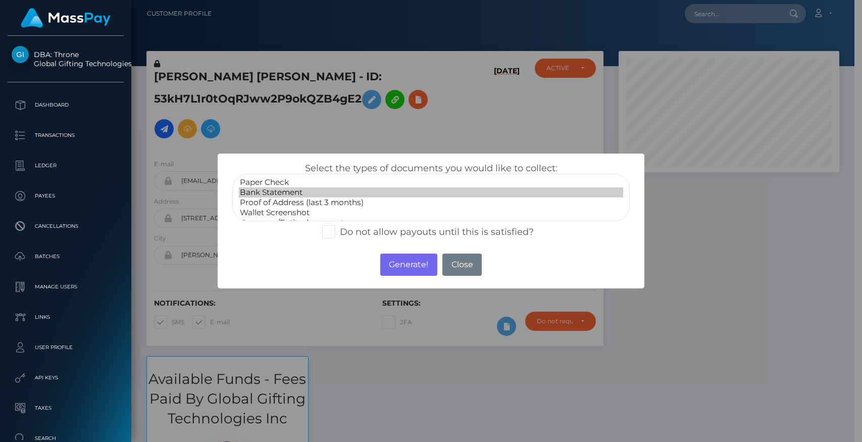
select select "Wallet Screenshot"
click at [273, 207] on option "Wallet Screenshot" at bounding box center [431, 212] width 384 height 10
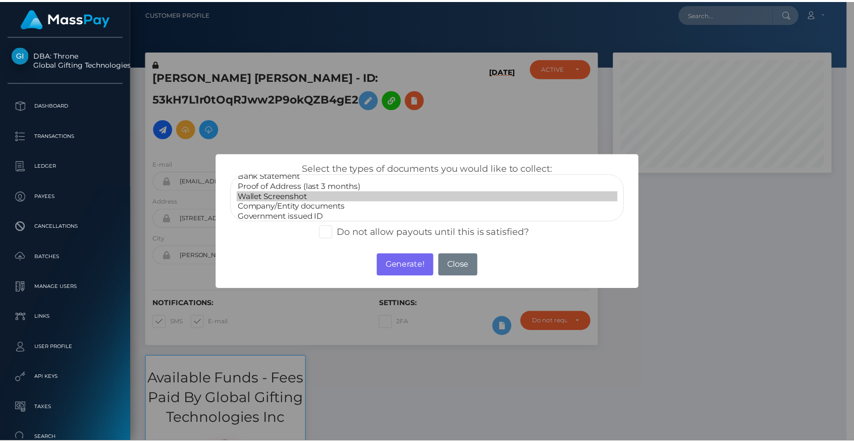
scroll to position [0, 0]
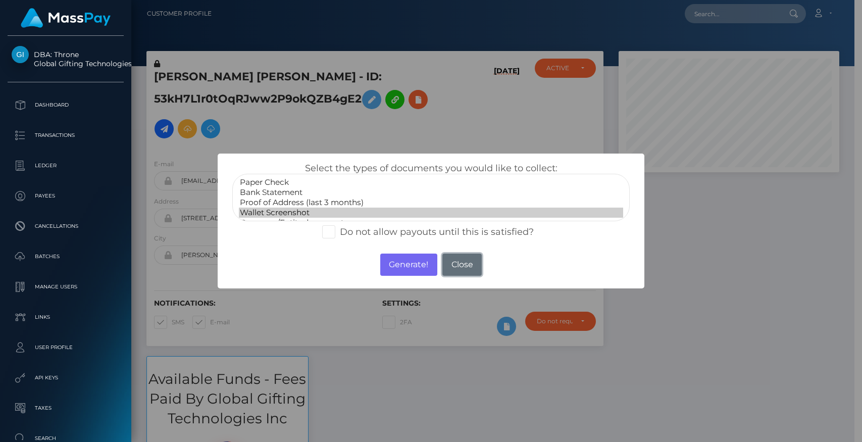
click at [463, 259] on button "Close" at bounding box center [461, 264] width 39 height 22
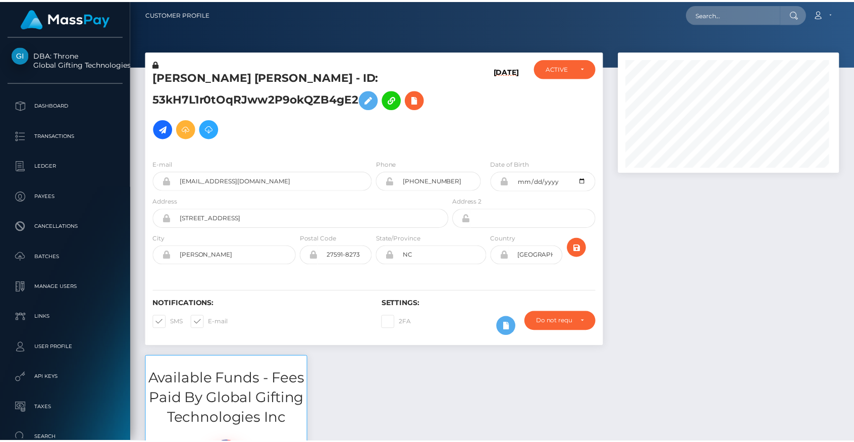
scroll to position [504662, 504563]
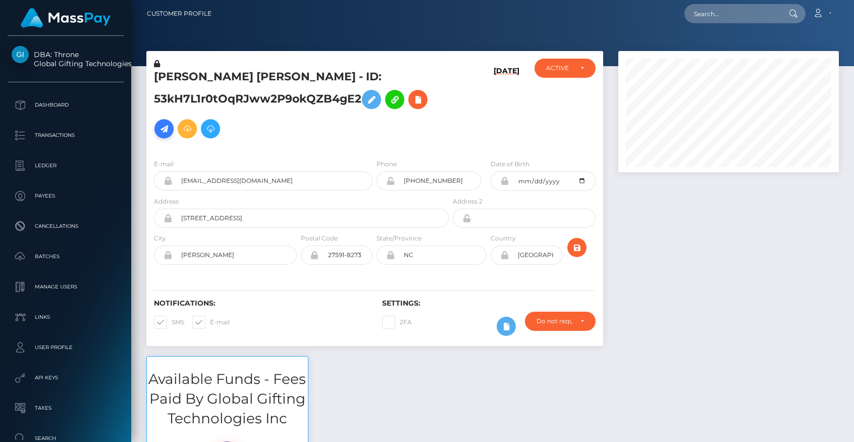
click at [162, 131] on icon at bounding box center [164, 129] width 12 height 13
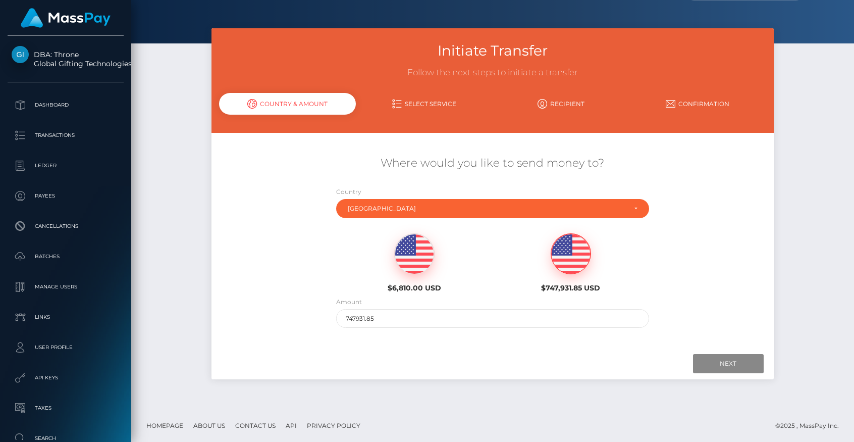
scroll to position [24, 0]
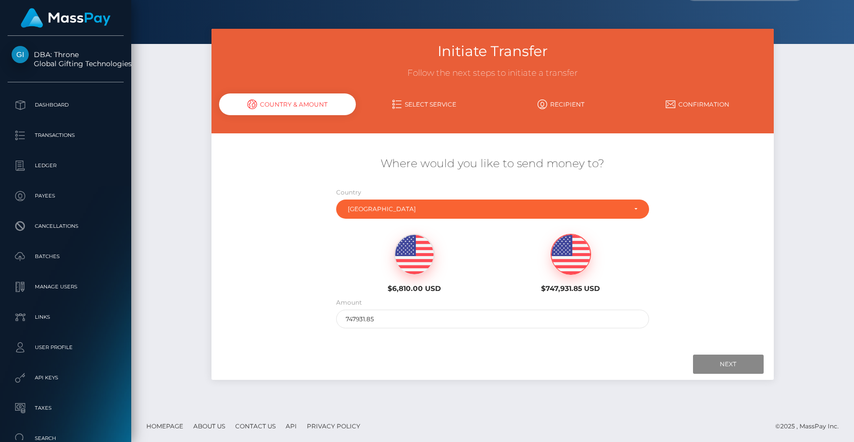
drag, startPoint x: 464, startPoint y: 50, endPoint x: 568, endPoint y: 51, distance: 104.0
click at [568, 51] on h3 "Initiate Transfer" at bounding box center [492, 51] width 547 height 20
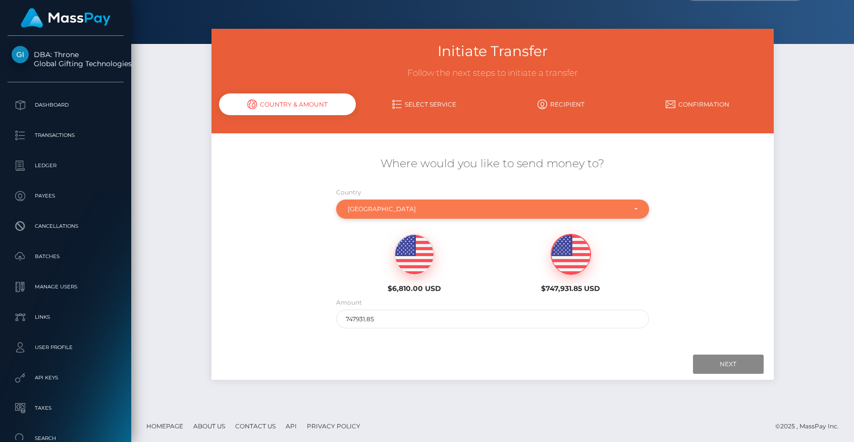
click at [357, 209] on div "United States" at bounding box center [487, 209] width 278 height 8
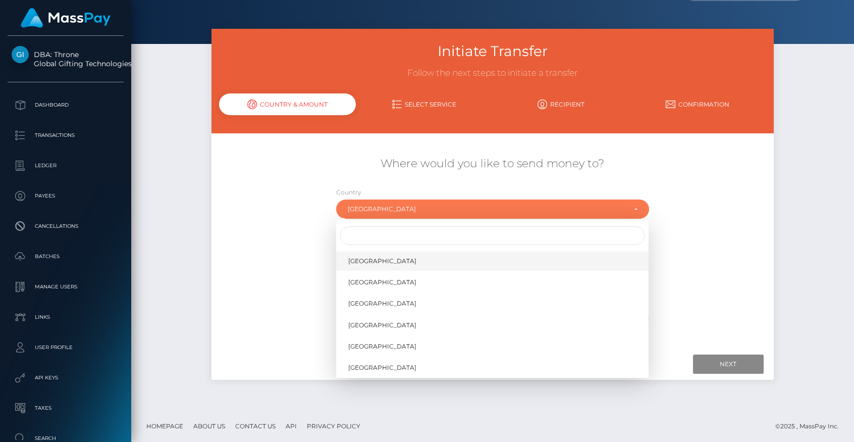
scroll to position [4100, 0]
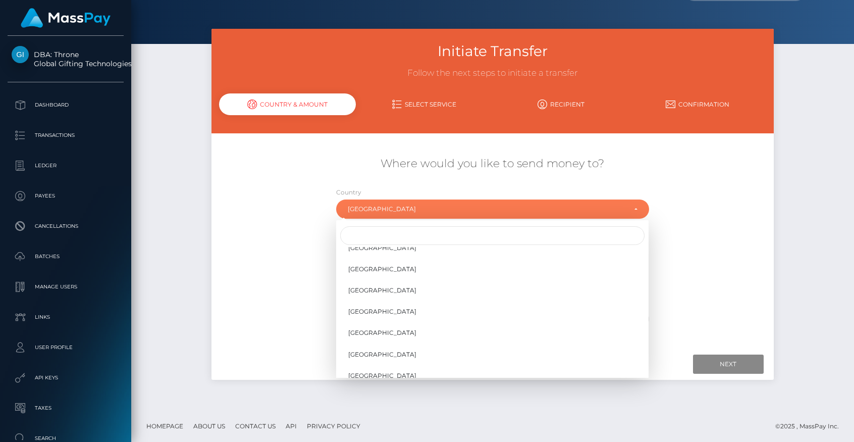
click at [251, 256] on div "Where would you like to send money to? Country Abkhazia Afghanistan Albania Alg…" at bounding box center [493, 242] width 562 height 182
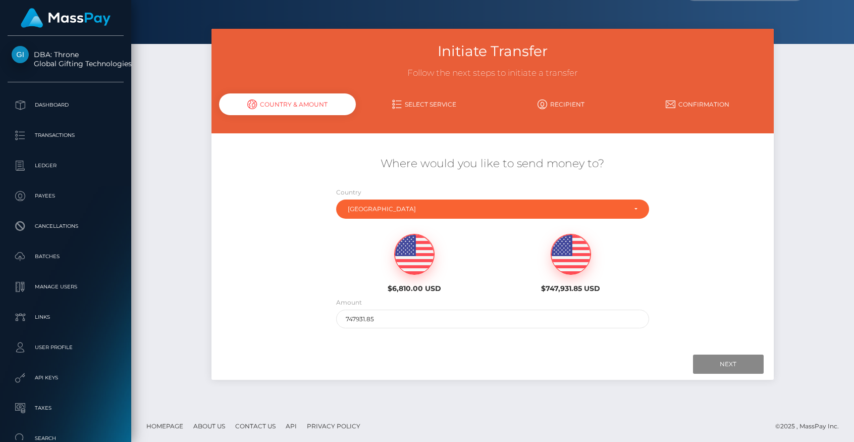
click at [406, 252] on img at bounding box center [414, 254] width 39 height 40
click at [554, 251] on img at bounding box center [570, 254] width 39 height 40
click at [478, 266] on div "$6,810.00 USD" at bounding box center [414, 263] width 141 height 59
type input "6810"
click at [714, 359] on input "Next" at bounding box center [728, 363] width 71 height 19
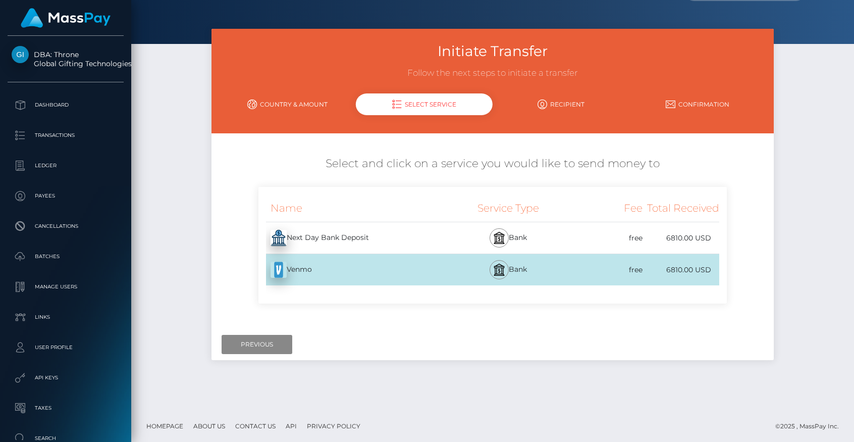
click at [274, 105] on link "Country & Amount" at bounding box center [287, 104] width 137 height 18
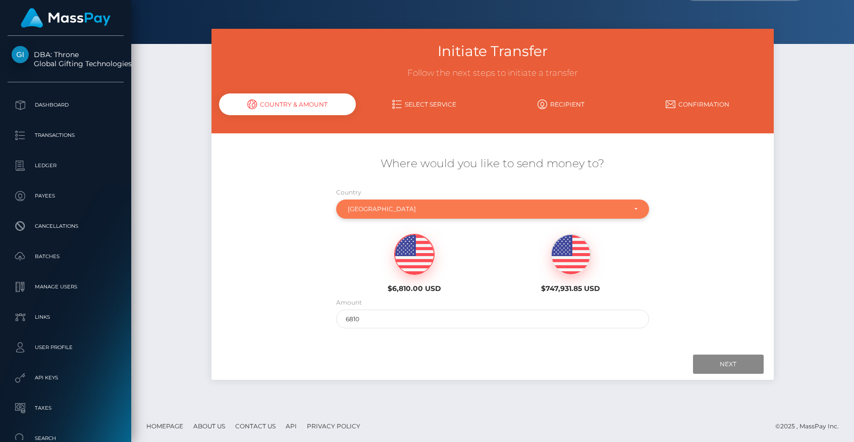
click at [359, 209] on div "United States" at bounding box center [487, 209] width 278 height 8
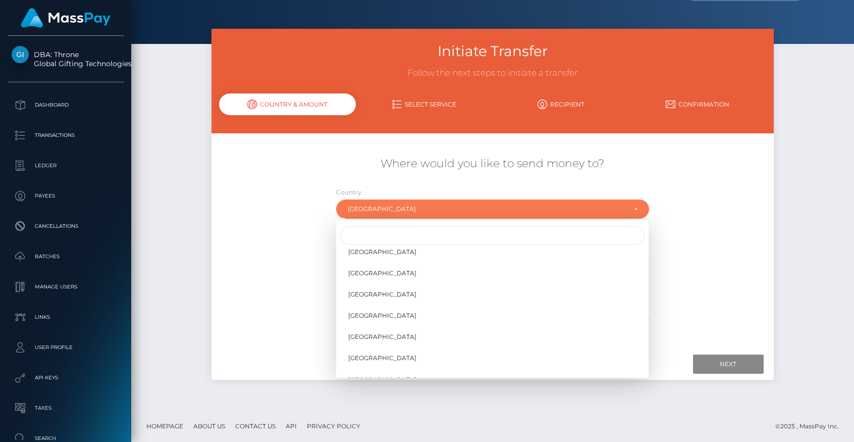
click at [308, 280] on div "$6,810.00 USD $747,931.85 USD" at bounding box center [492, 260] width 468 height 73
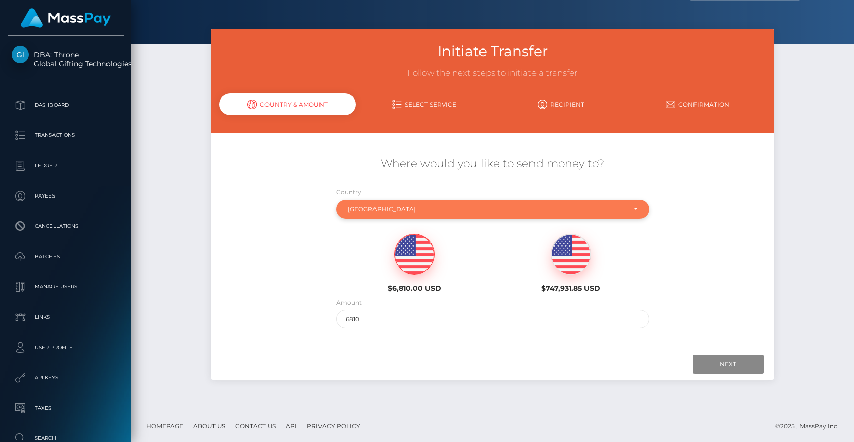
click at [378, 207] on div "United States" at bounding box center [487, 209] width 278 height 8
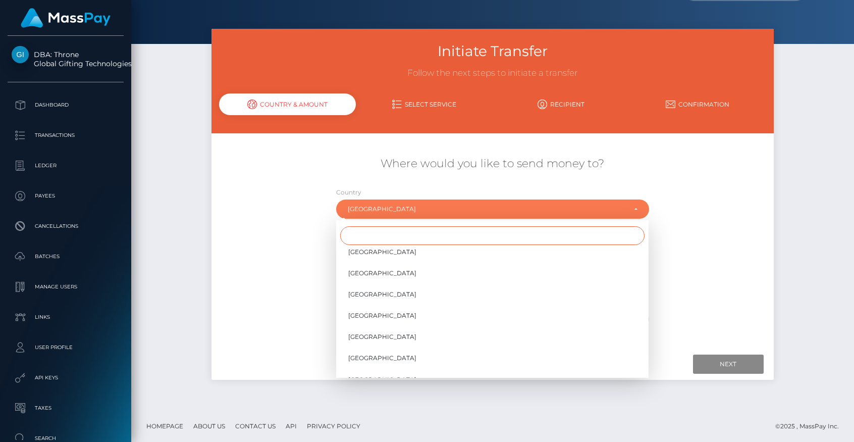
click at [356, 233] on input "Search" at bounding box center [492, 235] width 304 height 19
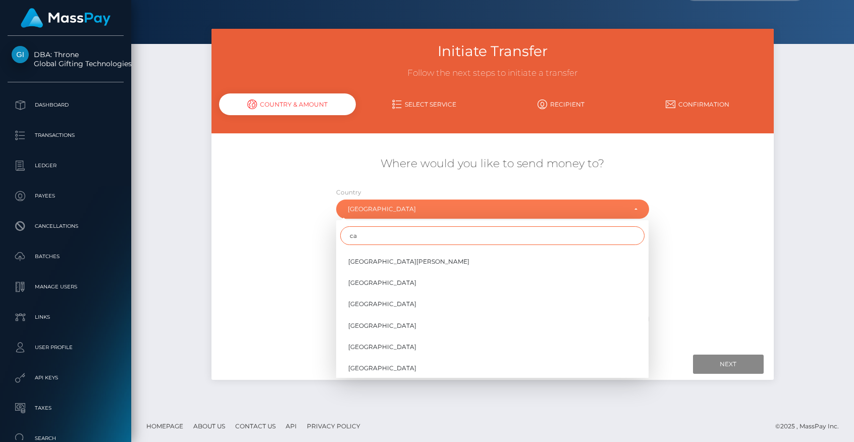
scroll to position [0, 0]
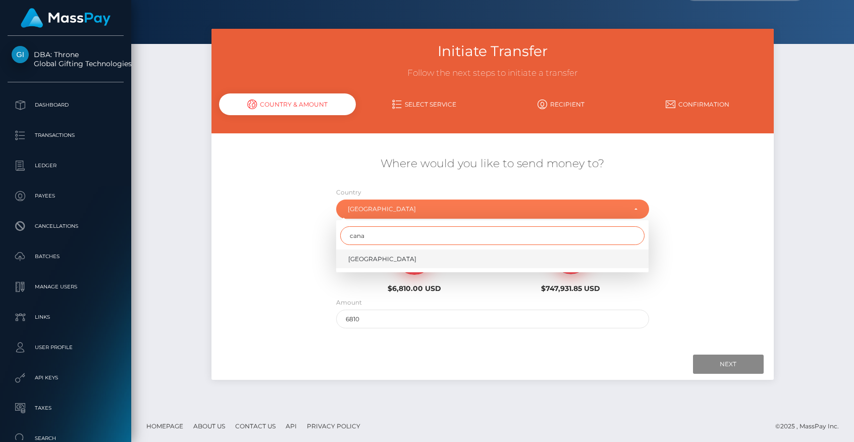
type input "cana"
click at [352, 263] on link "Canada" at bounding box center [492, 258] width 312 height 19
select select "CAN"
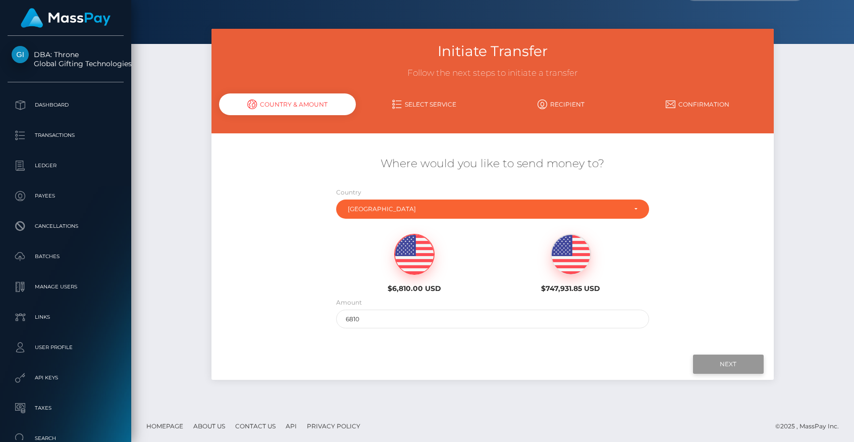
click at [727, 355] on input "Next" at bounding box center [728, 363] width 71 height 19
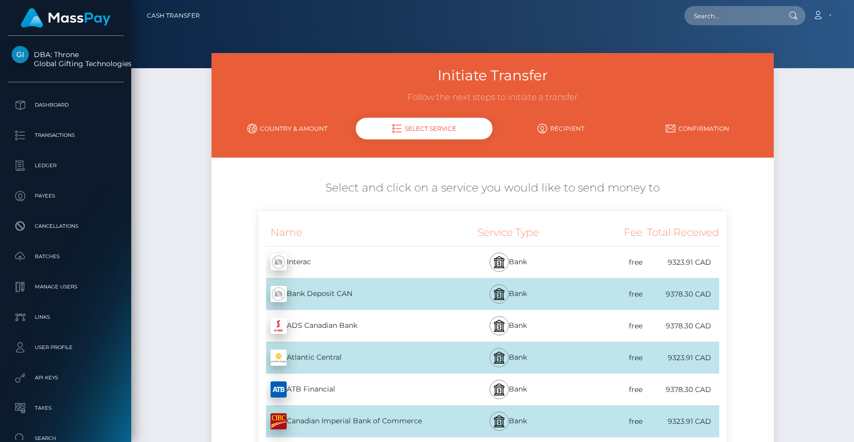
click at [276, 130] on link "Country & Amount" at bounding box center [287, 129] width 137 height 18
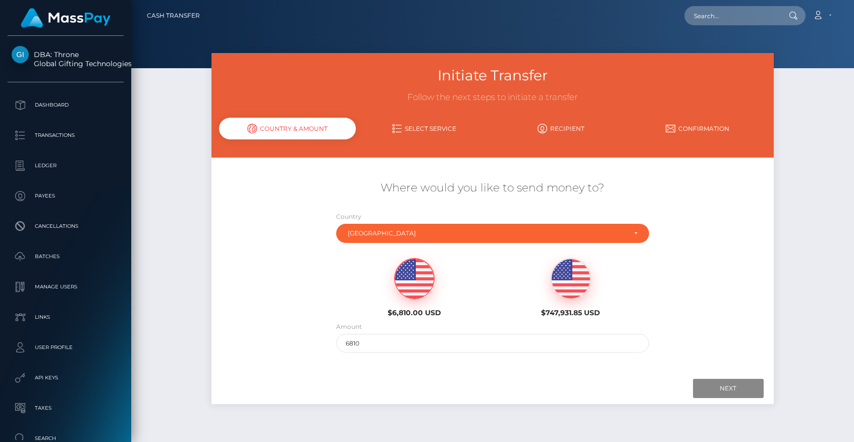
click at [171, 175] on div "Initiate Transfer Follow the next steps to initiate a transfer Country & Amount…" at bounding box center [492, 243] width 723 height 380
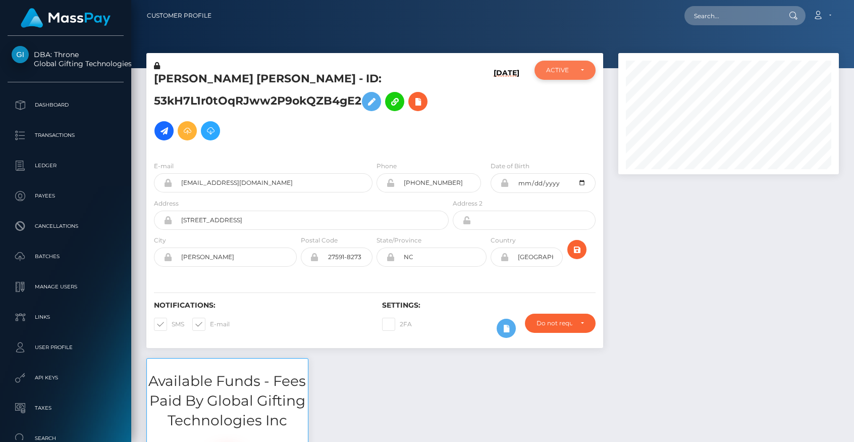
click at [585, 73] on div "ACTIVE" at bounding box center [565, 70] width 61 height 19
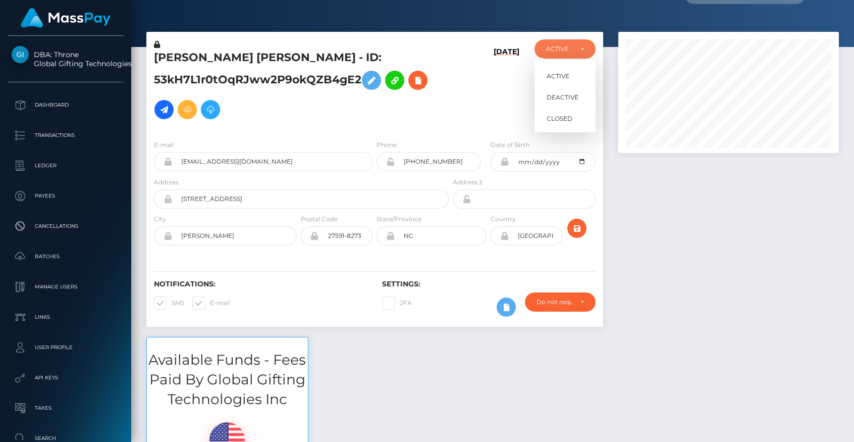
scroll to position [13, 0]
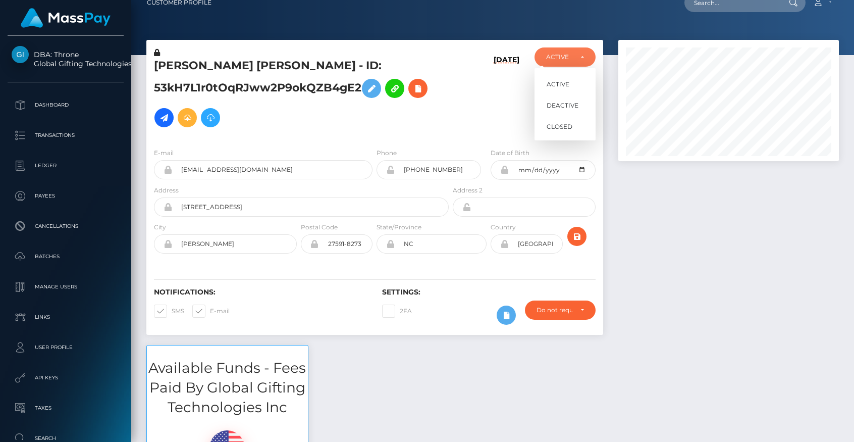
click at [652, 288] on div at bounding box center [729, 192] width 236 height 305
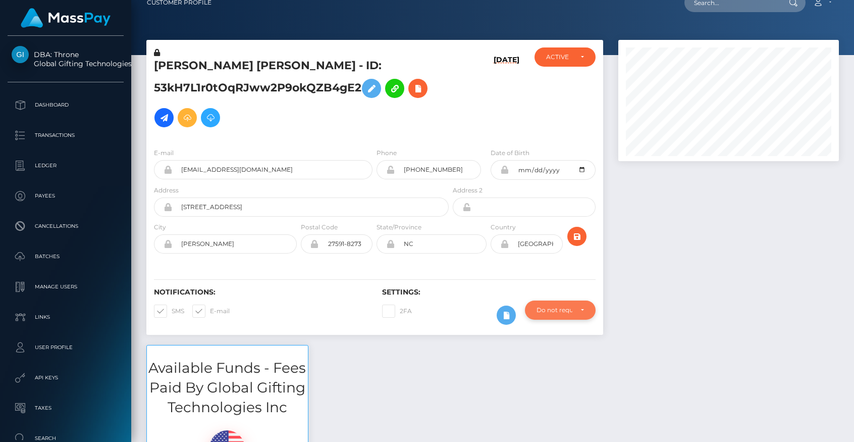
click at [586, 308] on div "Do not require" at bounding box center [560, 309] width 71 height 19
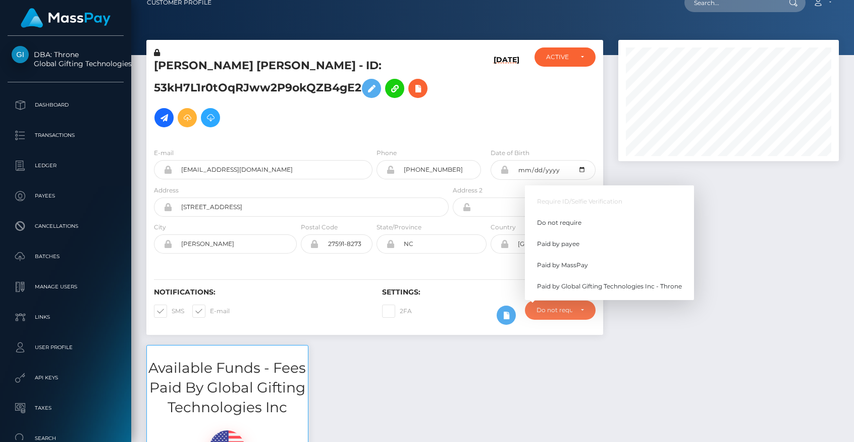
click at [739, 247] on div at bounding box center [729, 192] width 236 height 305
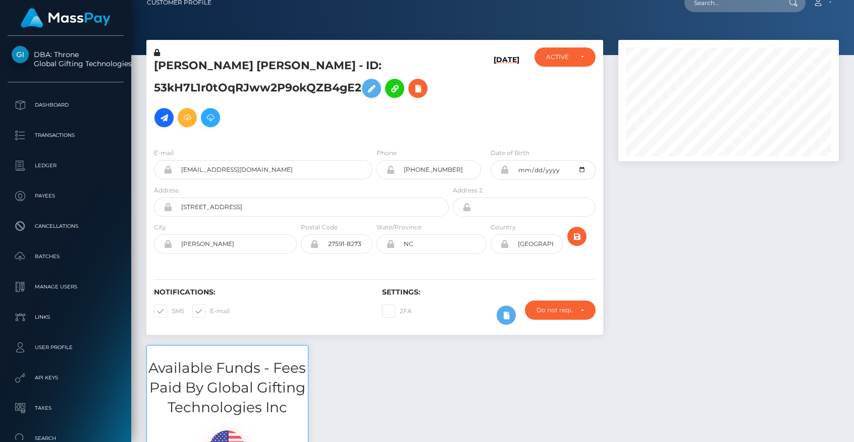
click at [706, 308] on div at bounding box center [729, 192] width 236 height 305
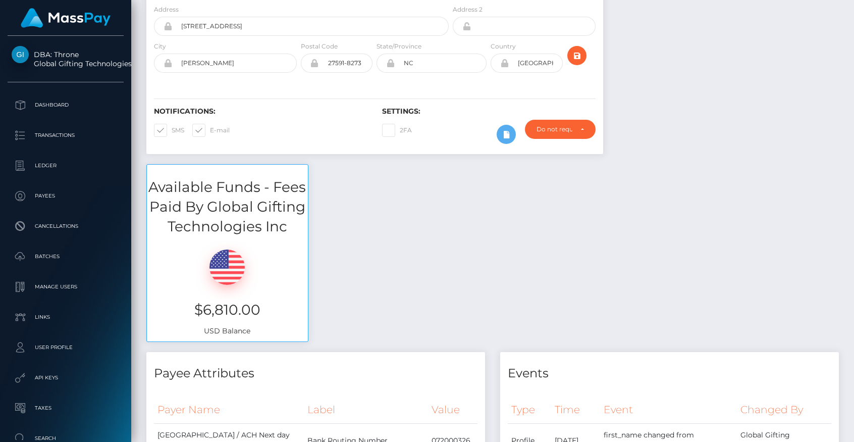
scroll to position [195, 0]
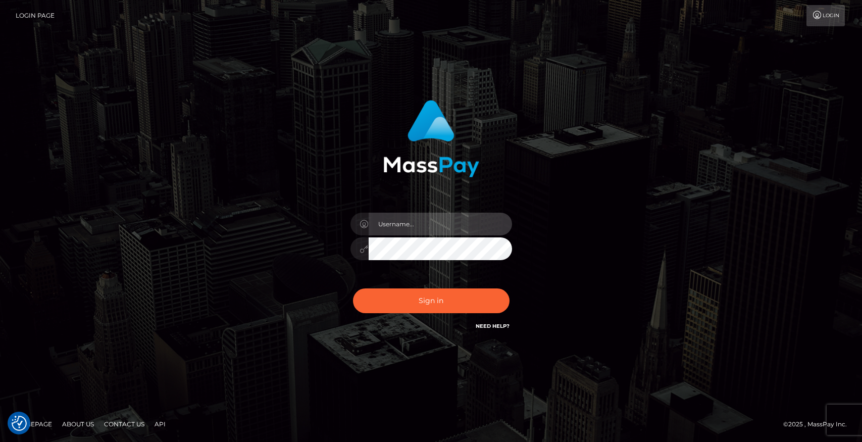
type input "brentg"
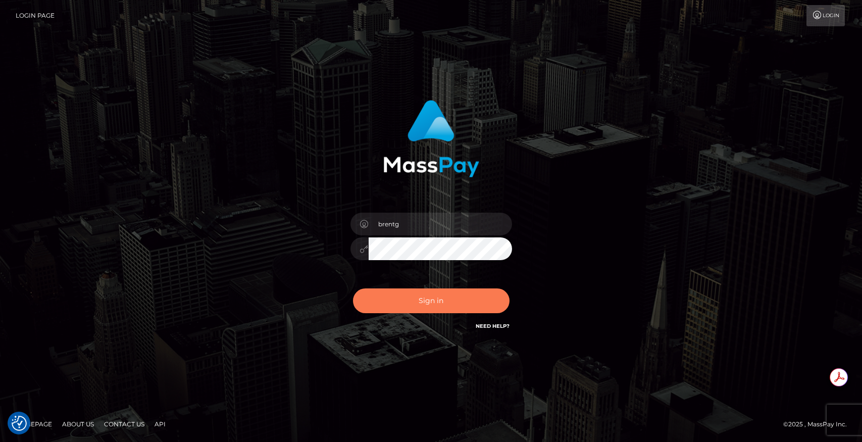
click at [391, 295] on button "Sign in" at bounding box center [431, 300] width 156 height 25
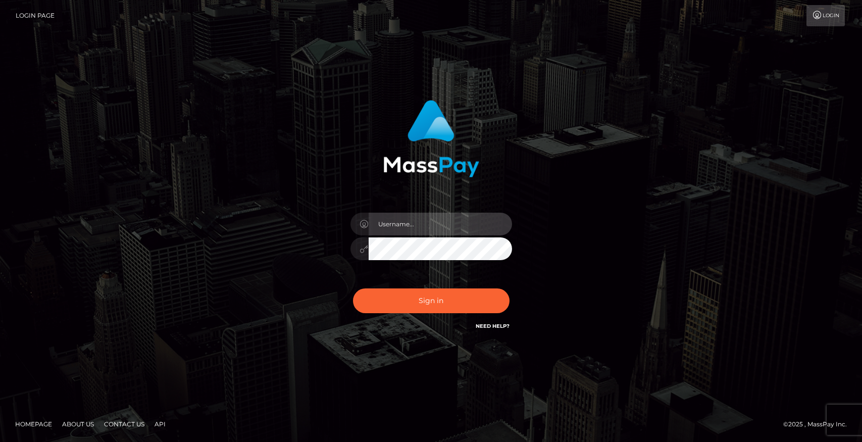
type input "brentg"
click at [137, 207] on div "brentg Sign in" at bounding box center [431, 221] width 862 height 408
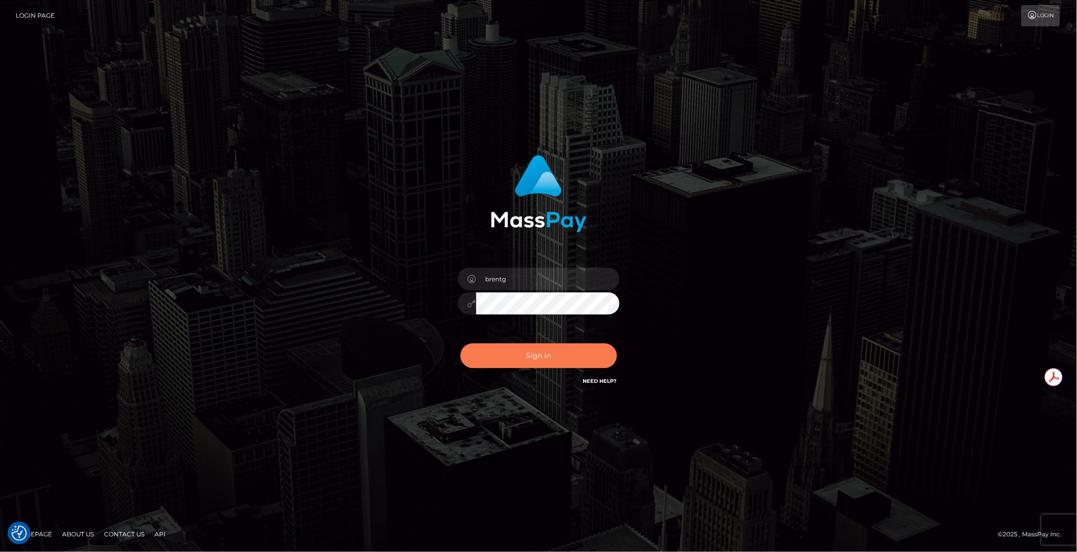
click at [509, 347] on button "Sign in" at bounding box center [538, 355] width 156 height 25
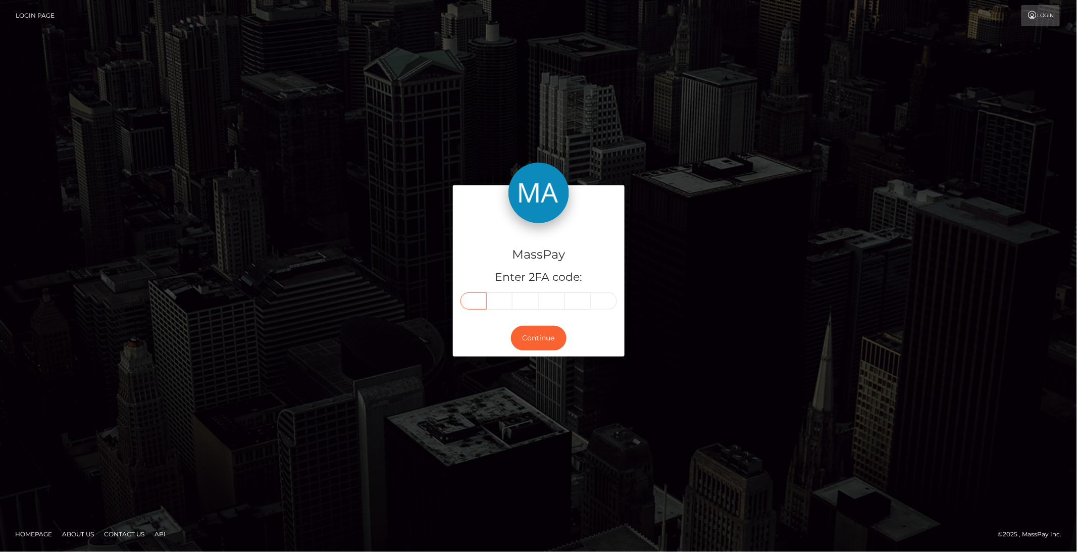
paste input "3"
type input "3"
type input "7"
type input "4"
type input "7"
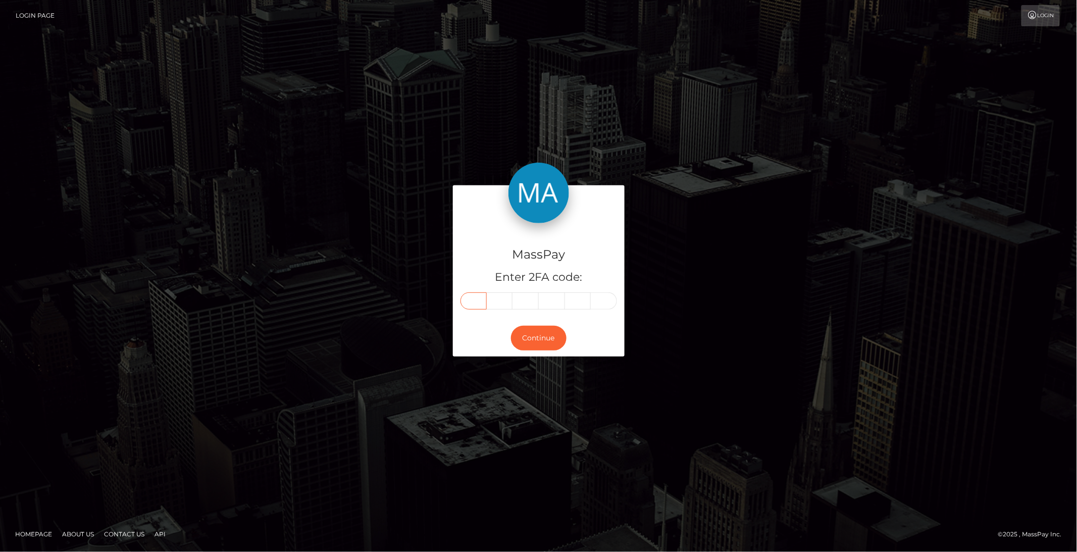
type input "3"
type input "5"
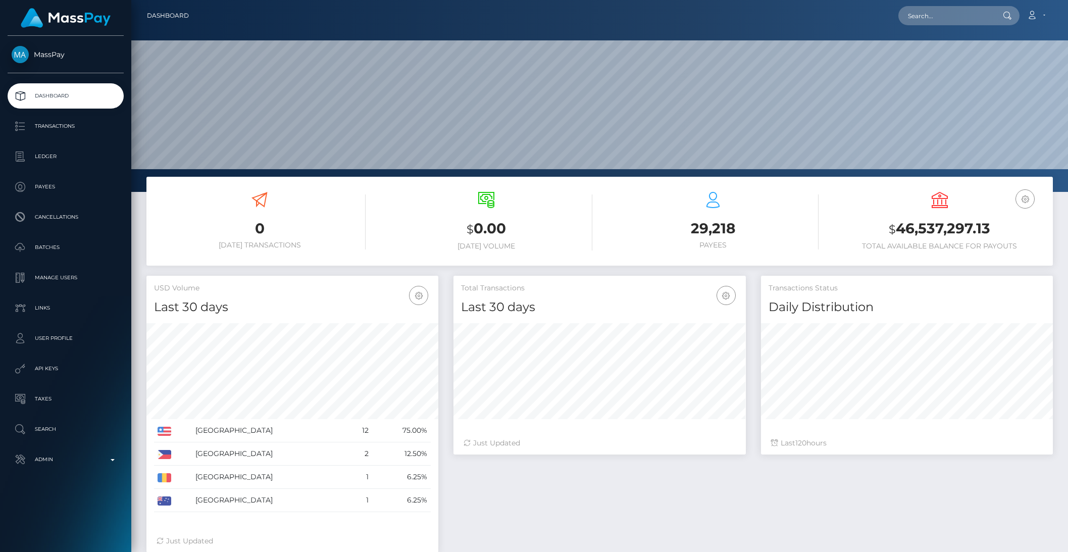
scroll to position [178, 291]
click at [978, 17] on input "text" at bounding box center [945, 15] width 95 height 19
click at [975, 20] on input "text" at bounding box center [945, 15] width 95 height 19
paste input "pout_8QVaowTYgts9k"
click at [973, 38] on h6 "Payouts:" at bounding box center [971, 34] width 146 height 9
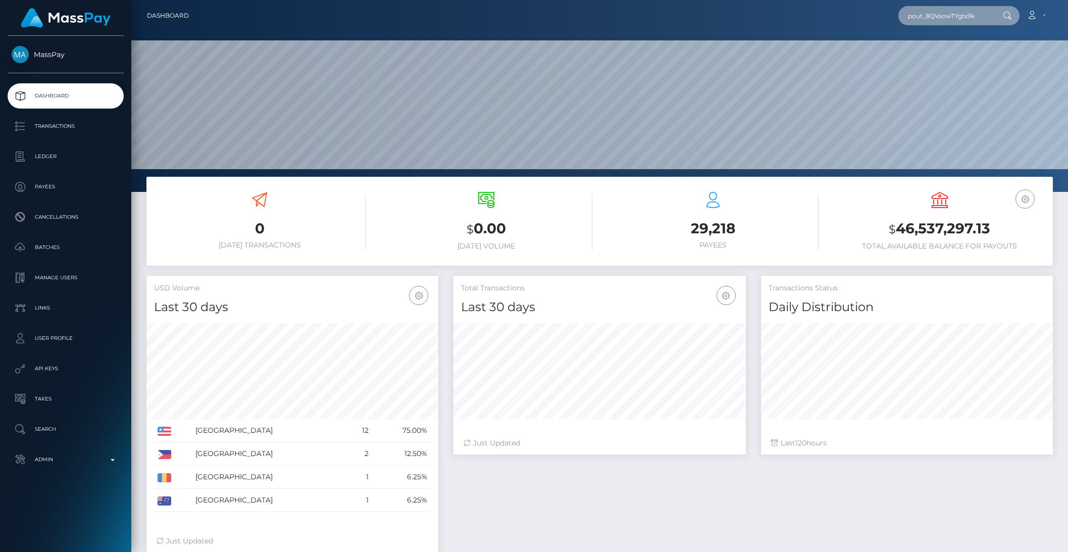
click at [945, 18] on input "pout_8QVaowTYgts9k" at bounding box center [945, 15] width 95 height 19
type input "pout_8QVaowTYgts9k"
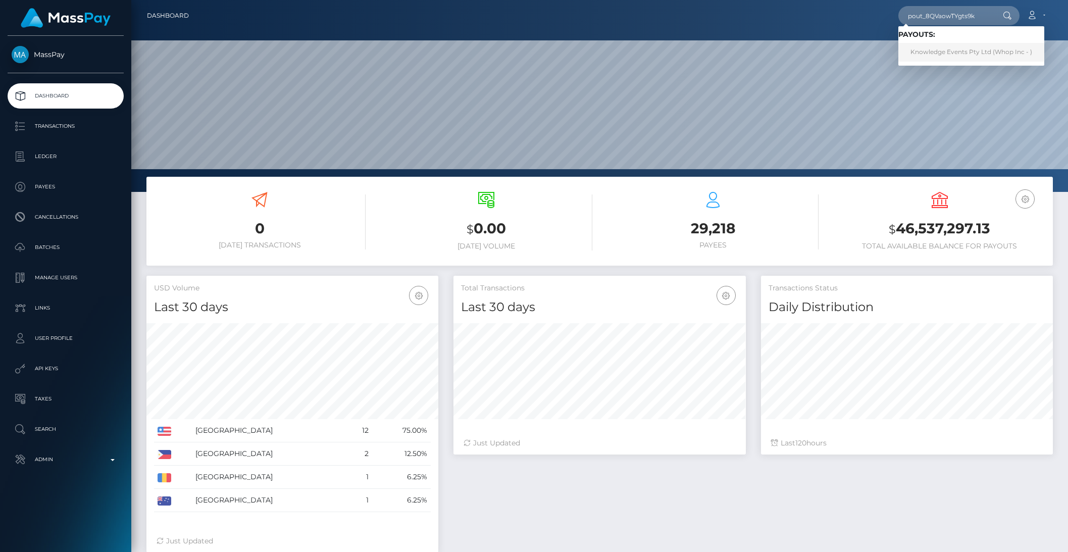
click at [941, 56] on link "Knowledge Events Pty Ltd (Whop Inc - )" at bounding box center [971, 52] width 146 height 19
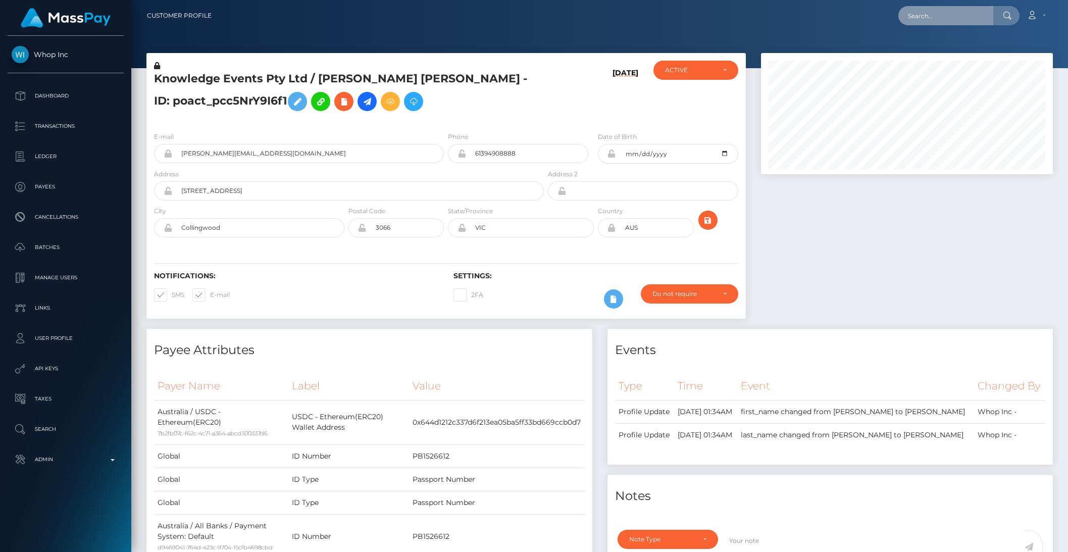
click at [931, 18] on input "text" at bounding box center [945, 15] width 95 height 19
paste input "pout_W2Jz307gy4iyw"
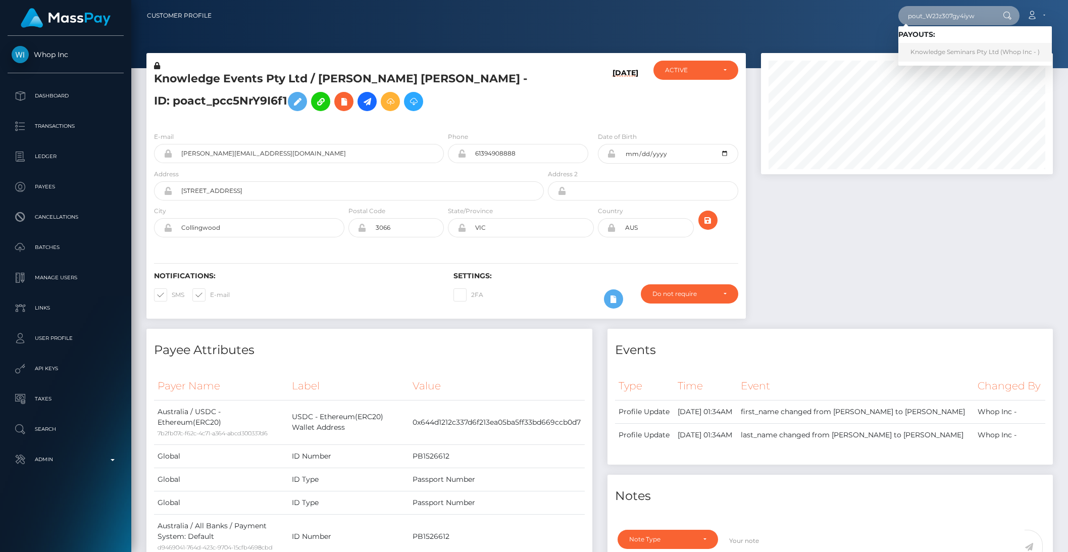
type input "pout_W2Jz307gy4iyw"
click at [943, 54] on link "Knowledge Seminars Pty Ltd (Whop Inc - )" at bounding box center [974, 52] width 153 height 19
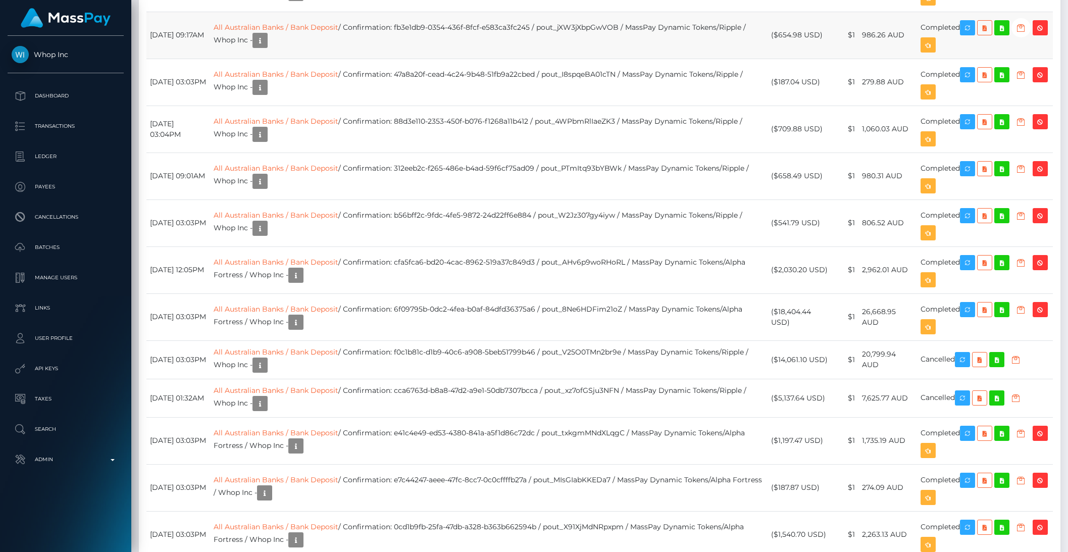
scroll to position [1329, 0]
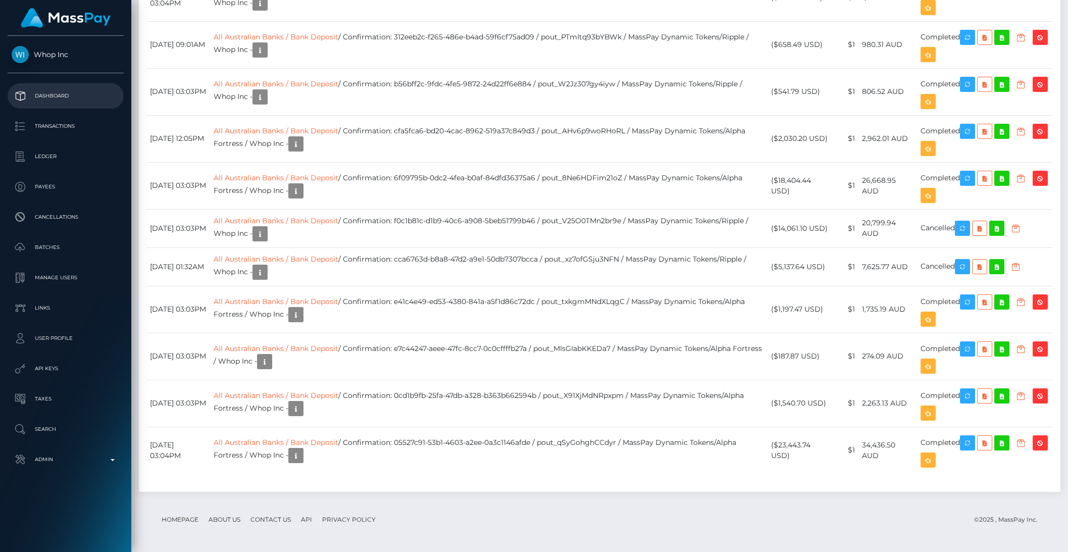
click at [68, 94] on p "Dashboard" at bounding box center [66, 95] width 108 height 15
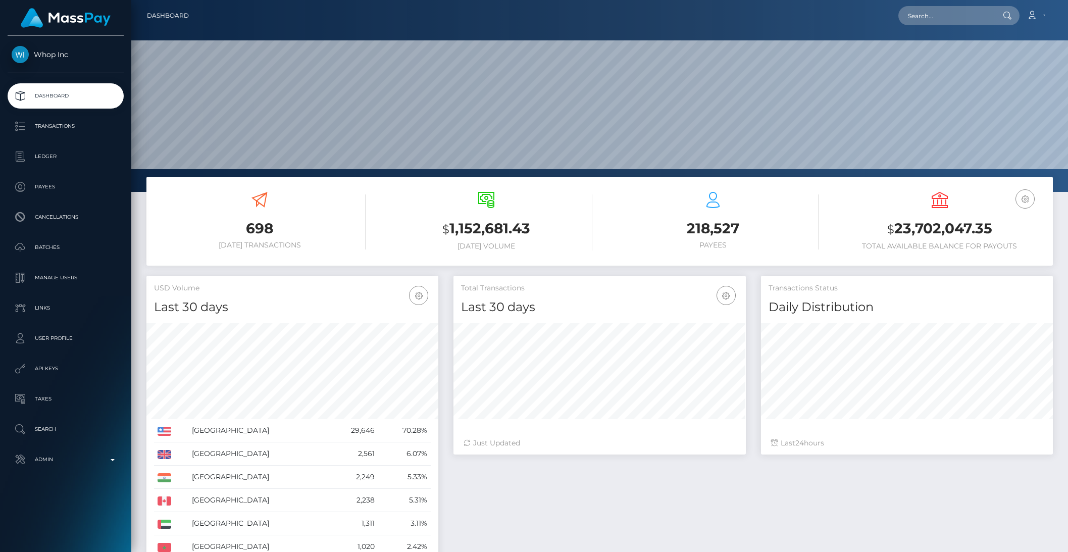
scroll to position [178, 291]
